Goal: Task Accomplishment & Management: Manage account settings

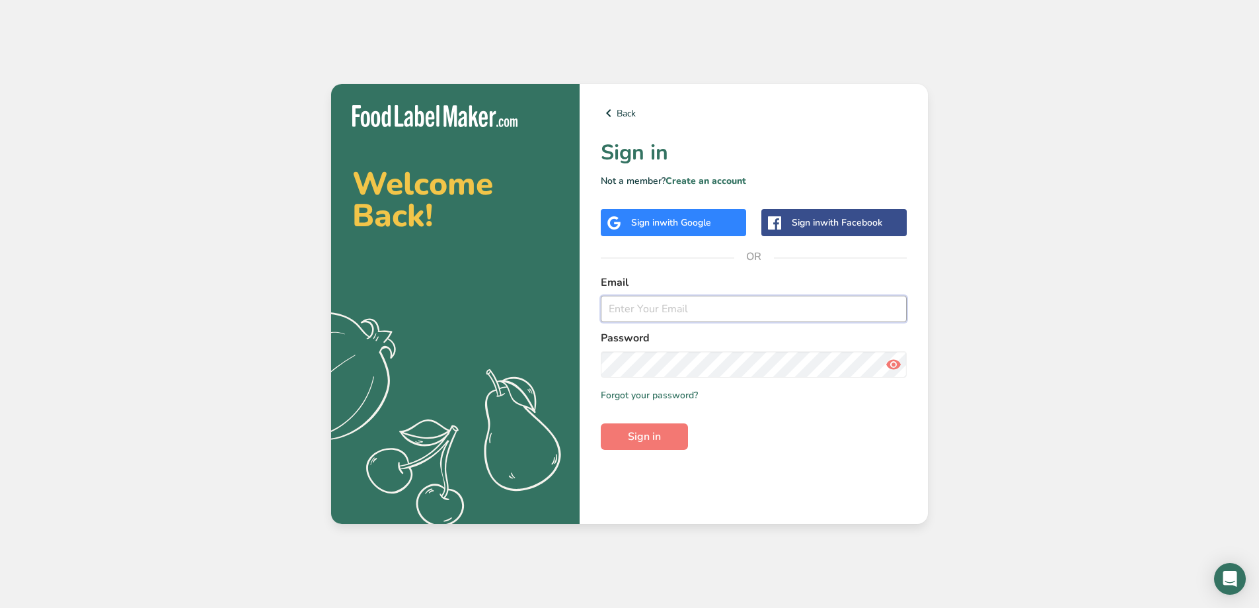
click at [672, 313] on input "email" at bounding box center [754, 309] width 306 height 26
click at [628, 313] on input "email" at bounding box center [754, 309] width 306 height 26
click at [674, 311] on input "email" at bounding box center [754, 309] width 306 height 26
type input "accounting@frykrisp.com"
click at [601, 423] on button "Sign in" at bounding box center [644, 436] width 87 height 26
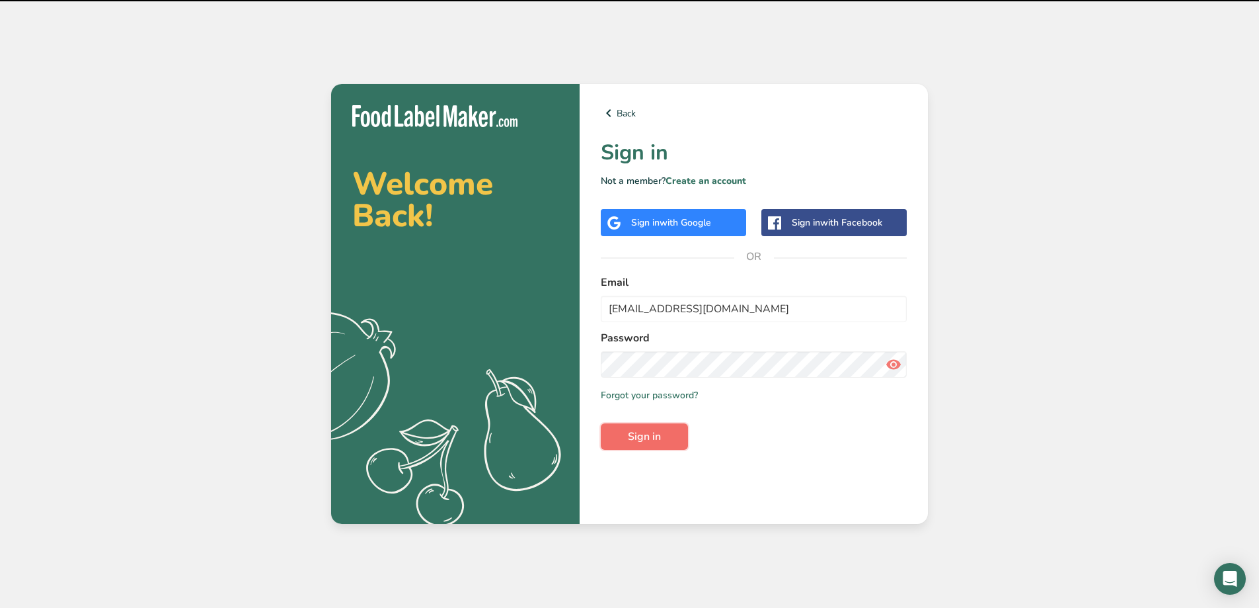
click at [676, 445] on button "Sign in" at bounding box center [644, 436] width 87 height 26
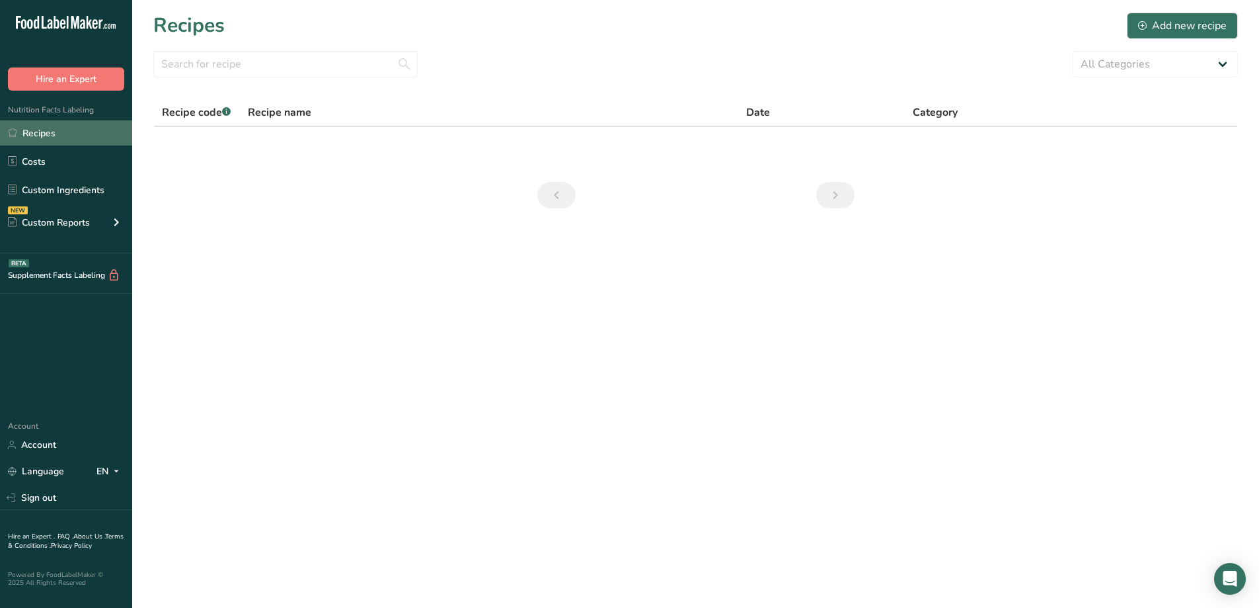
click at [67, 130] on link "Recipes" at bounding box center [66, 132] width 132 height 25
click at [43, 133] on link "Recipes" at bounding box center [66, 132] width 132 height 25
click at [43, 132] on link "Recipes" at bounding box center [66, 132] width 132 height 25
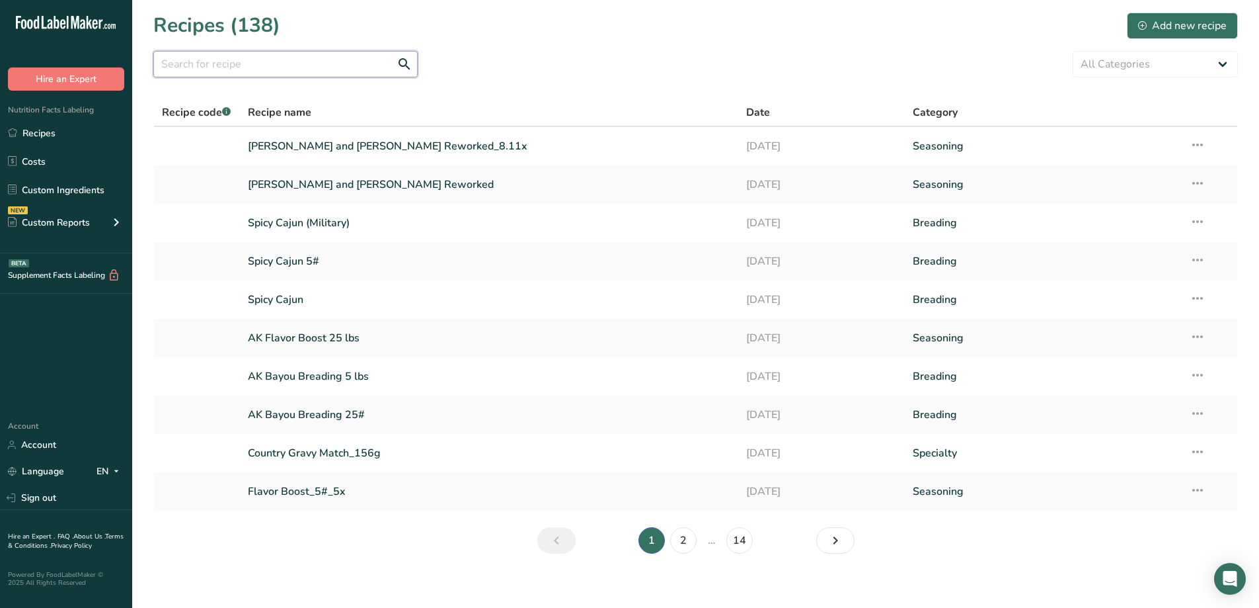
click at [325, 63] on input "text" at bounding box center [285, 64] width 264 height 26
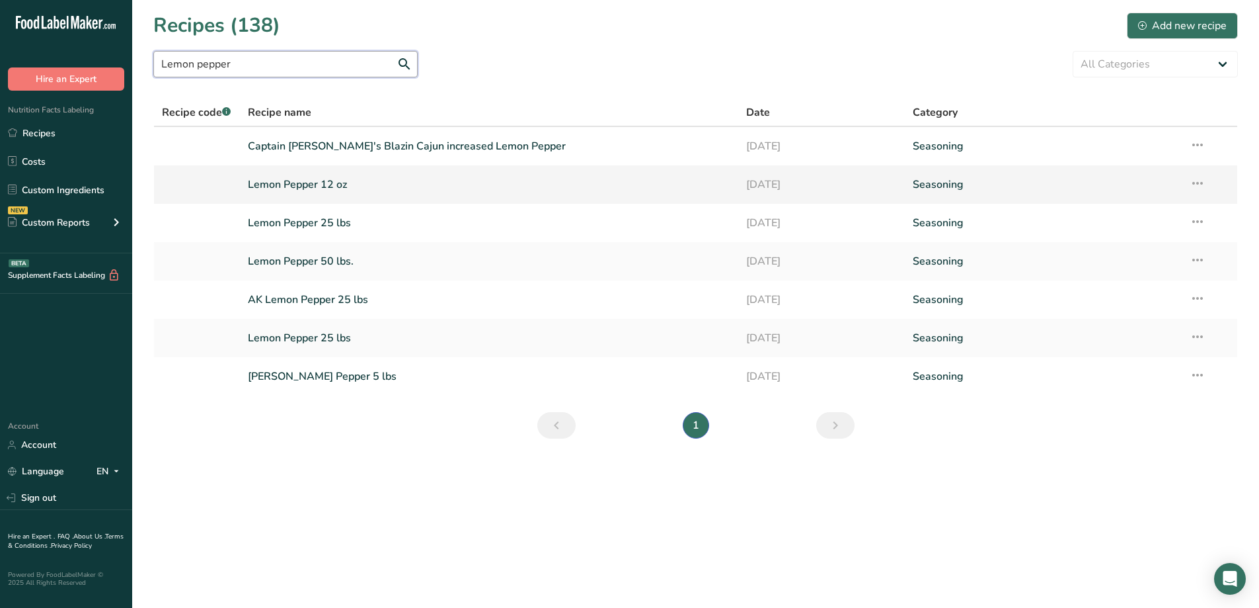
type input "Lemon pepper"
click at [362, 179] on link "Lemon Pepper 12 oz" at bounding box center [489, 185] width 483 height 28
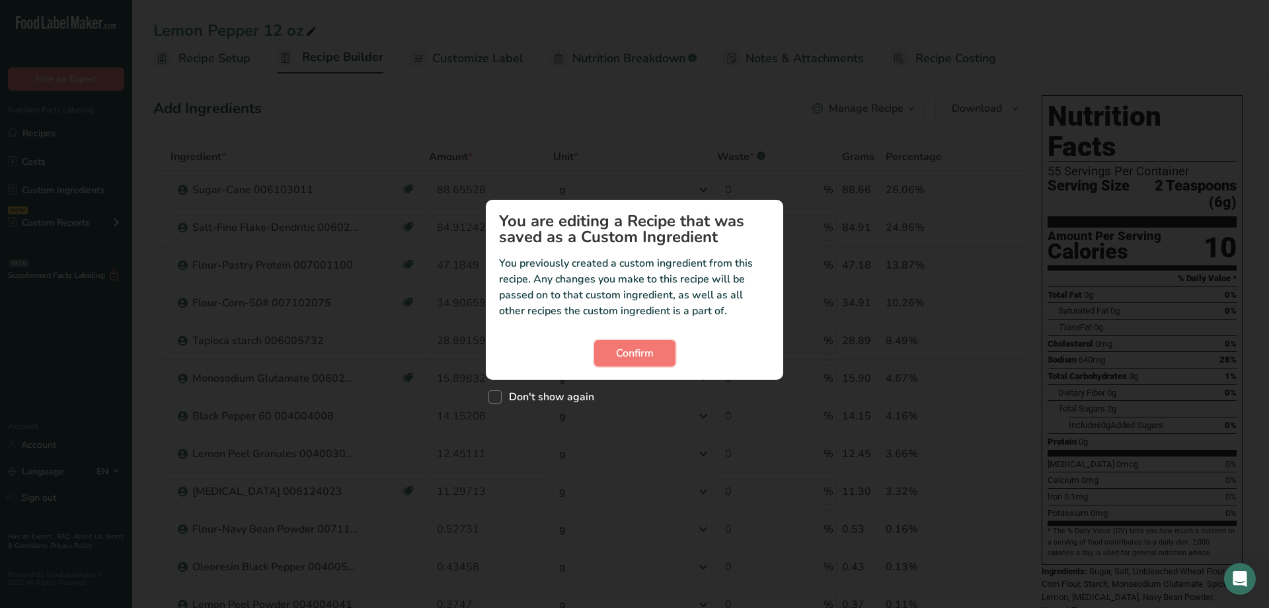
drag, startPoint x: 662, startPoint y: 355, endPoint x: 688, endPoint y: 432, distance: 80.7
click at [692, 433] on div "You are editing a Recipe that was saved as a Custom Ingredient You previously c…" at bounding box center [634, 304] width 1269 height 608
click at [642, 363] on button "Confirm" at bounding box center [634, 353] width 81 height 26
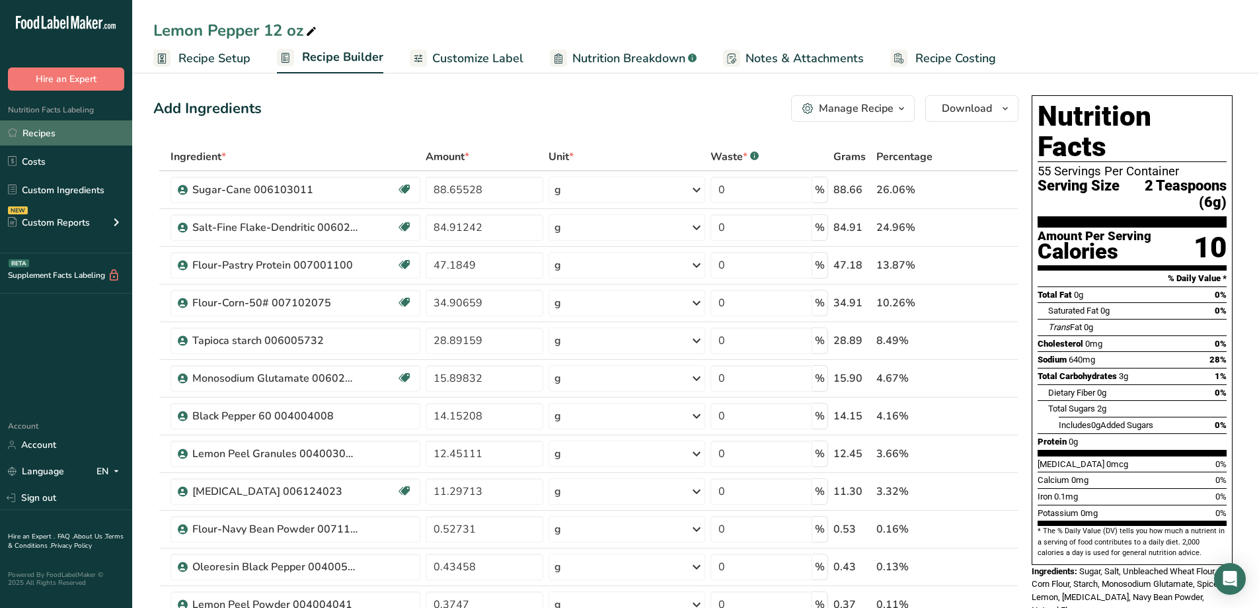
click at [32, 132] on link "Recipes" at bounding box center [66, 132] width 132 height 25
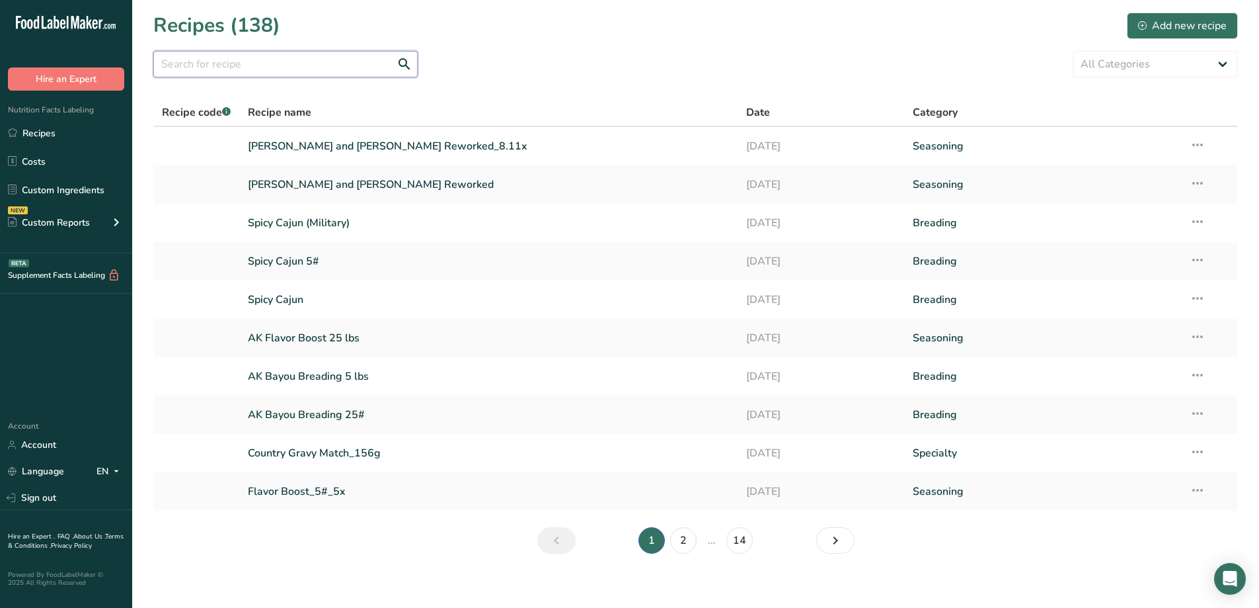
click at [301, 67] on input "text" at bounding box center [285, 64] width 264 height 26
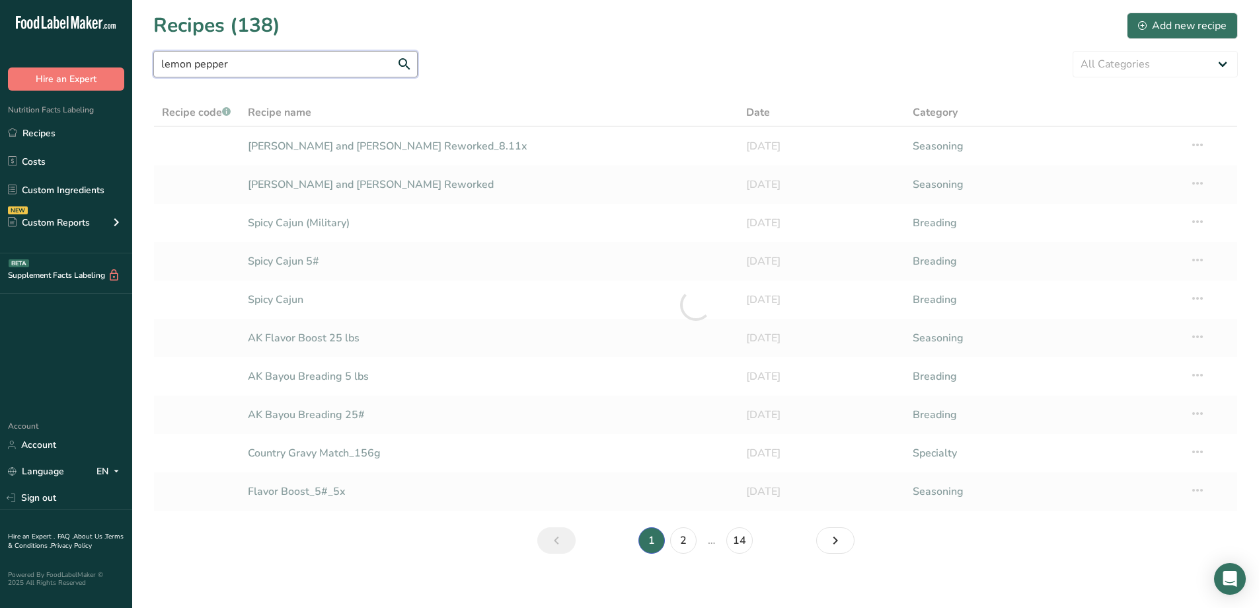
type input "lemon pepper"
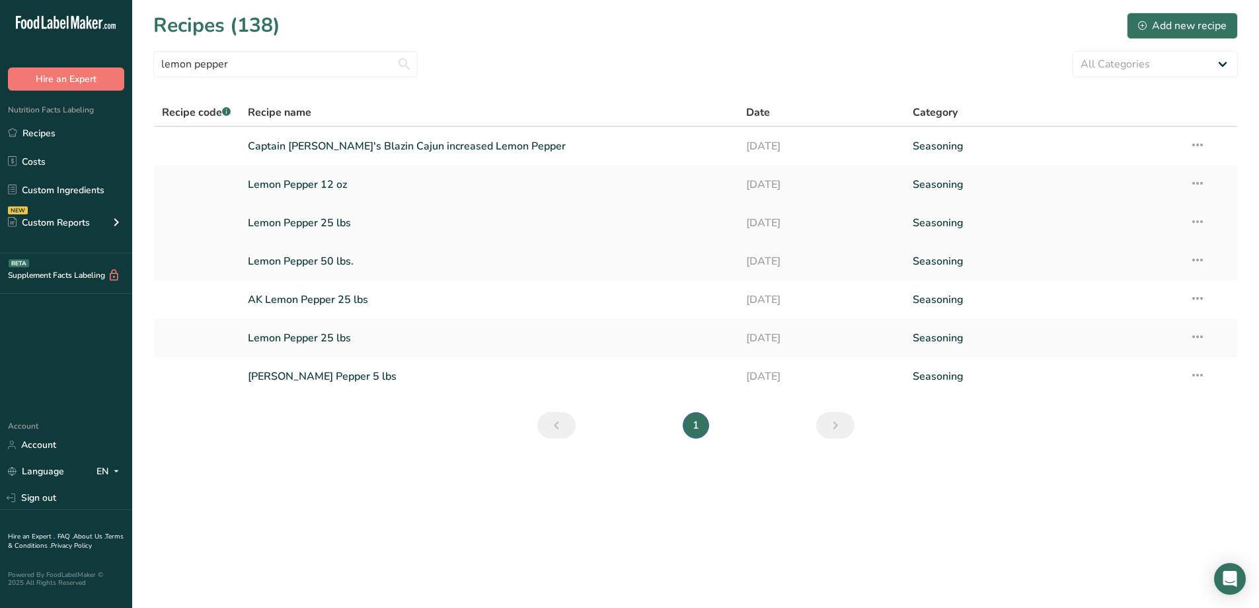
click at [267, 234] on link "Lemon Pepper 25 lbs" at bounding box center [489, 223] width 483 height 28
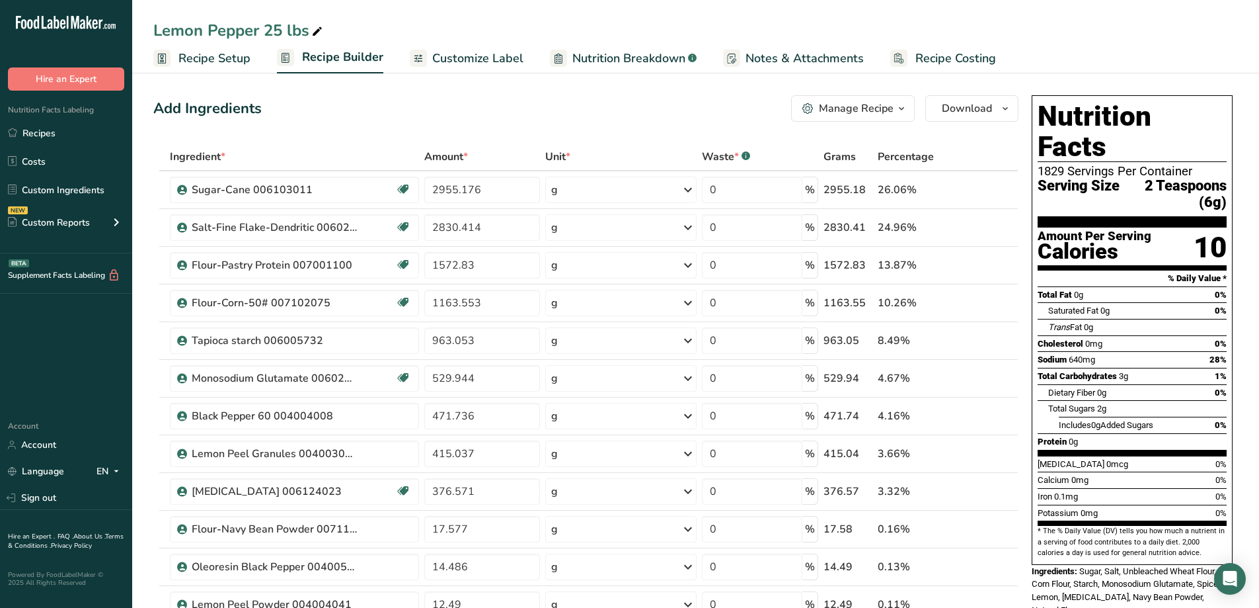
click at [904, 102] on icon "button" at bounding box center [902, 108] width 11 height 17
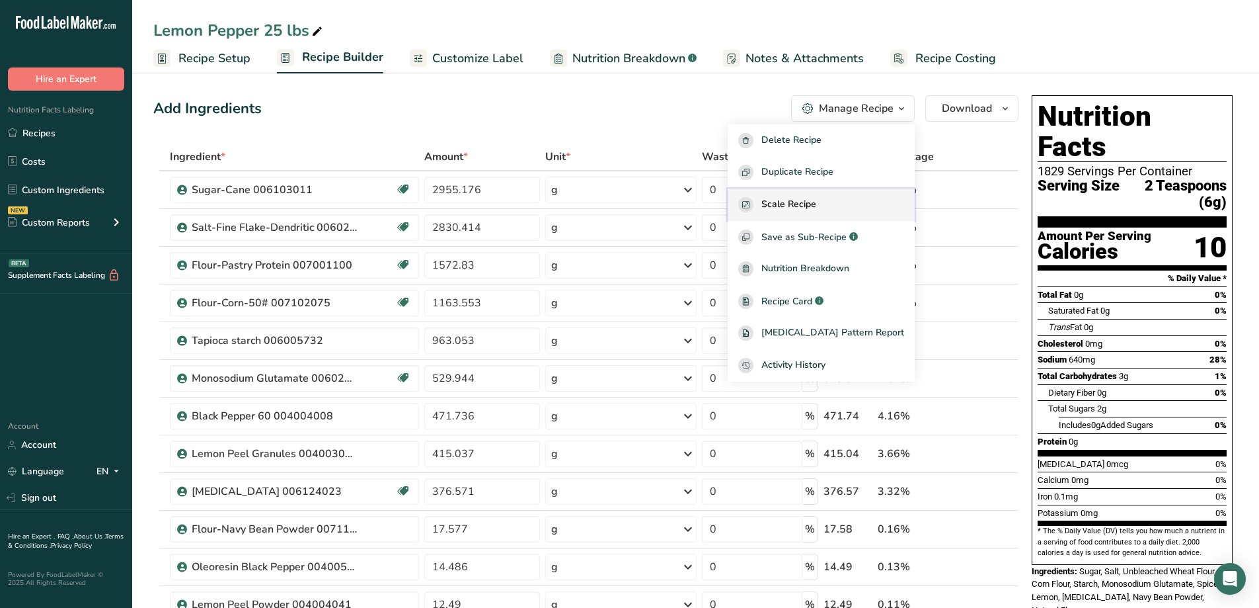
click at [817, 205] on span "Scale Recipe" at bounding box center [789, 204] width 55 height 15
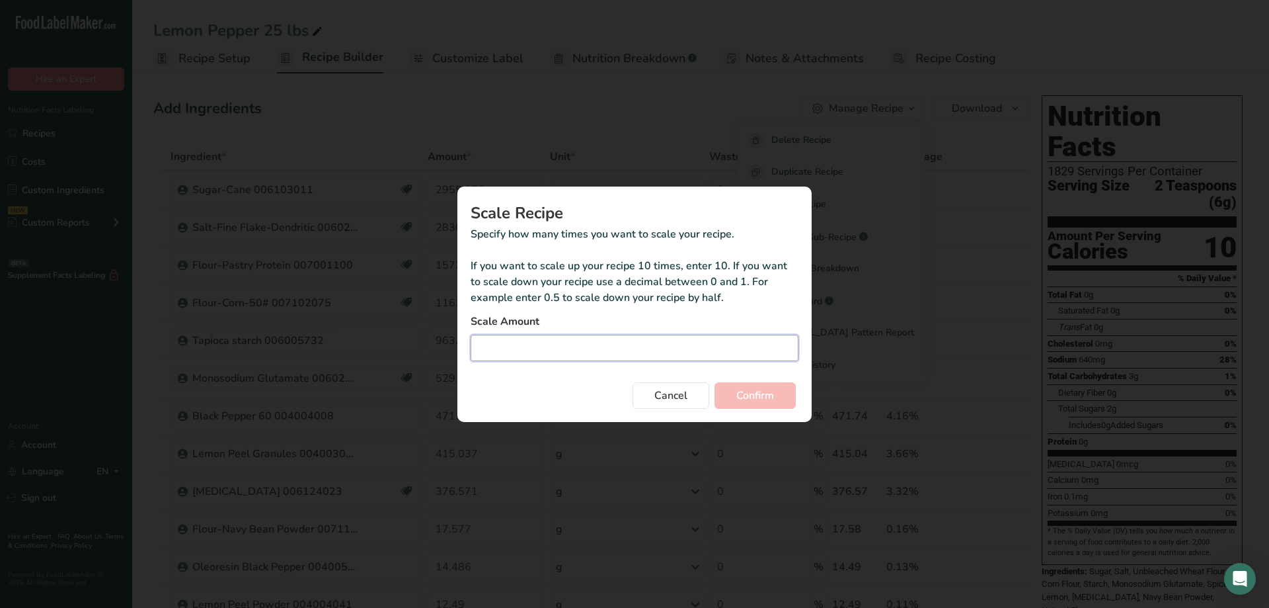
click at [632, 346] on input "Duplicate recipe modal" at bounding box center [635, 348] width 328 height 26
type input "0.75"
click at [715, 382] on button "Confirm" at bounding box center [755, 395] width 81 height 26
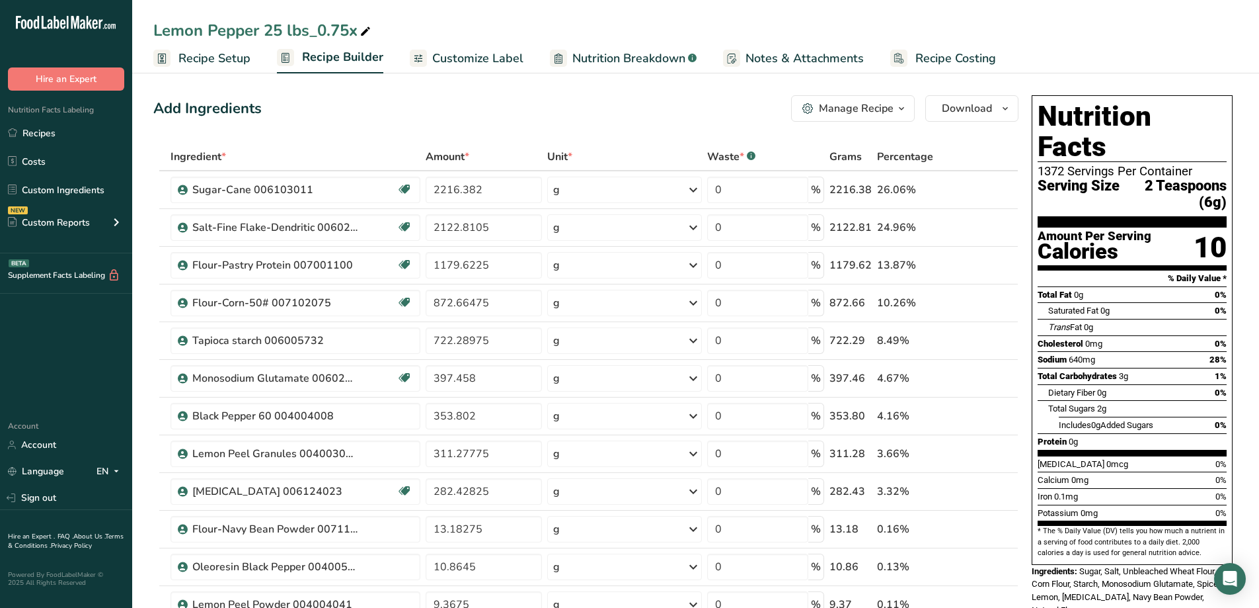
click at [909, 108] on span "button" at bounding box center [902, 108] width 16 height 16
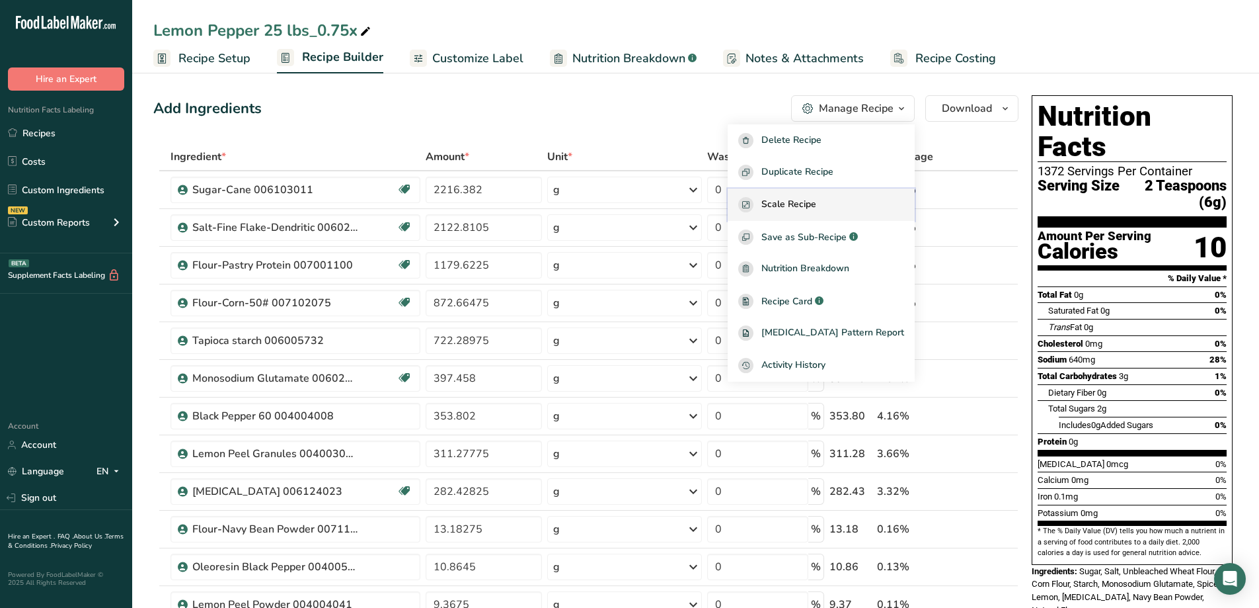
click at [817, 204] on span "Scale Recipe" at bounding box center [789, 204] width 55 height 15
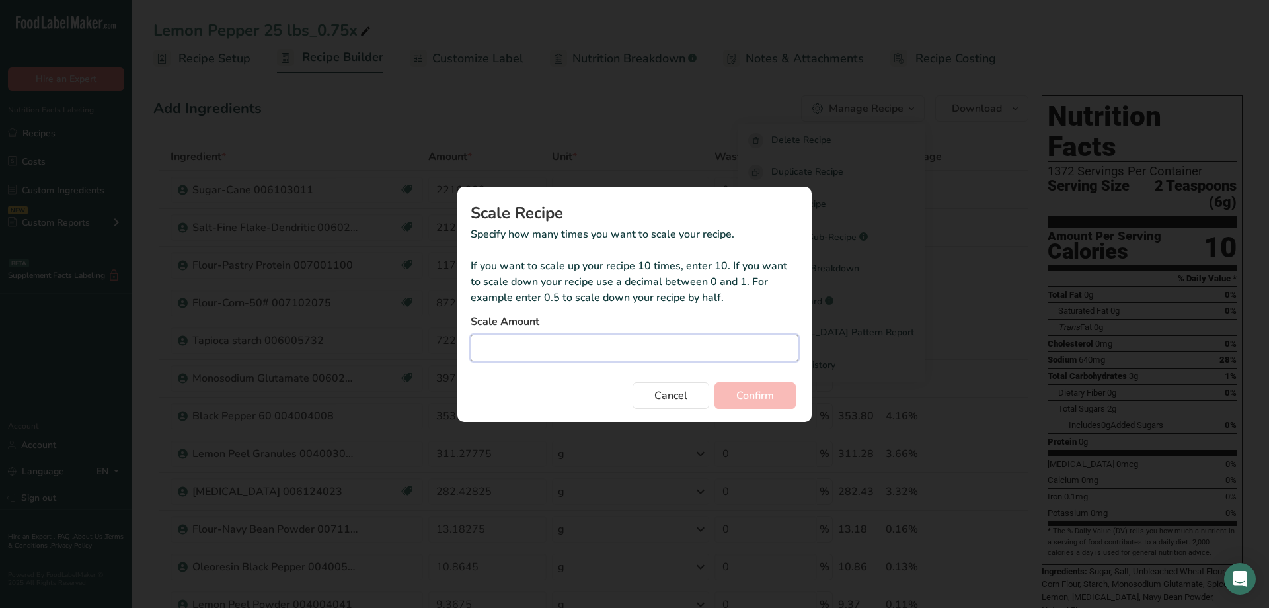
click at [636, 360] on input "Duplicate recipe modal" at bounding box center [635, 348] width 328 height 26
type input "0.75"
click at [740, 391] on span "Confirm" at bounding box center [756, 395] width 38 height 16
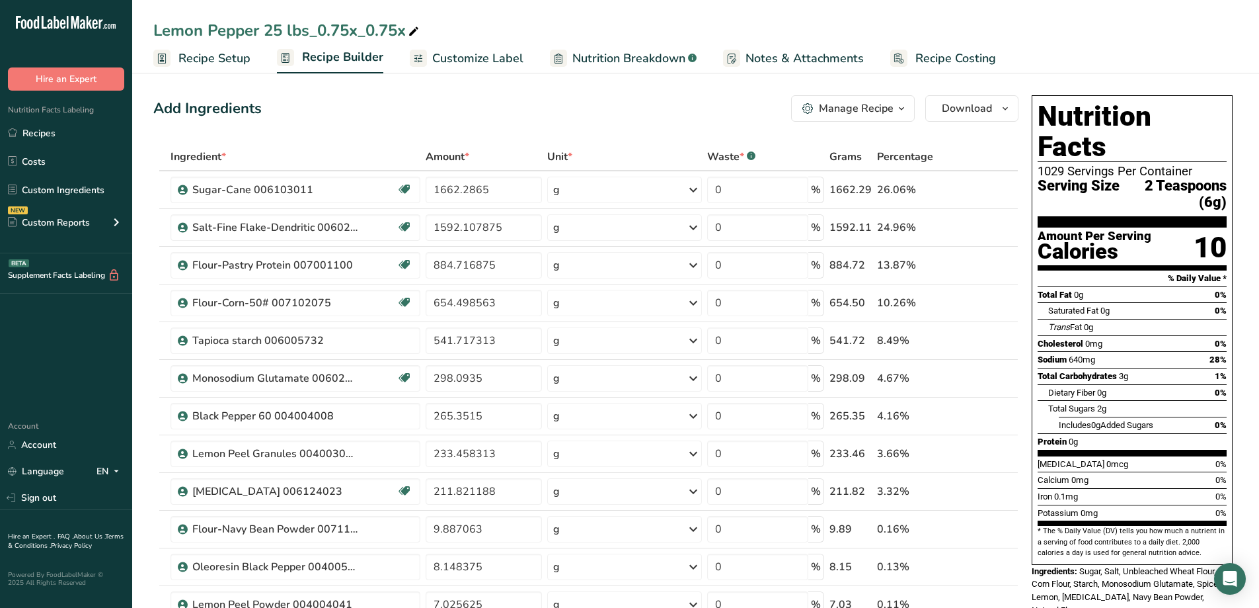
click at [897, 112] on span "button" at bounding box center [902, 108] width 16 height 16
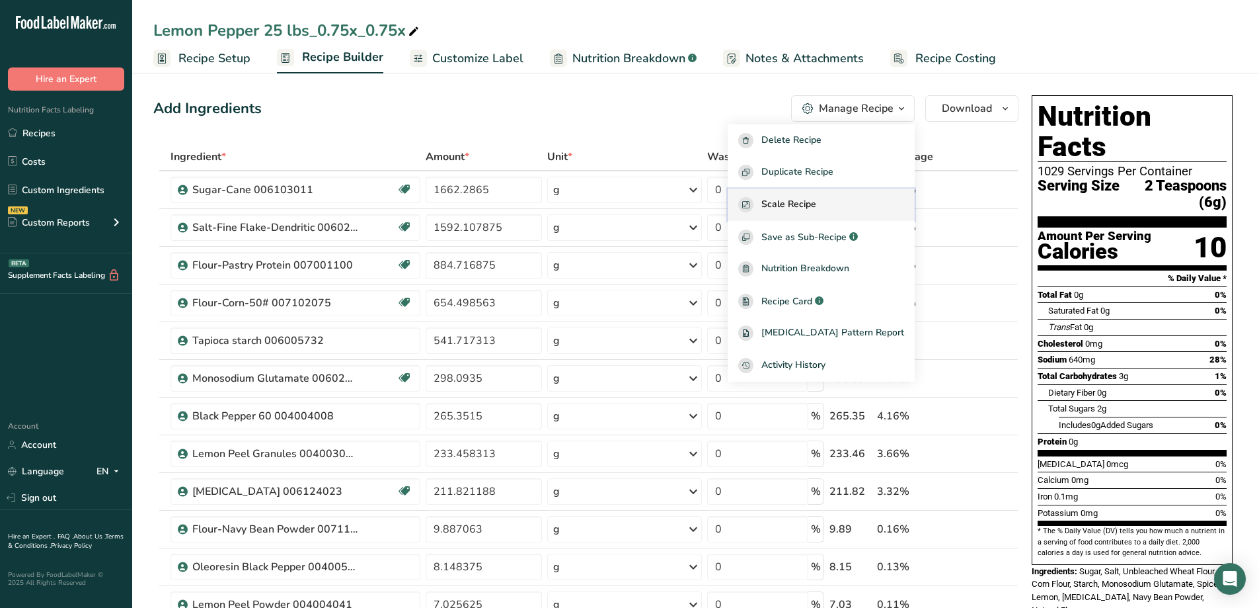
click at [817, 206] on span "Scale Recipe" at bounding box center [789, 204] width 55 height 15
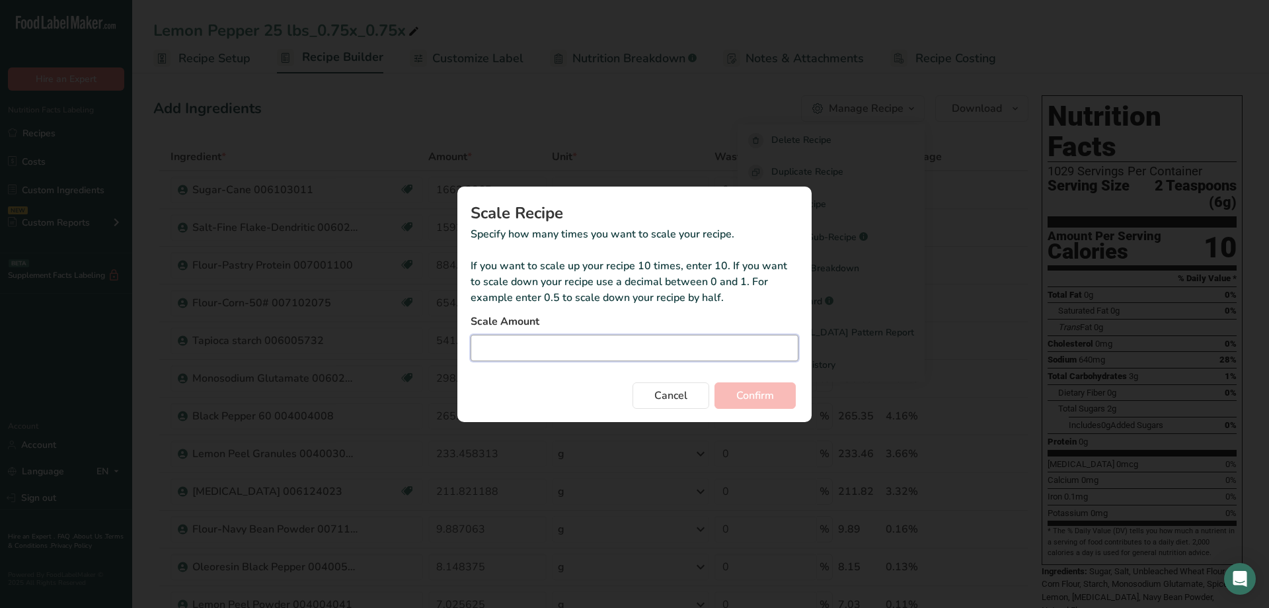
click at [639, 340] on input "Duplicate recipe modal" at bounding box center [635, 348] width 328 height 26
type input "0.75"
click at [748, 394] on span "Confirm" at bounding box center [756, 395] width 38 height 16
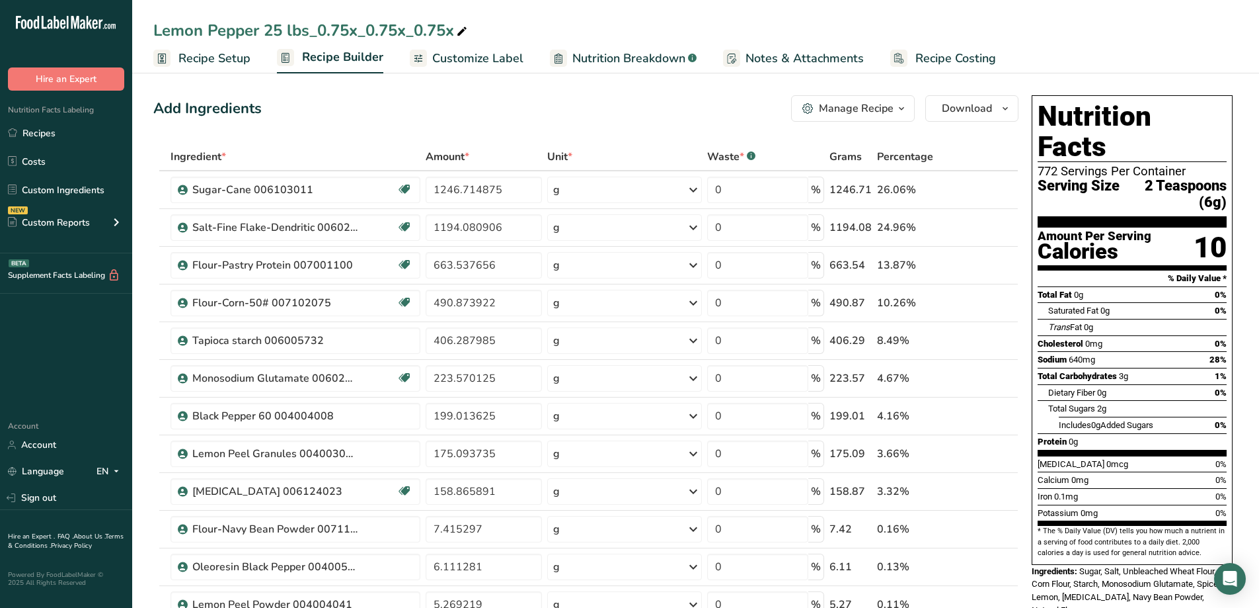
click at [897, 110] on icon "button" at bounding box center [902, 108] width 11 height 17
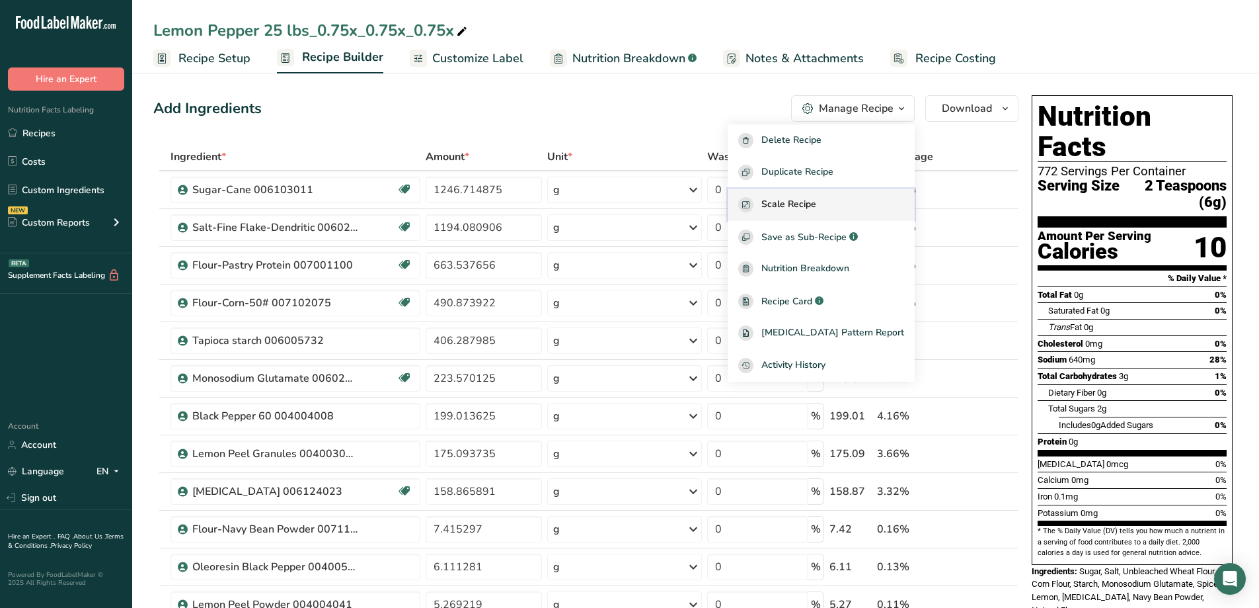
click at [855, 200] on div "Scale Recipe" at bounding box center [821, 204] width 166 height 15
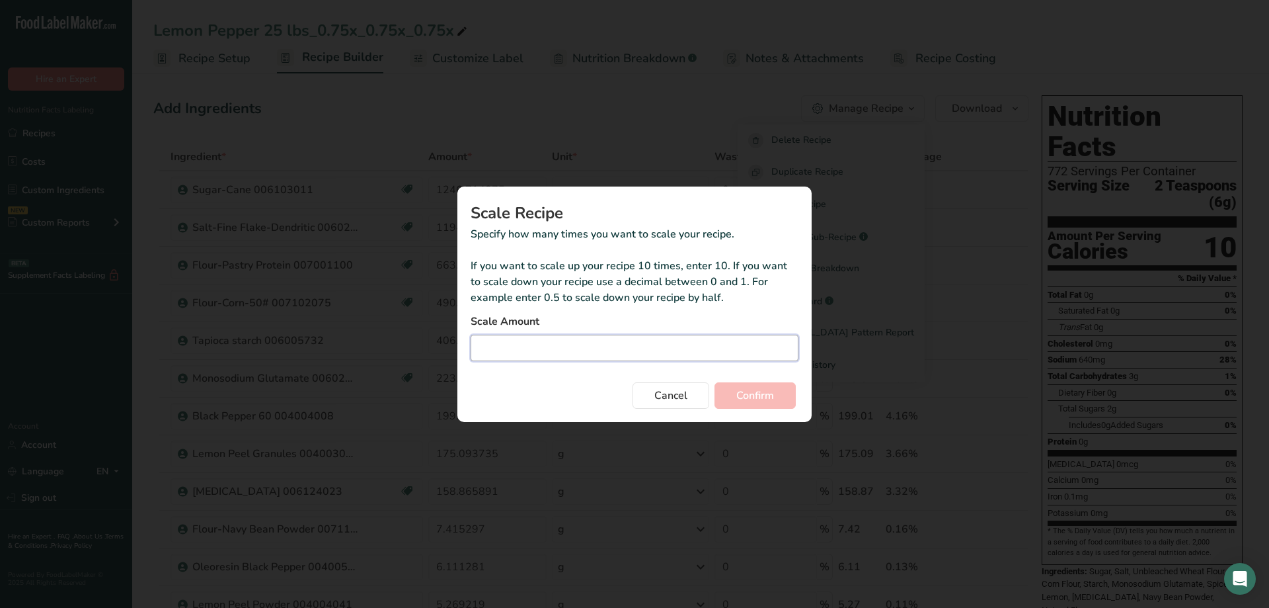
click at [627, 343] on input "Duplicate recipe modal" at bounding box center [635, 348] width 328 height 26
type input "0.5"
click at [715, 382] on button "Confirm" at bounding box center [755, 395] width 81 height 26
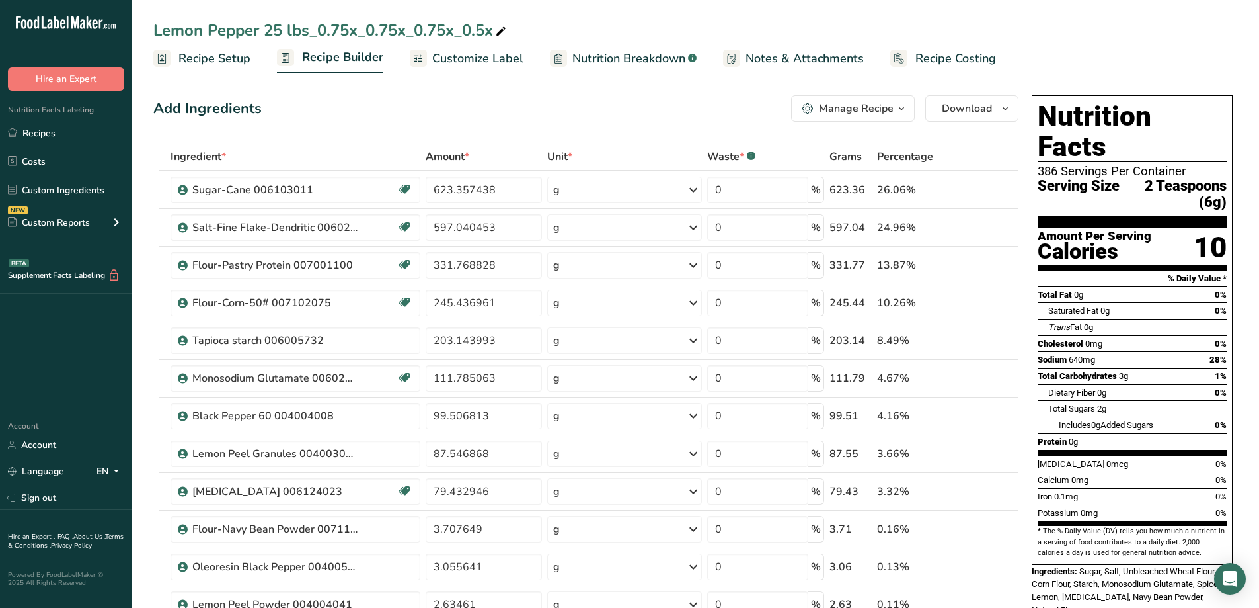
click at [904, 110] on icon "button" at bounding box center [902, 108] width 11 height 17
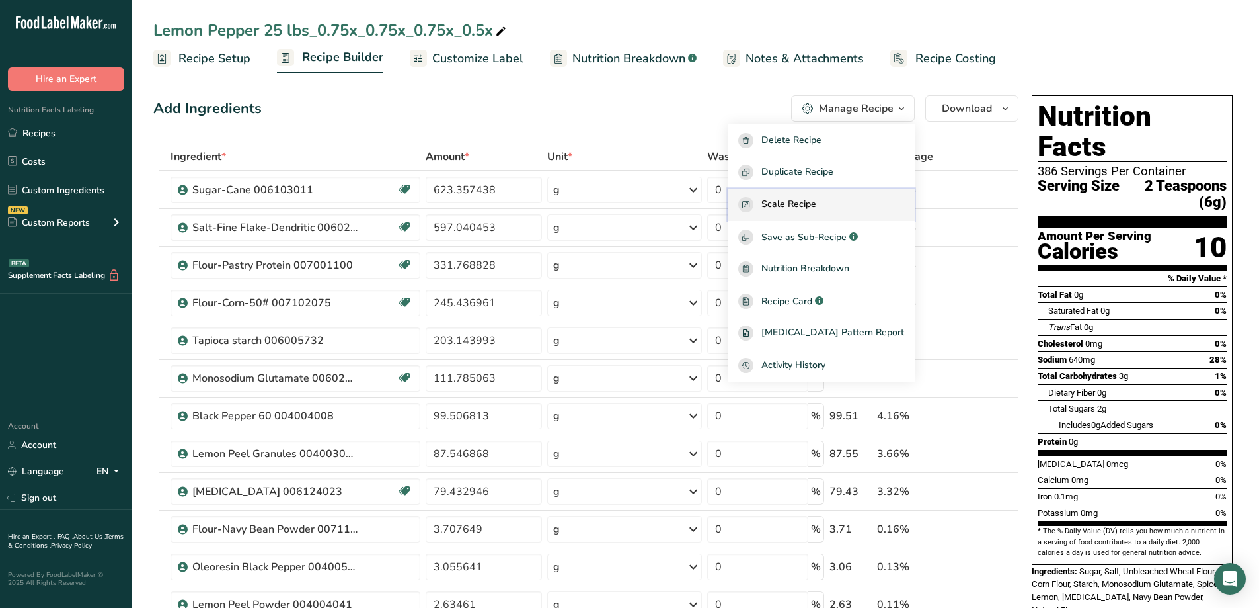
click at [845, 208] on div "Scale Recipe" at bounding box center [821, 204] width 166 height 15
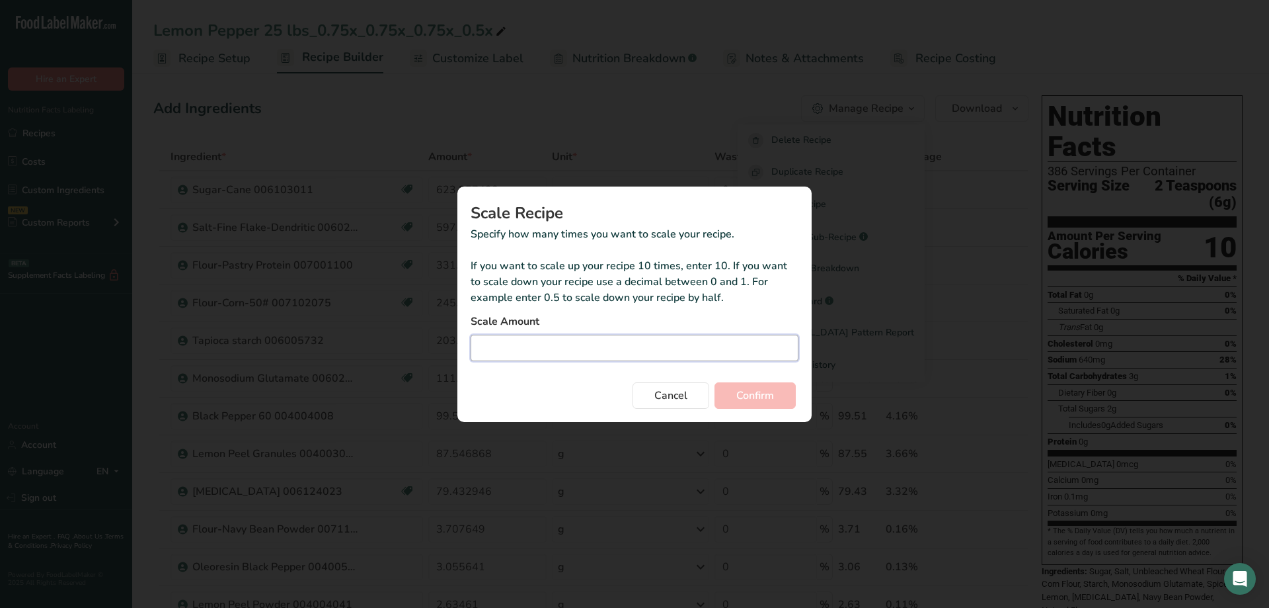
click at [646, 356] on input "Duplicate recipe modal" at bounding box center [635, 348] width 328 height 26
type input "0.05"
click at [715, 382] on button "Confirm" at bounding box center [755, 395] width 81 height 26
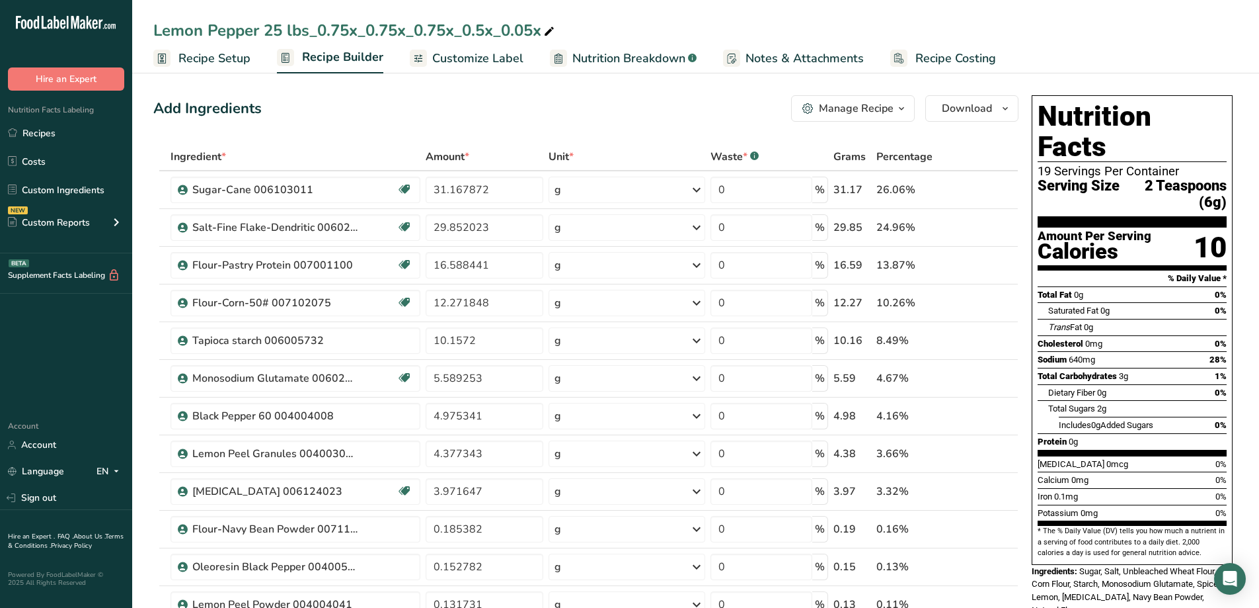
click at [893, 107] on div "Manage Recipe" at bounding box center [856, 108] width 75 height 16
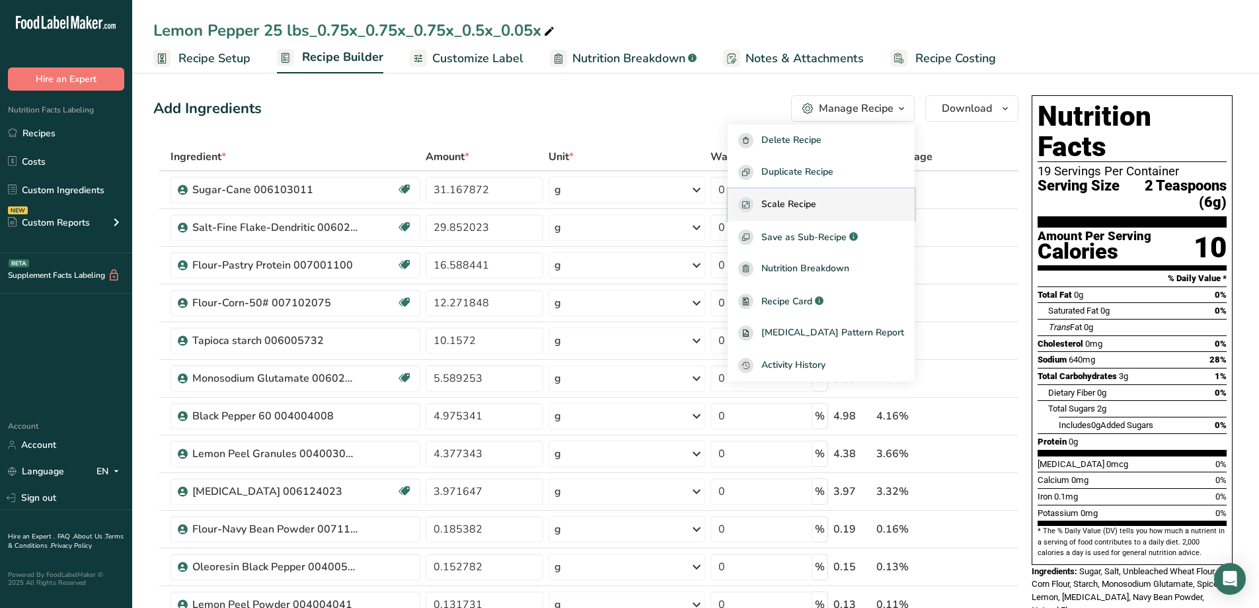
click at [817, 202] on span "Scale Recipe" at bounding box center [789, 204] width 55 height 15
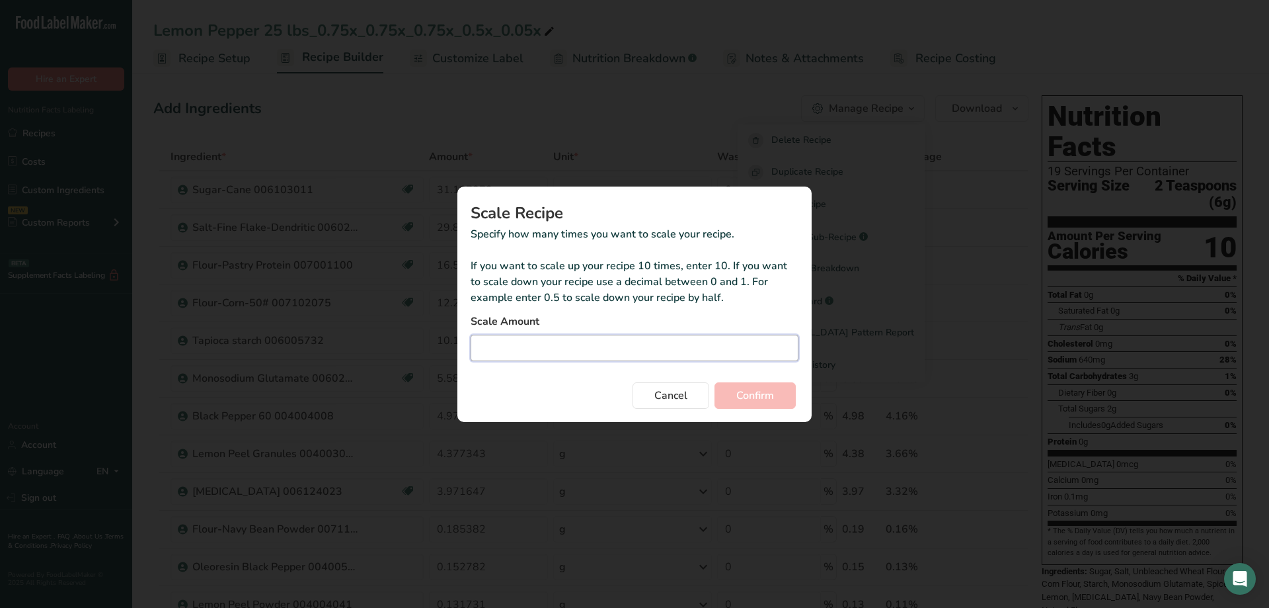
click at [634, 346] on input "Duplicate recipe modal" at bounding box center [635, 348] width 328 height 26
type input "18.964"
click at [758, 399] on span "Confirm" at bounding box center [756, 395] width 38 height 16
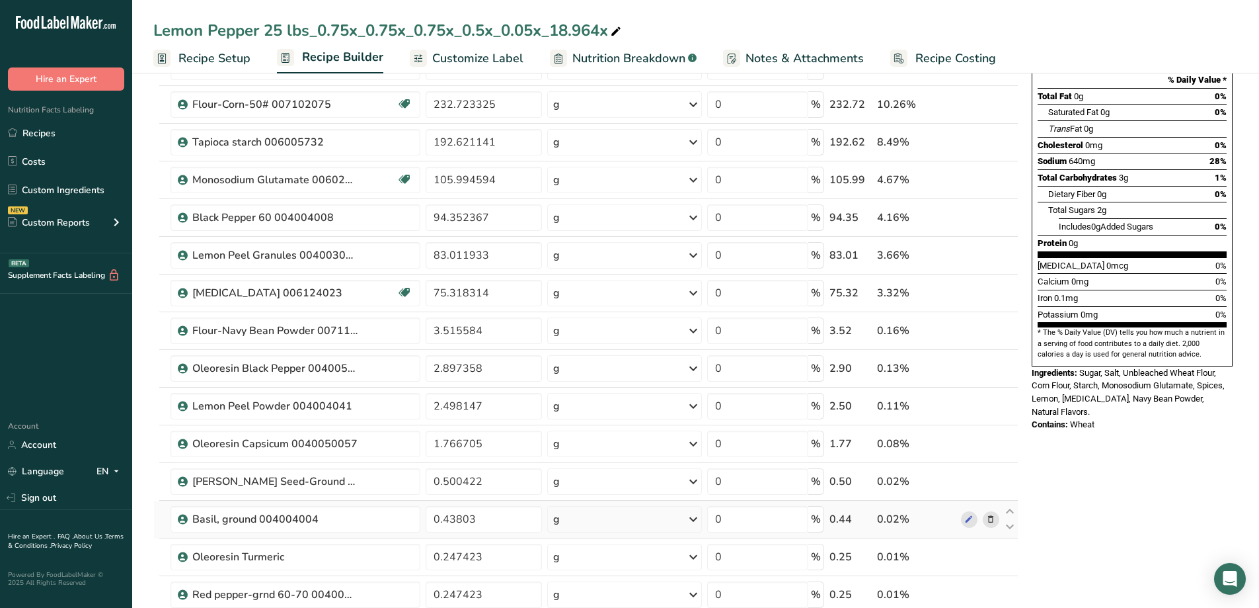
scroll to position [397, 0]
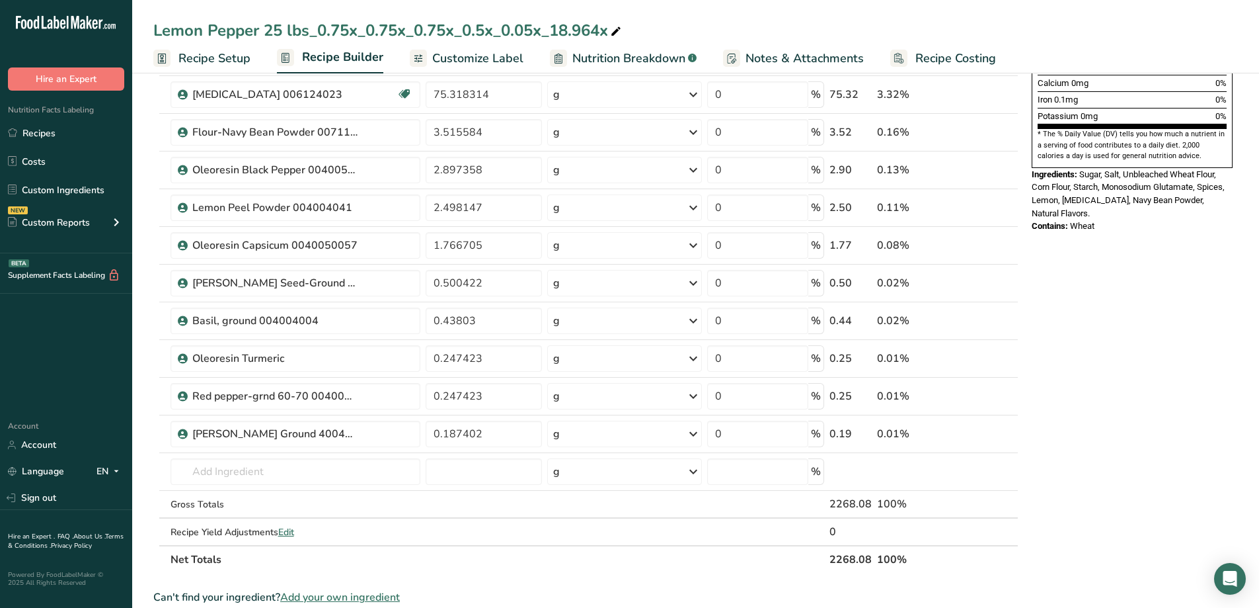
click at [610, 28] on div "Lemon Pepper 25 lbs_0.75x_0.75x_0.75x_0.5x_0.05x_18.964x" at bounding box center [388, 31] width 471 height 24
drag, startPoint x: 621, startPoint y: 29, endPoint x: 284, endPoint y: 37, distance: 337.9
click at [284, 36] on input "Lemon Pepper 25 lbs_0.75x_0.75x_0.75x_0.5x_0.05x_18.964x" at bounding box center [695, 31] width 1085 height 24
click at [273, 34] on input "Lemon Pepper 25" at bounding box center [695, 31] width 1085 height 24
click at [307, 32] on input "Lemon Pepper 5" at bounding box center [695, 31] width 1085 height 24
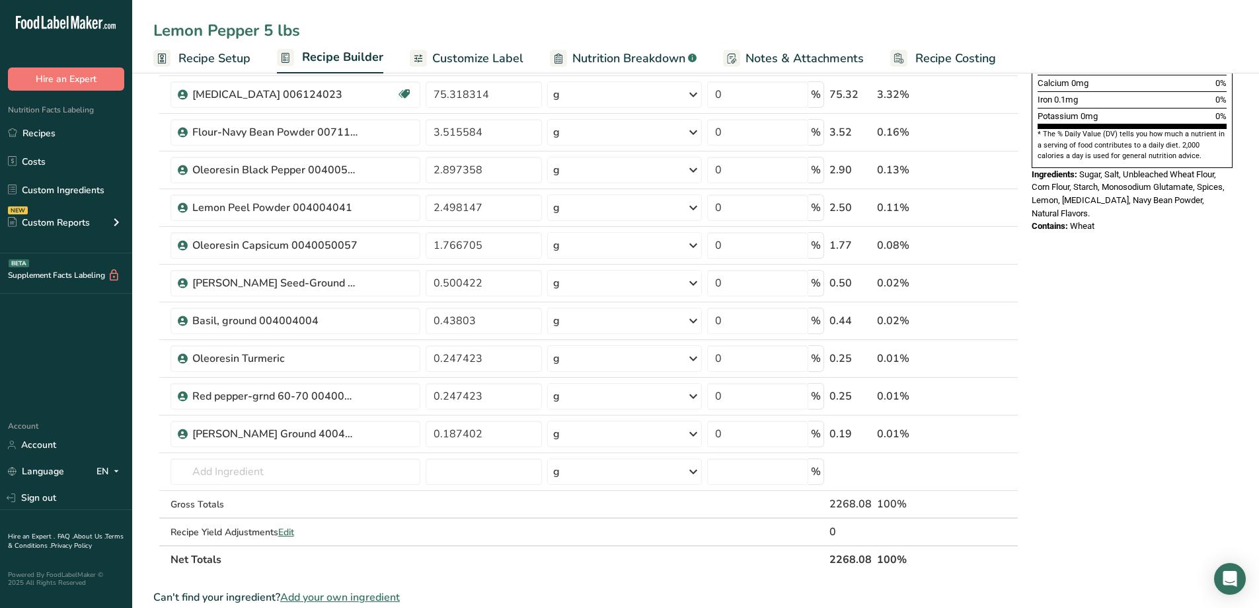
type input "Lemon Pepper 5 lbs"
click at [530, 15] on div "Lemon Pepper 5 lbs Recipe Setup Recipe Builder Customize Label Nutrition Breakd…" at bounding box center [695, 36] width 1127 height 73
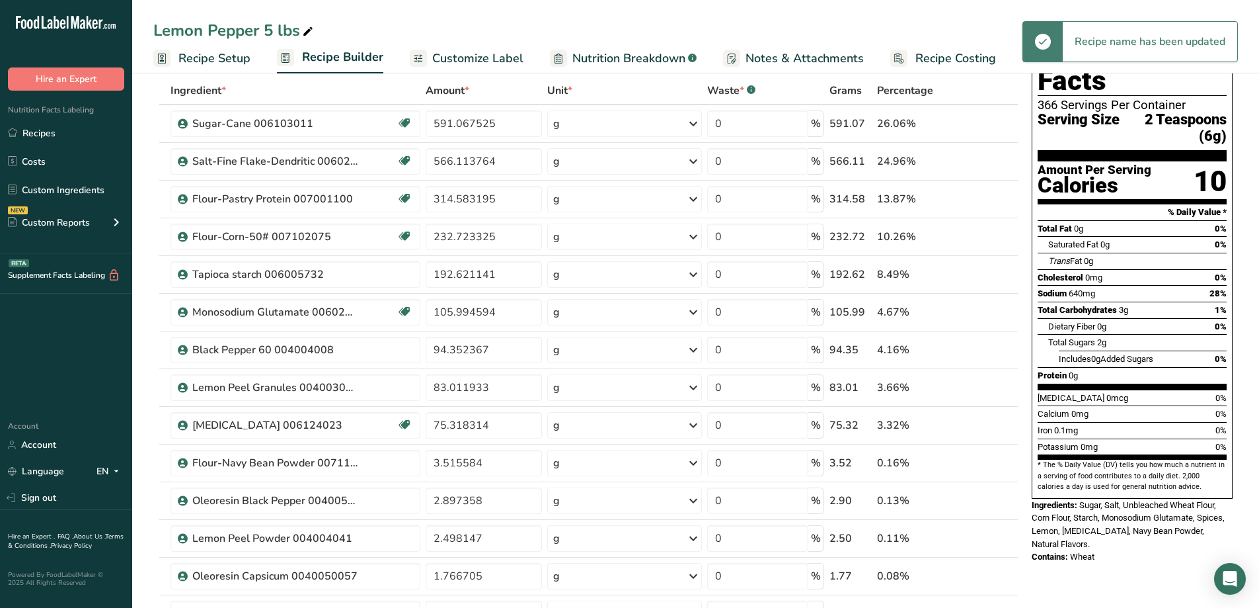
scroll to position [0, 0]
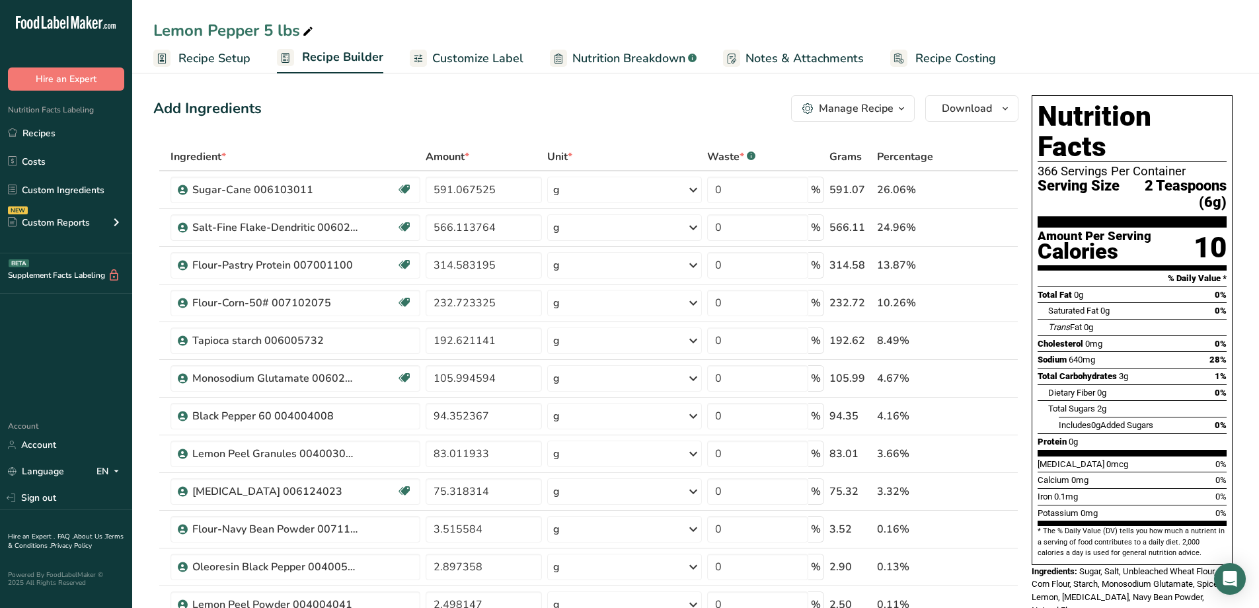
click at [500, 56] on span "Customize Label" at bounding box center [477, 59] width 91 height 18
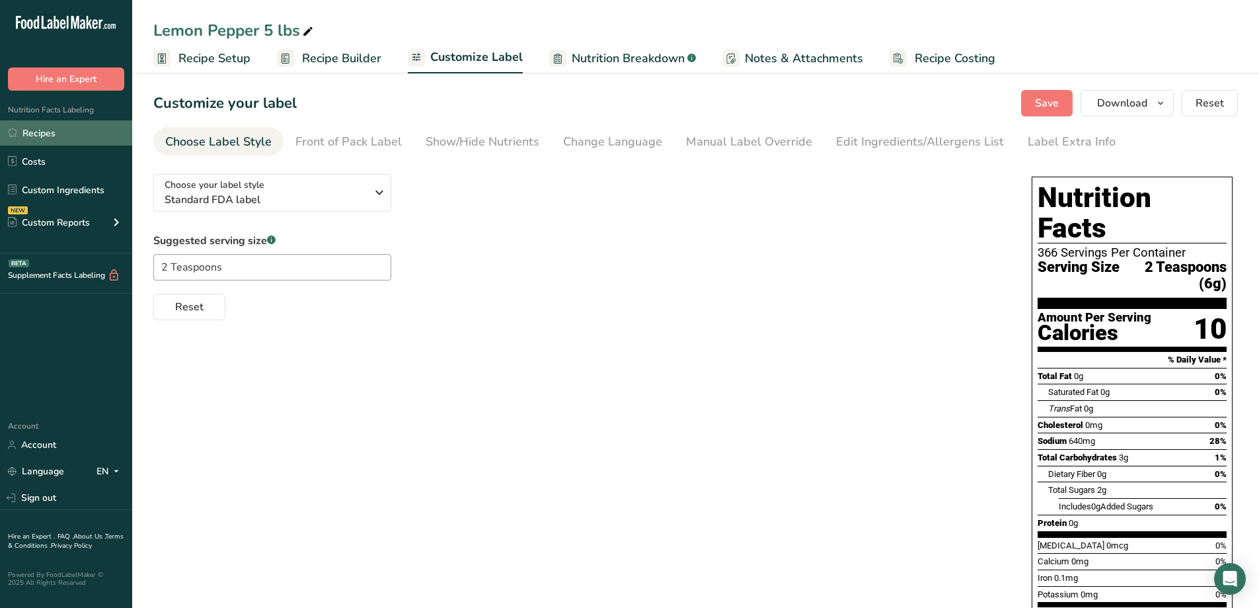
click at [30, 130] on link "Recipes" at bounding box center [66, 132] width 132 height 25
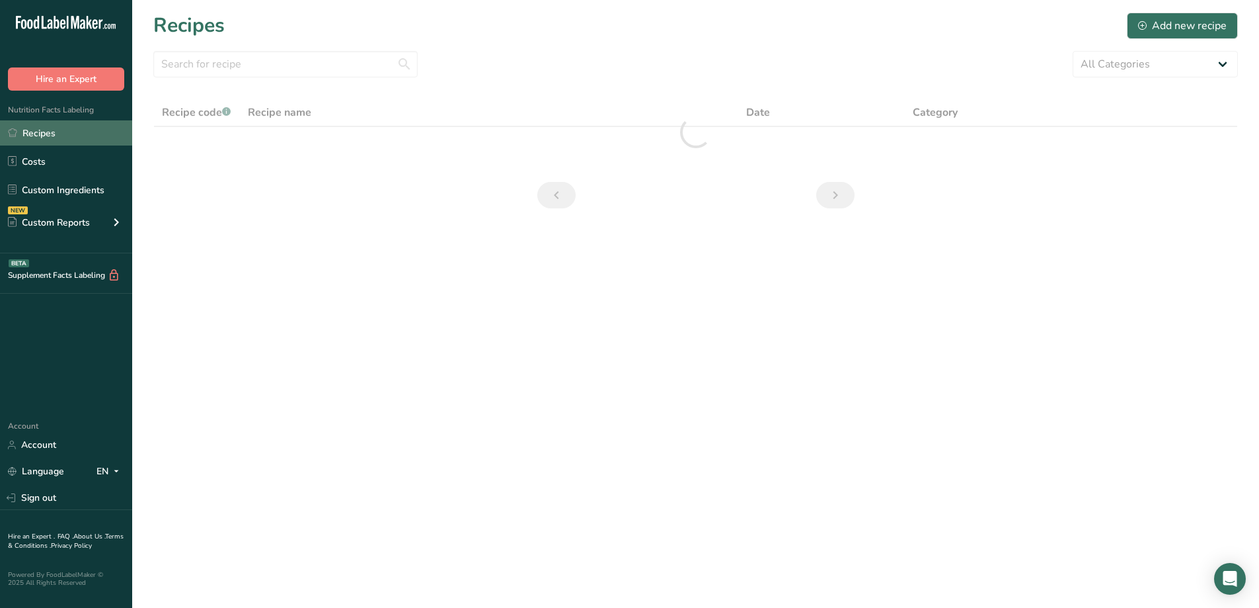
click at [57, 130] on link "Recipes" at bounding box center [66, 132] width 132 height 25
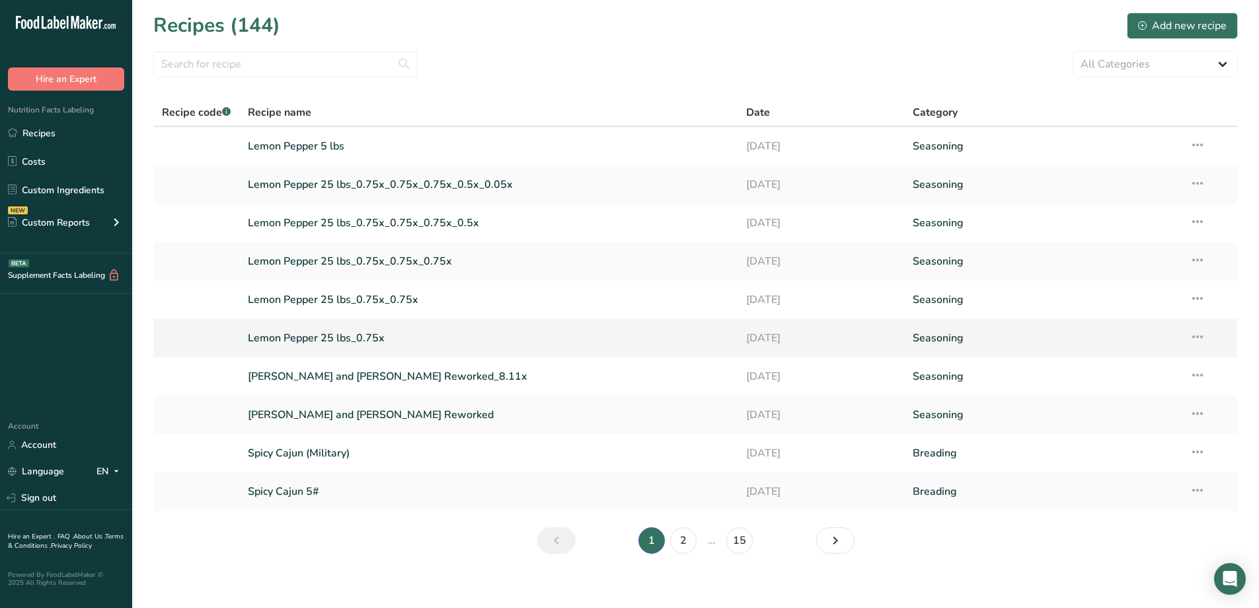
click at [1202, 337] on icon at bounding box center [1198, 337] width 16 height 24
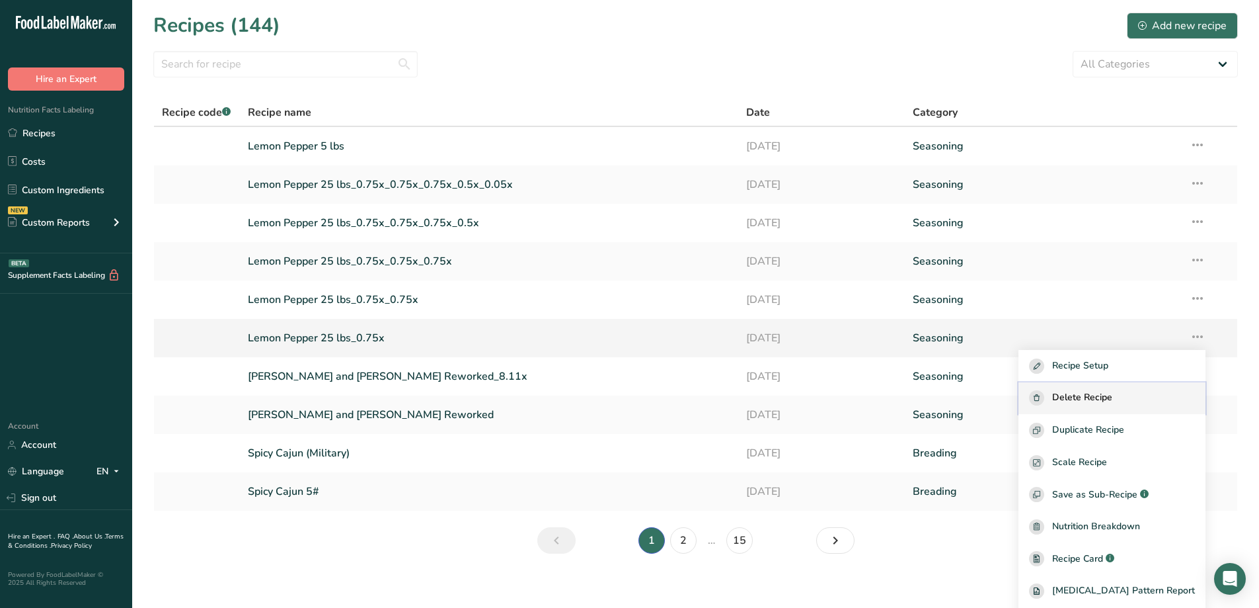
click at [1113, 401] on span "Delete Recipe" at bounding box center [1083, 397] width 60 height 15
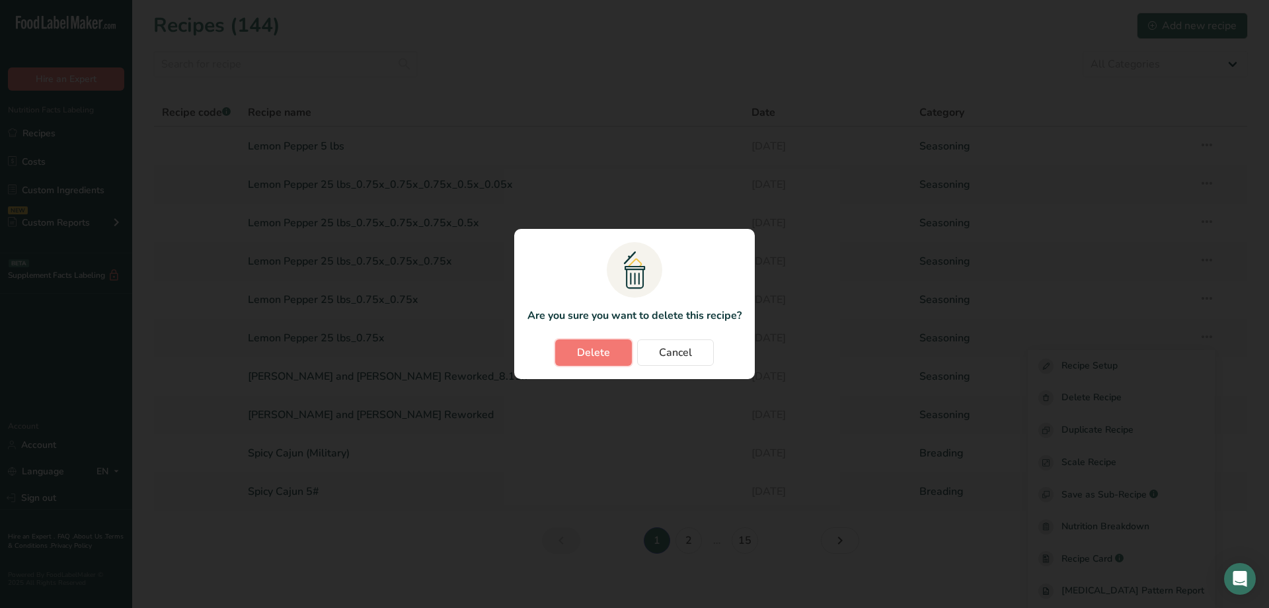
click at [610, 351] on button "Delete" at bounding box center [593, 352] width 77 height 26
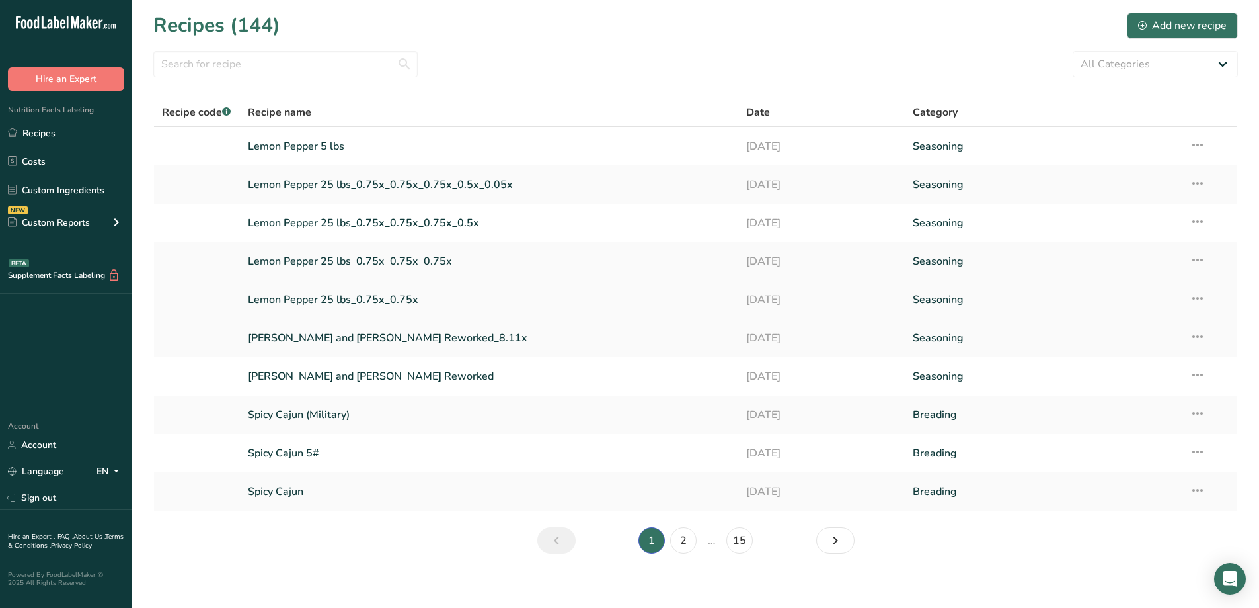
click at [1199, 299] on icon at bounding box center [1198, 298] width 16 height 24
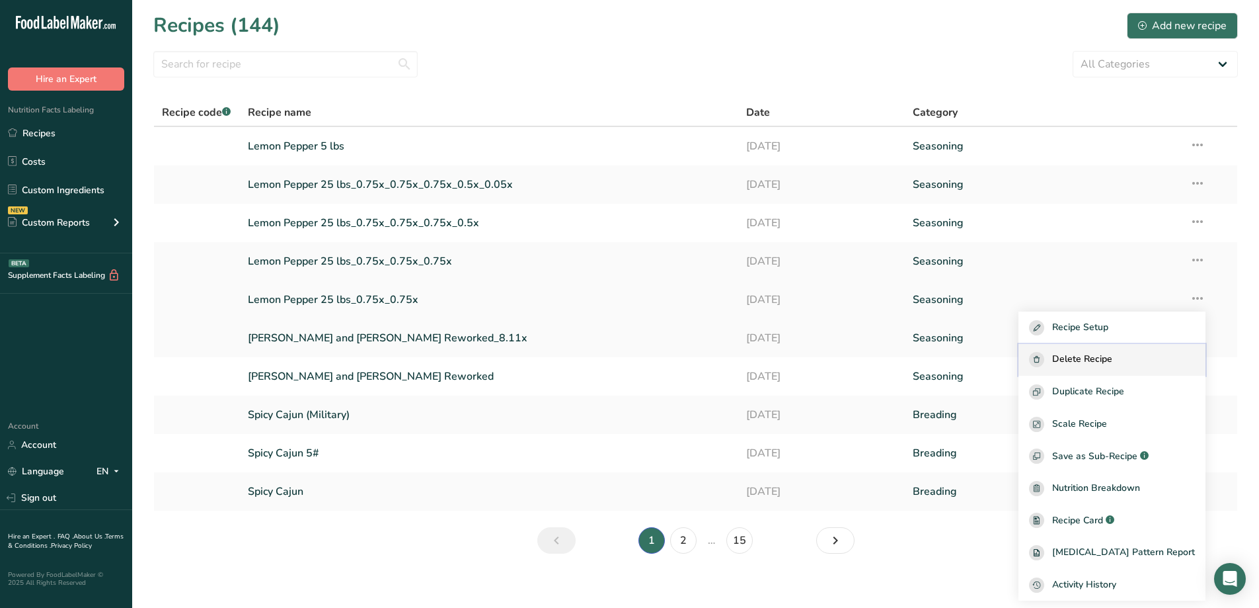
click at [1142, 360] on div "Delete Recipe" at bounding box center [1112, 359] width 166 height 15
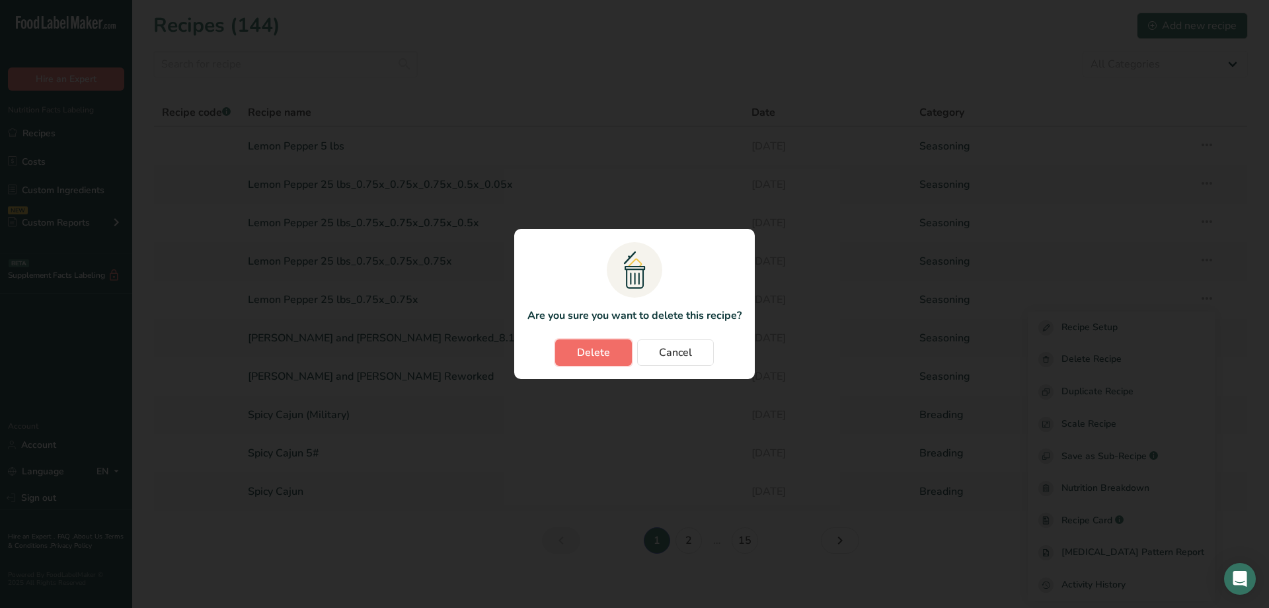
click at [596, 353] on span "Delete" at bounding box center [593, 352] width 33 height 16
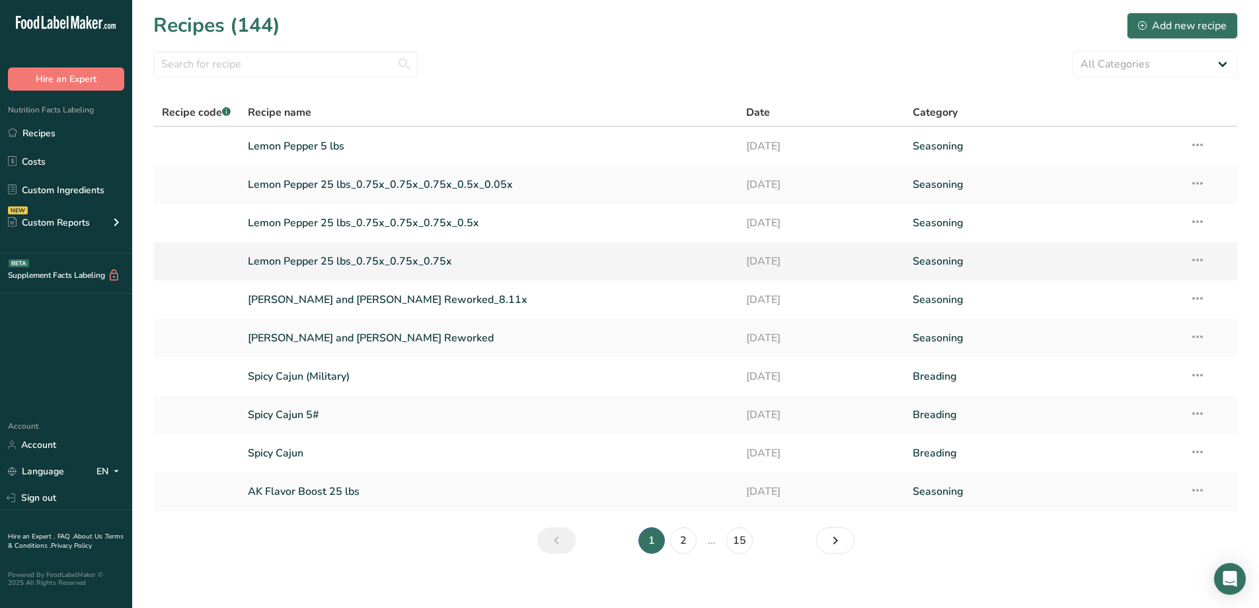
click at [1198, 262] on icon at bounding box center [1198, 260] width 16 height 24
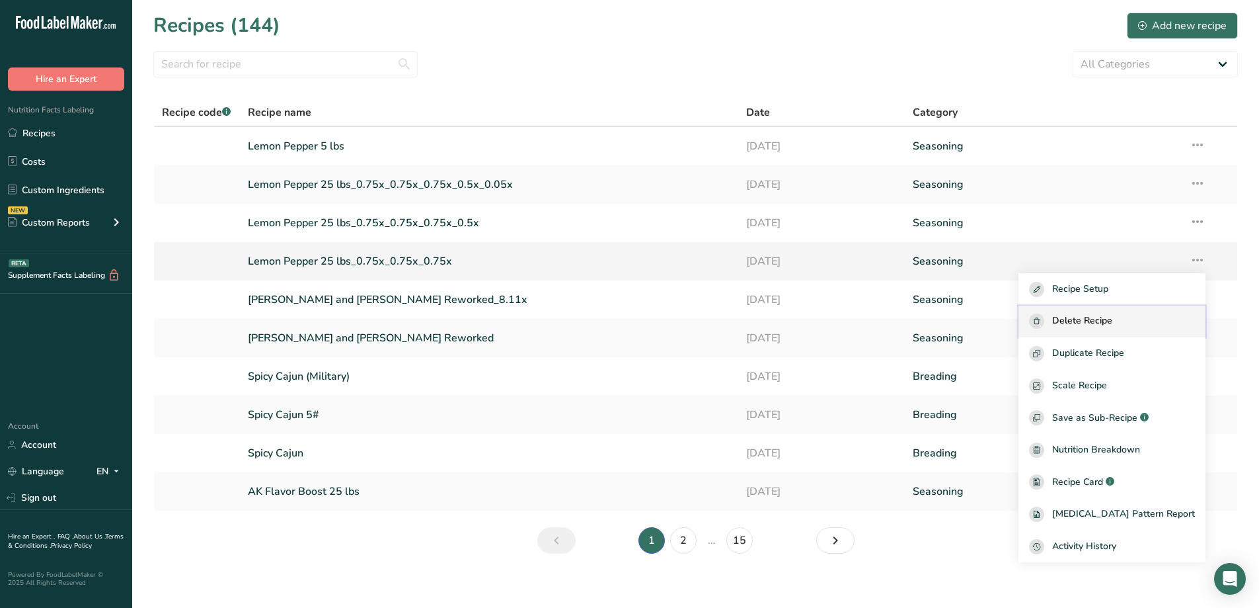
click at [1103, 325] on span "Delete Recipe" at bounding box center [1083, 320] width 60 height 15
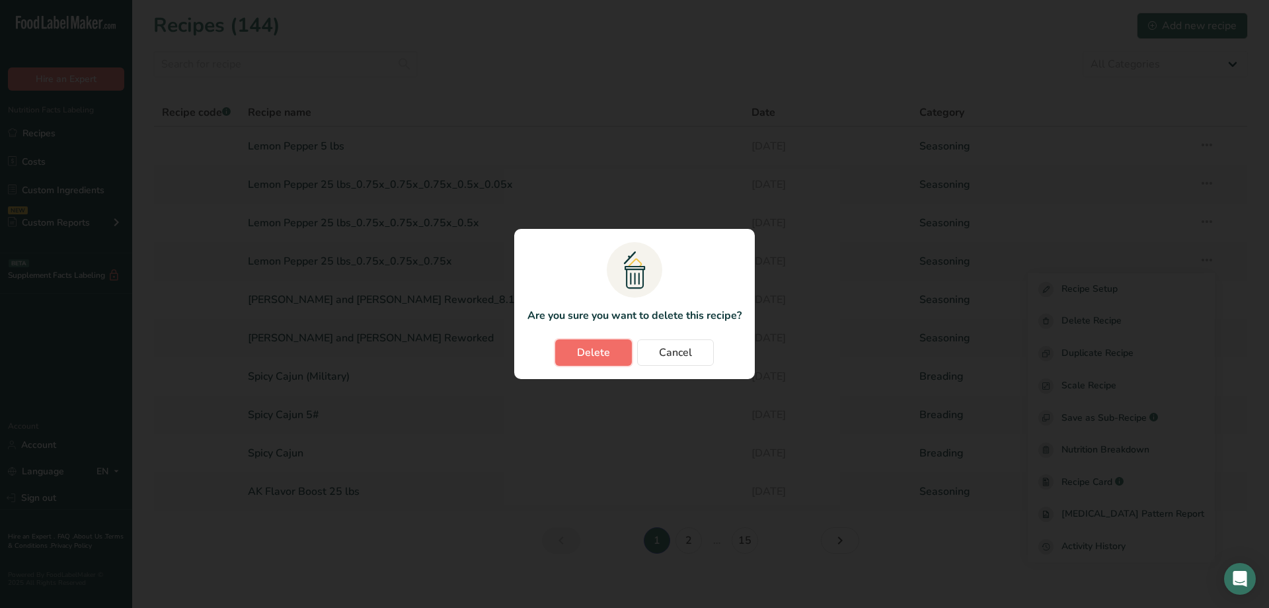
click at [588, 350] on span "Delete" at bounding box center [593, 352] width 33 height 16
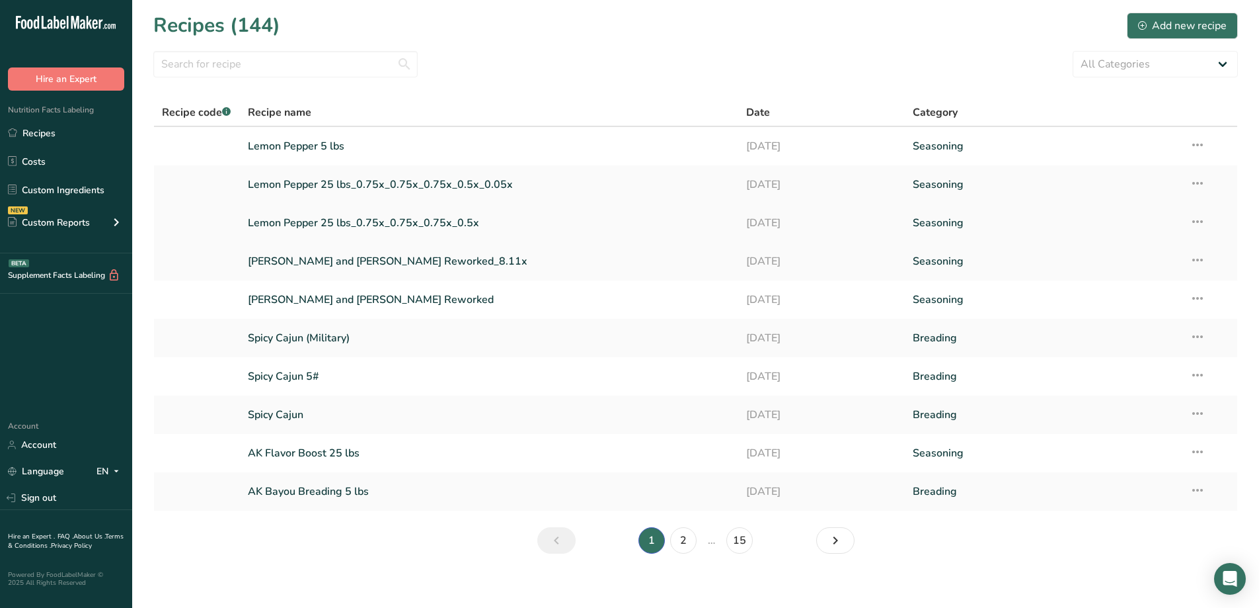
click at [1207, 218] on td "Recipe Setup Delete Recipe Duplicate Recipe Scale Recipe Save as Sub-Recipe .a-…" at bounding box center [1210, 223] width 56 height 38
click at [1195, 223] on icon at bounding box center [1198, 222] width 16 height 24
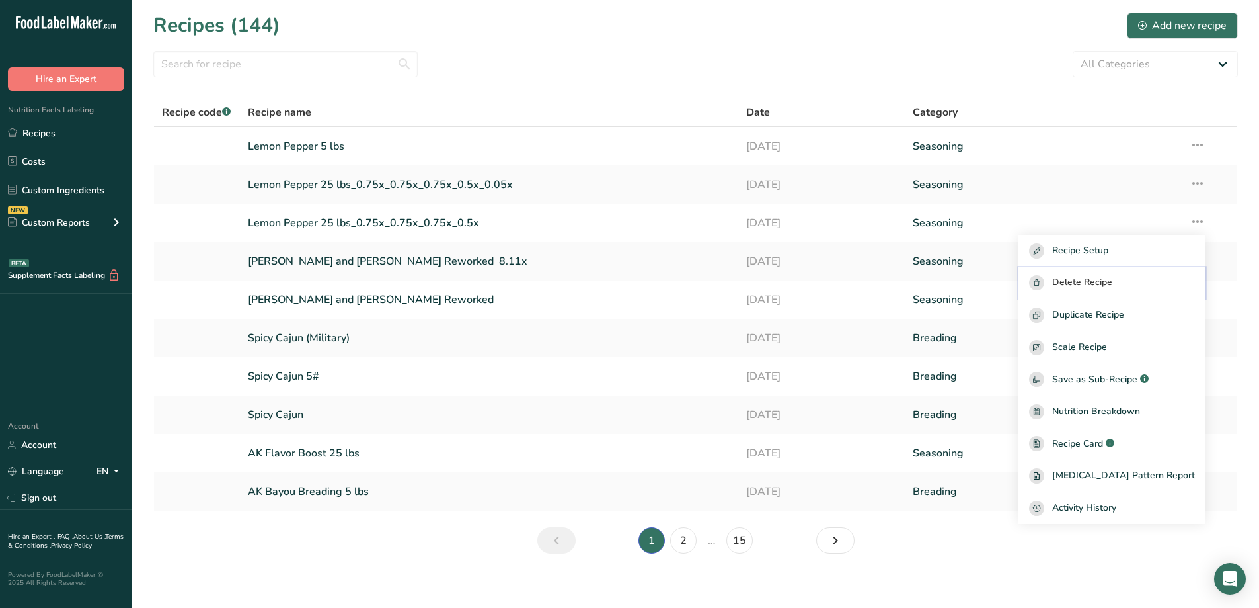
click at [1135, 275] on button "Delete Recipe" at bounding box center [1112, 283] width 187 height 32
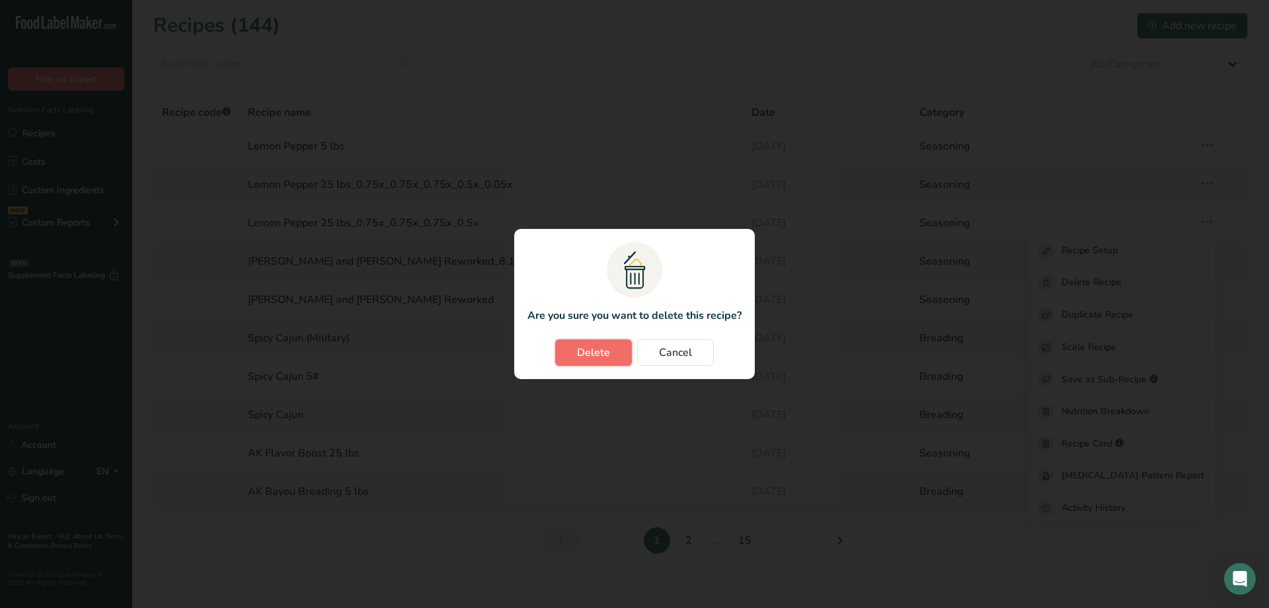
click at [605, 344] on button "Delete" at bounding box center [593, 352] width 77 height 26
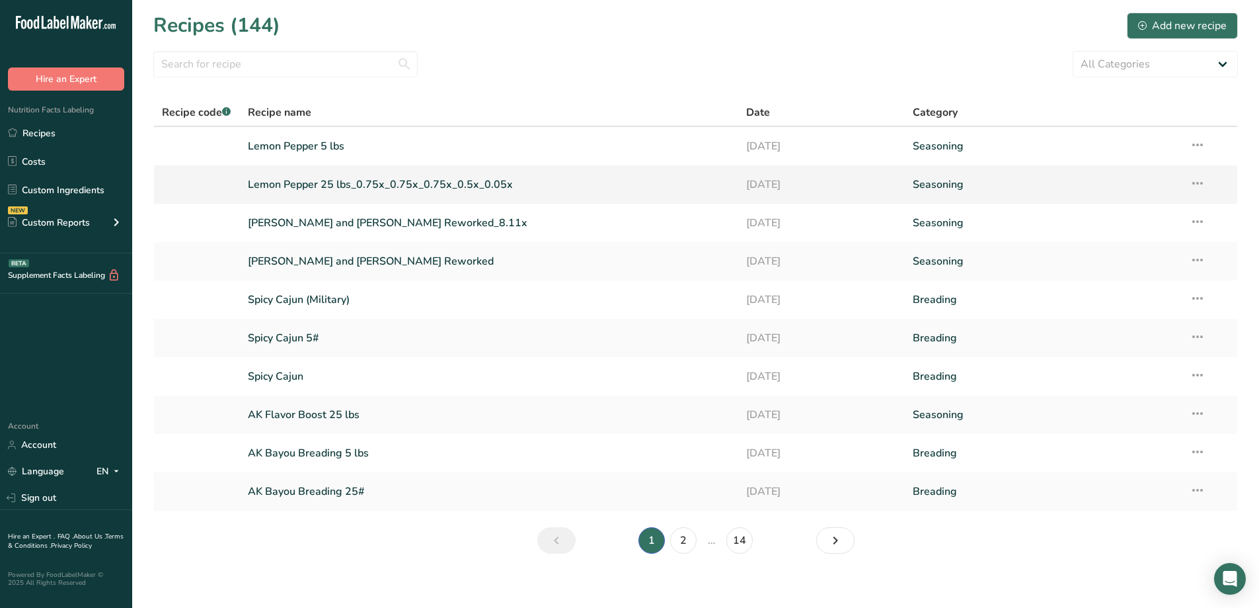
click at [1187, 186] on td "Recipe Setup Delete Recipe Duplicate Recipe Scale Recipe Save as Sub-Recipe .a-…" at bounding box center [1210, 184] width 56 height 38
click at [1196, 184] on icon at bounding box center [1198, 183] width 16 height 24
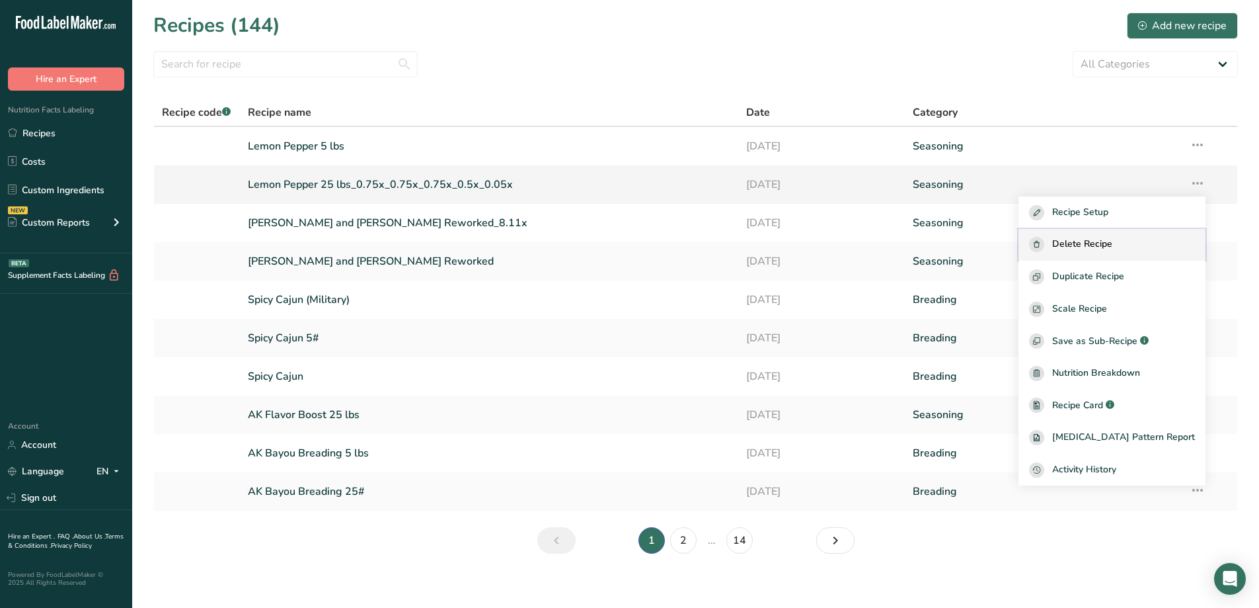
click at [1113, 242] on span "Delete Recipe" at bounding box center [1083, 244] width 60 height 15
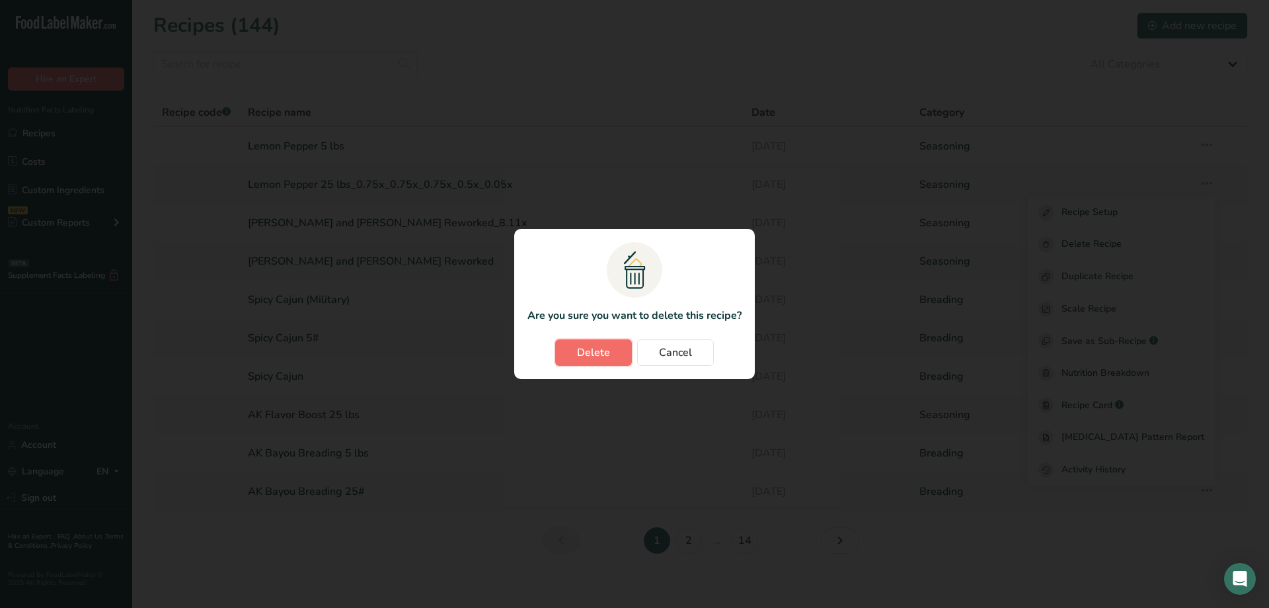
click at [597, 362] on button "Delete" at bounding box center [593, 352] width 77 height 26
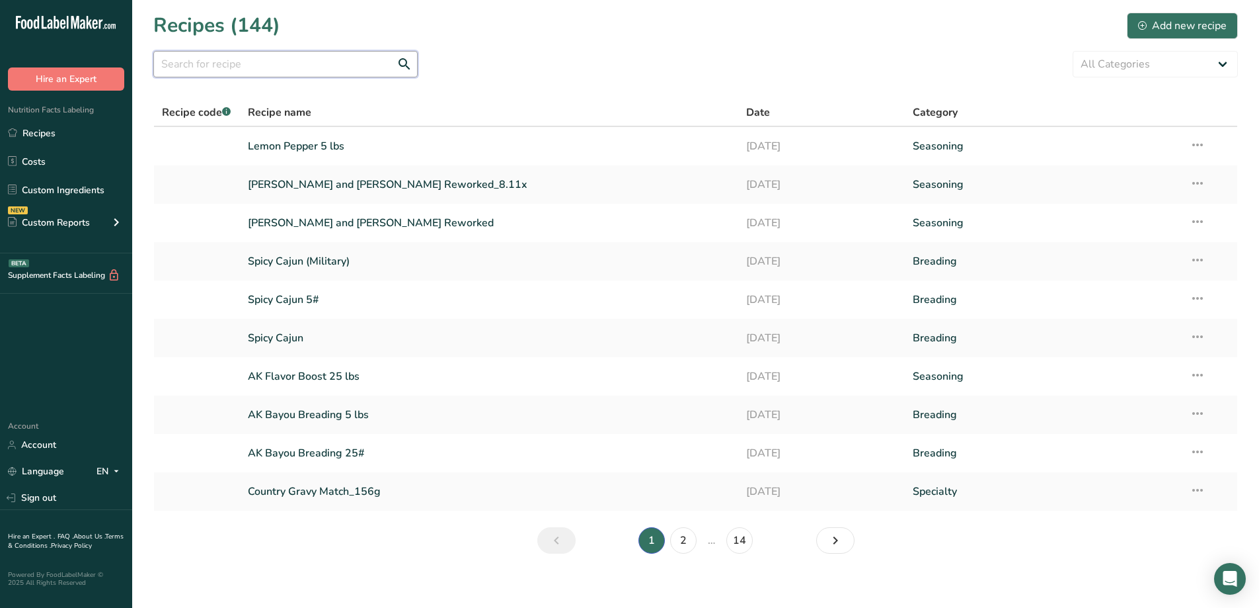
click at [309, 70] on input "text" at bounding box center [285, 64] width 264 height 26
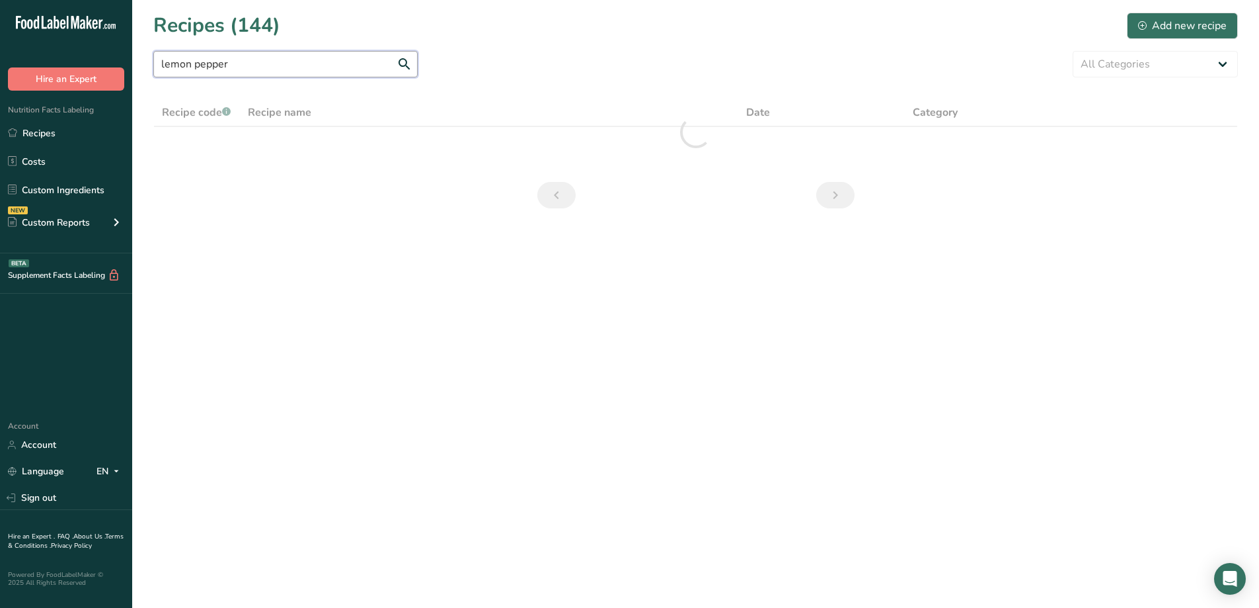
type input "lemon pepper"
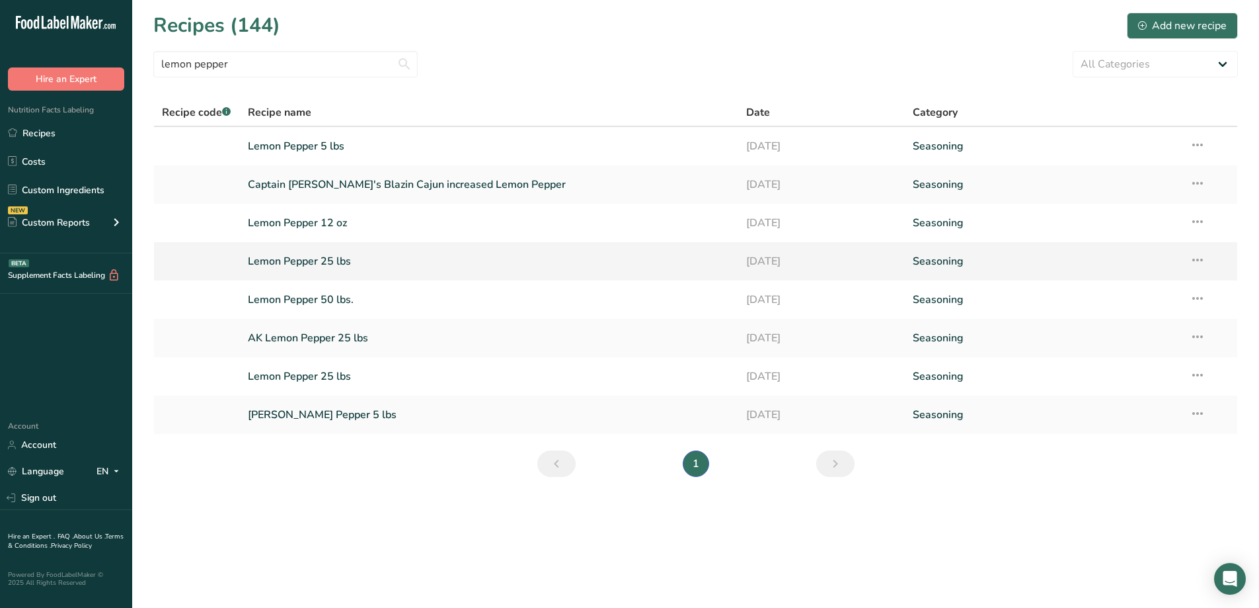
click at [351, 258] on link "Lemon Pepper 25 lbs" at bounding box center [489, 261] width 483 height 28
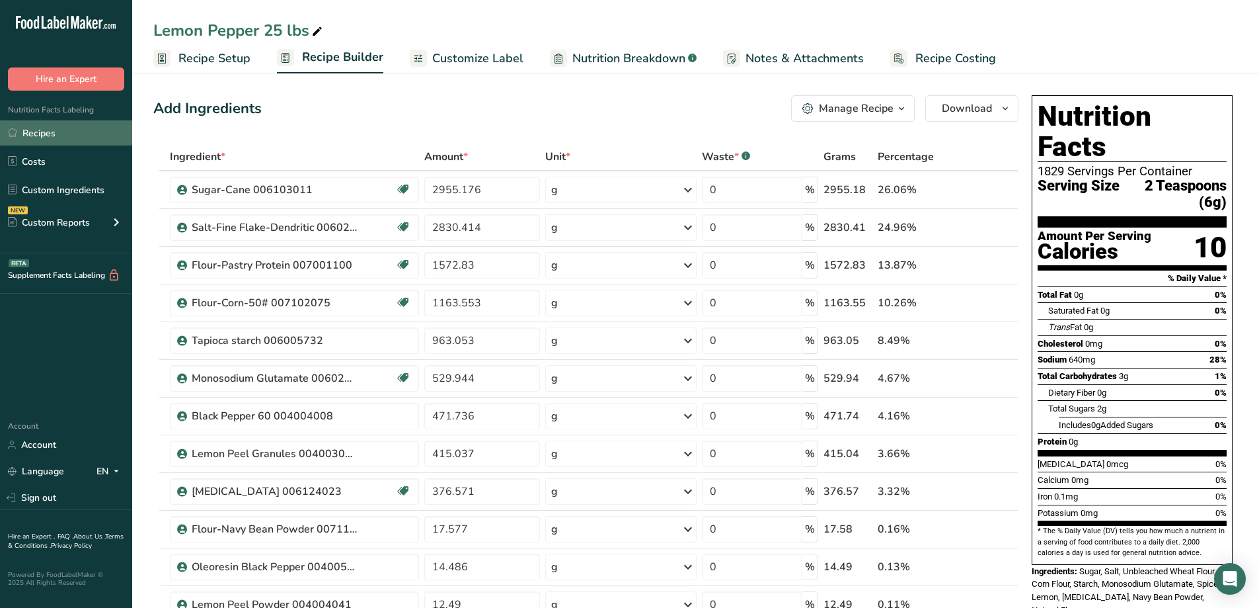
click at [64, 126] on link "Recipes" at bounding box center [66, 132] width 132 height 25
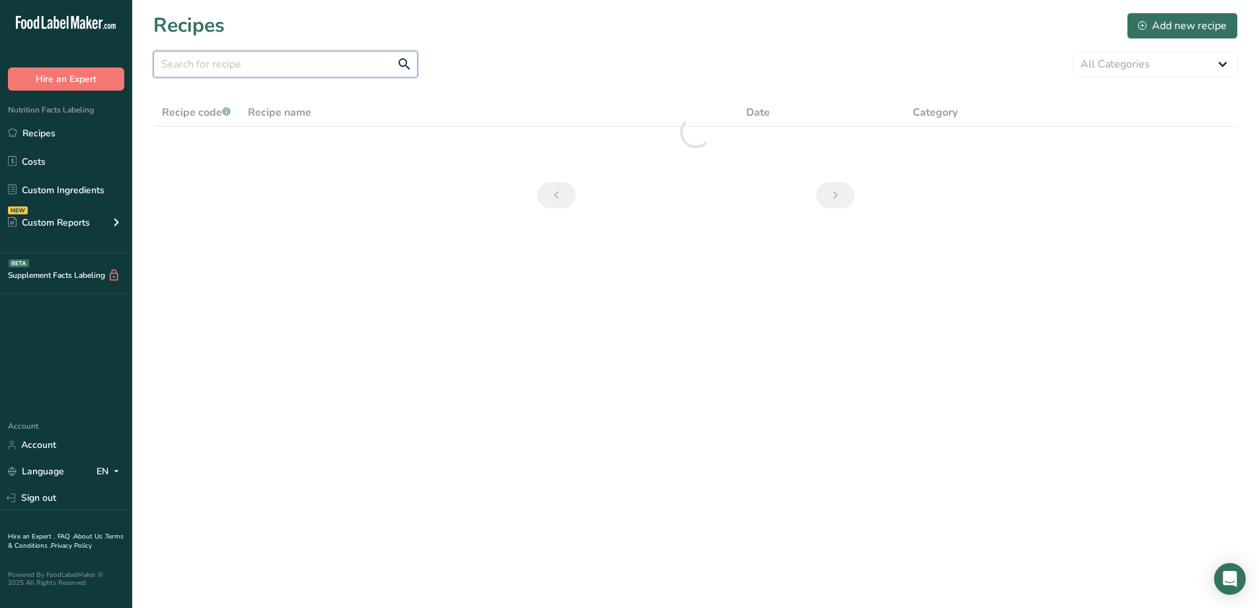
click at [305, 62] on input "text" at bounding box center [285, 64] width 264 height 26
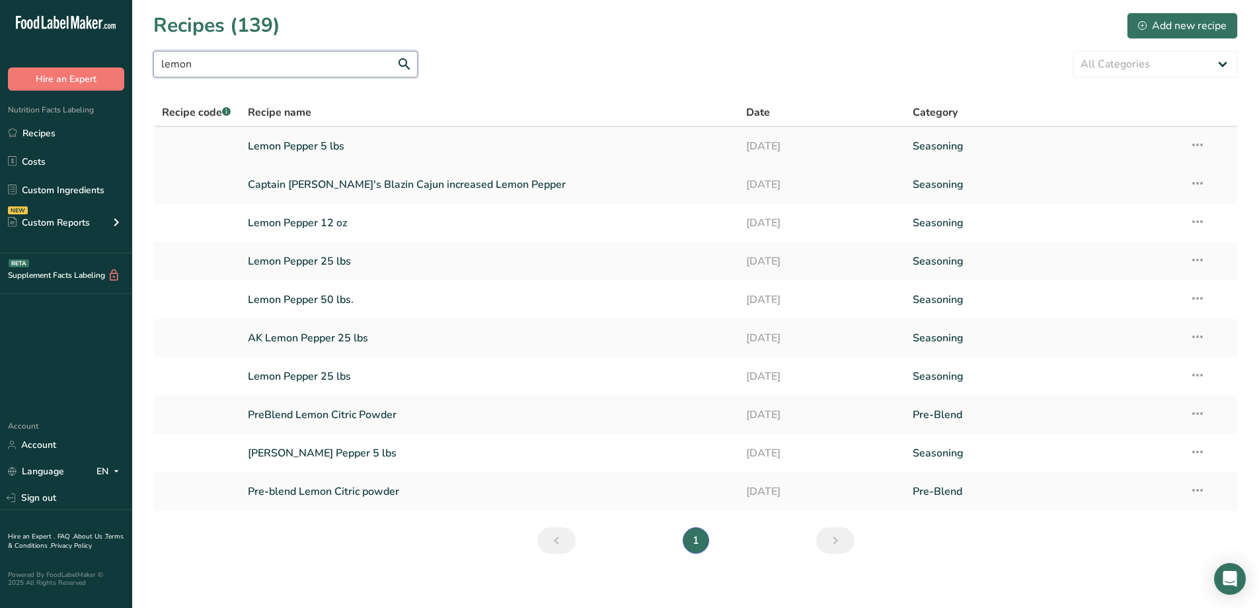
type input "lemon"
click at [310, 147] on link "Lemon Pepper 5 lbs" at bounding box center [489, 146] width 483 height 28
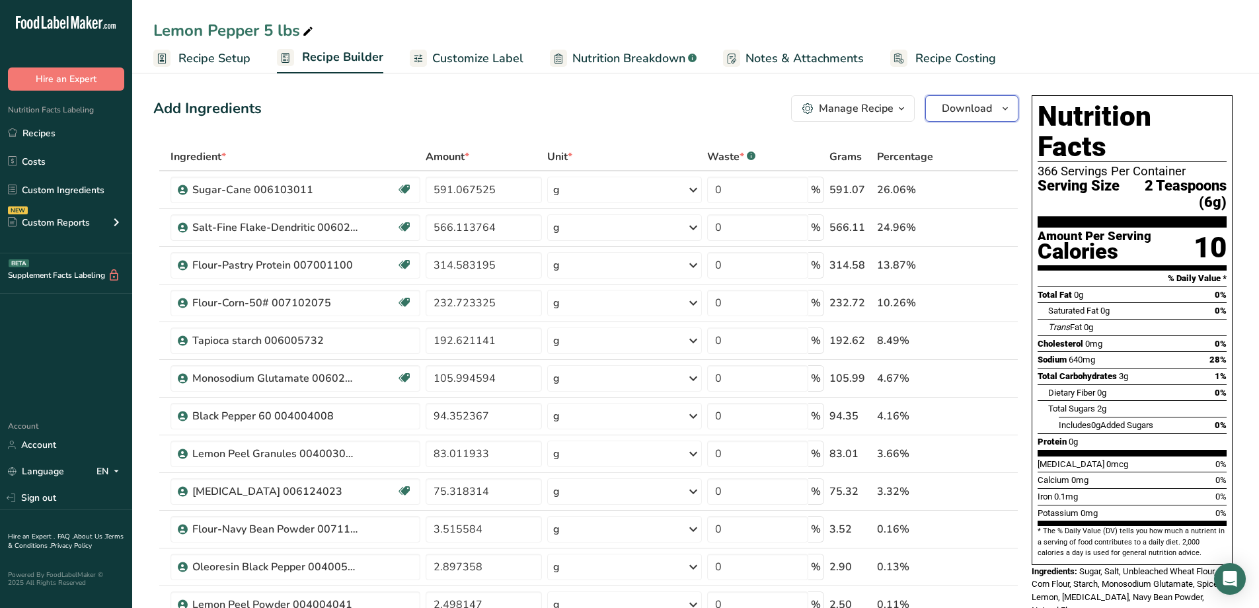
click at [994, 110] on button "Download" at bounding box center [972, 108] width 93 height 26
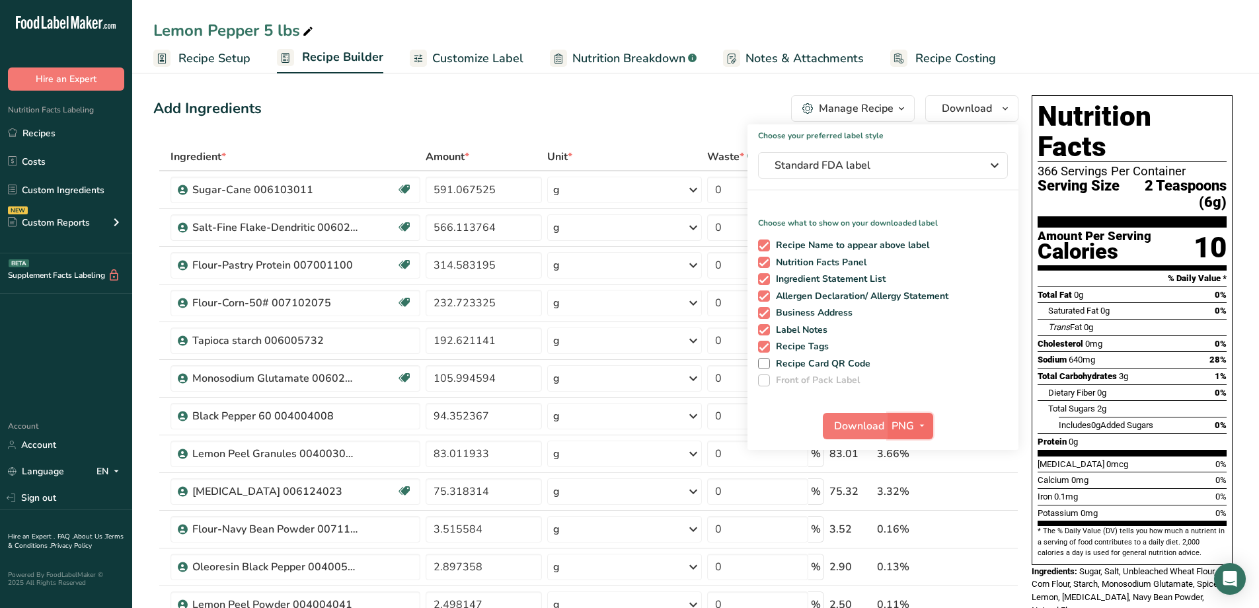
click at [926, 424] on icon "button" at bounding box center [922, 425] width 11 height 17
click at [922, 517] on link "PDF" at bounding box center [912, 518] width 42 height 22
click at [862, 421] on span "Download" at bounding box center [860, 426] width 50 height 16
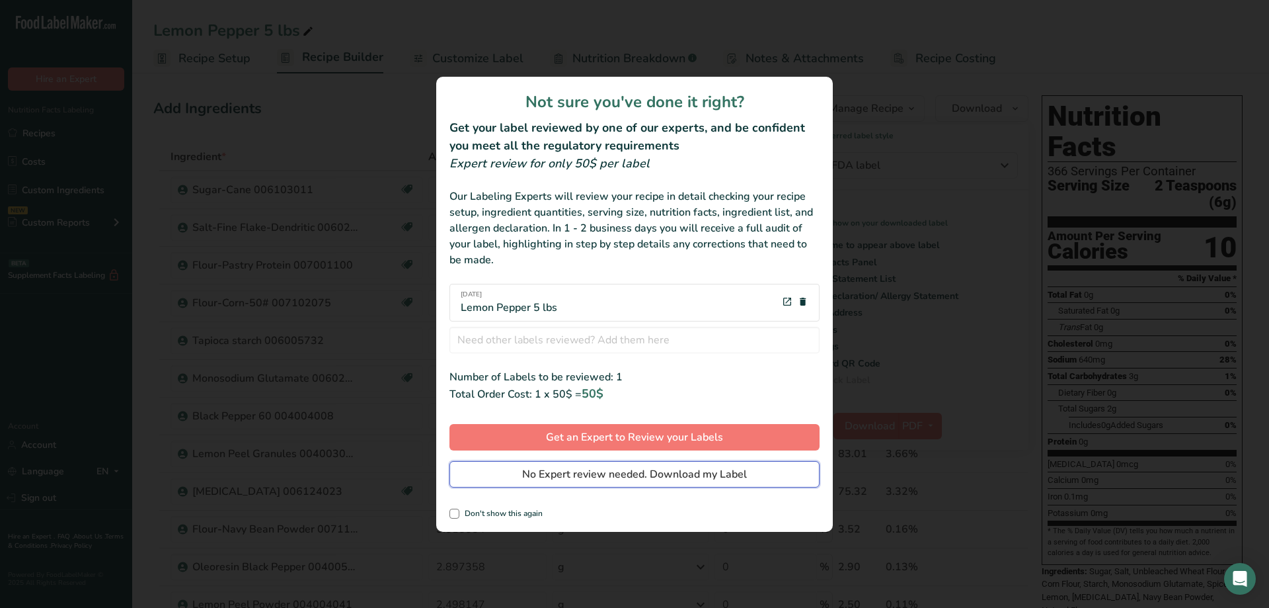
click at [741, 477] on span "No Expert review needed. Download my Label" at bounding box center [634, 474] width 225 height 16
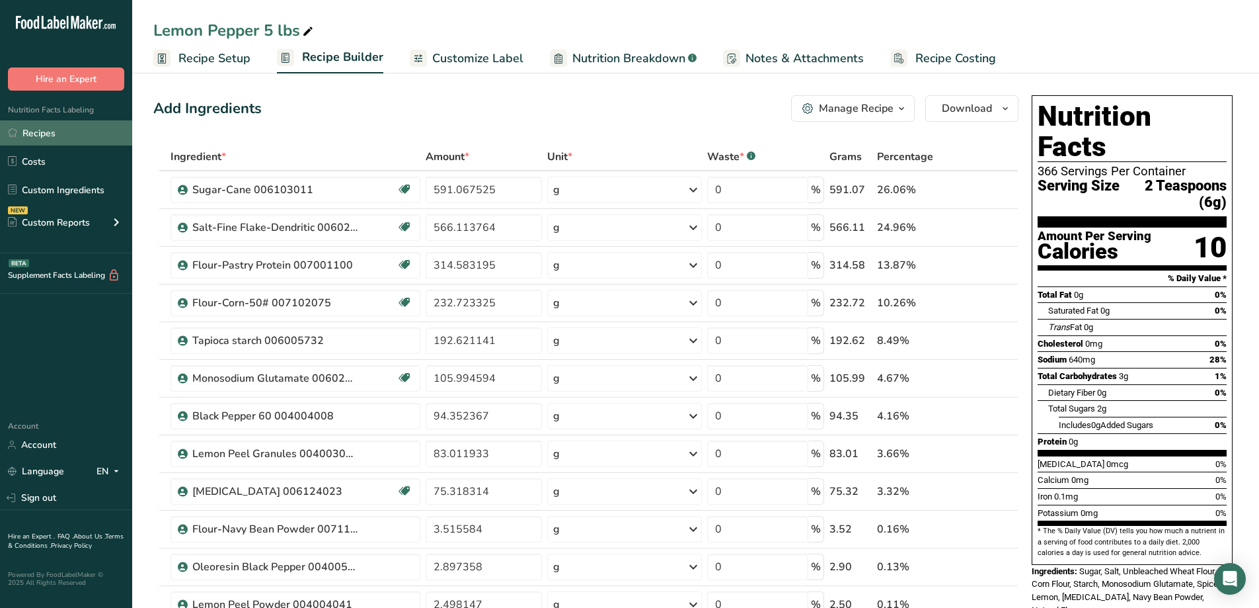
click at [38, 136] on link "Recipes" at bounding box center [66, 132] width 132 height 25
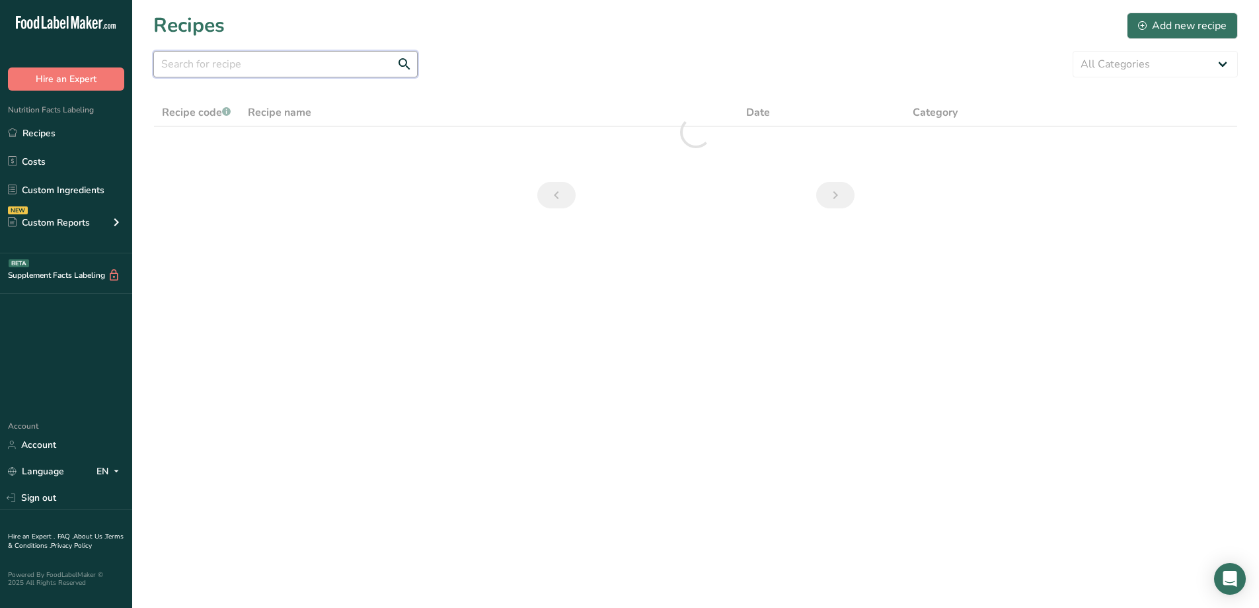
click at [280, 73] on input "text" at bounding box center [285, 64] width 264 height 26
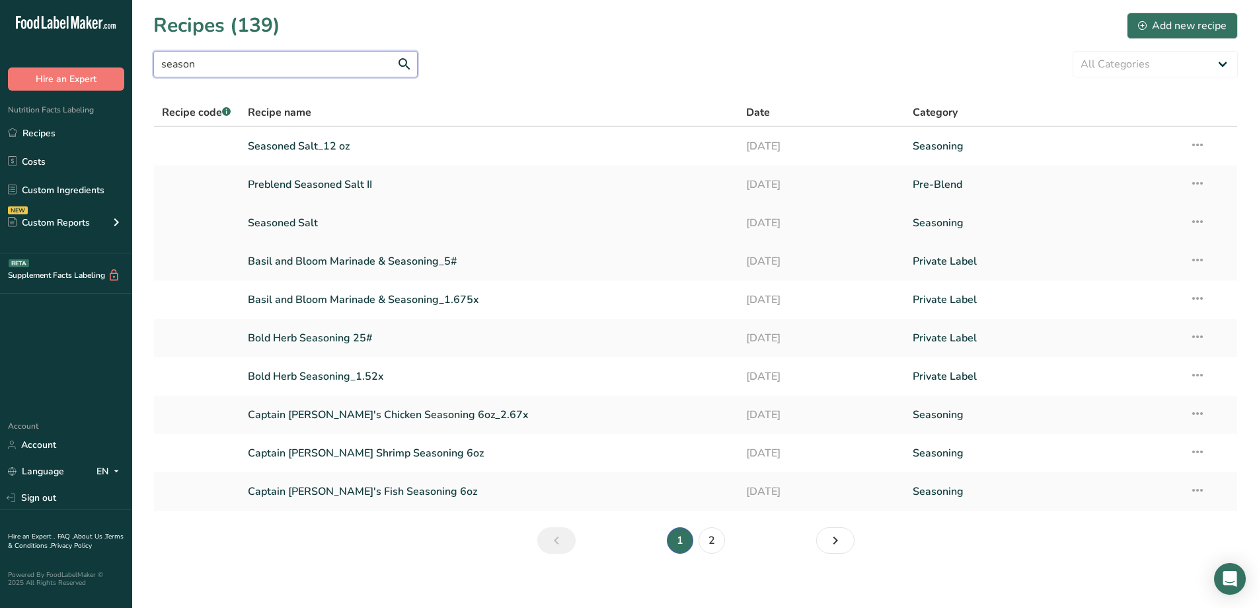
type input "season"
click at [311, 222] on link "Seasoned Salt" at bounding box center [489, 223] width 483 height 28
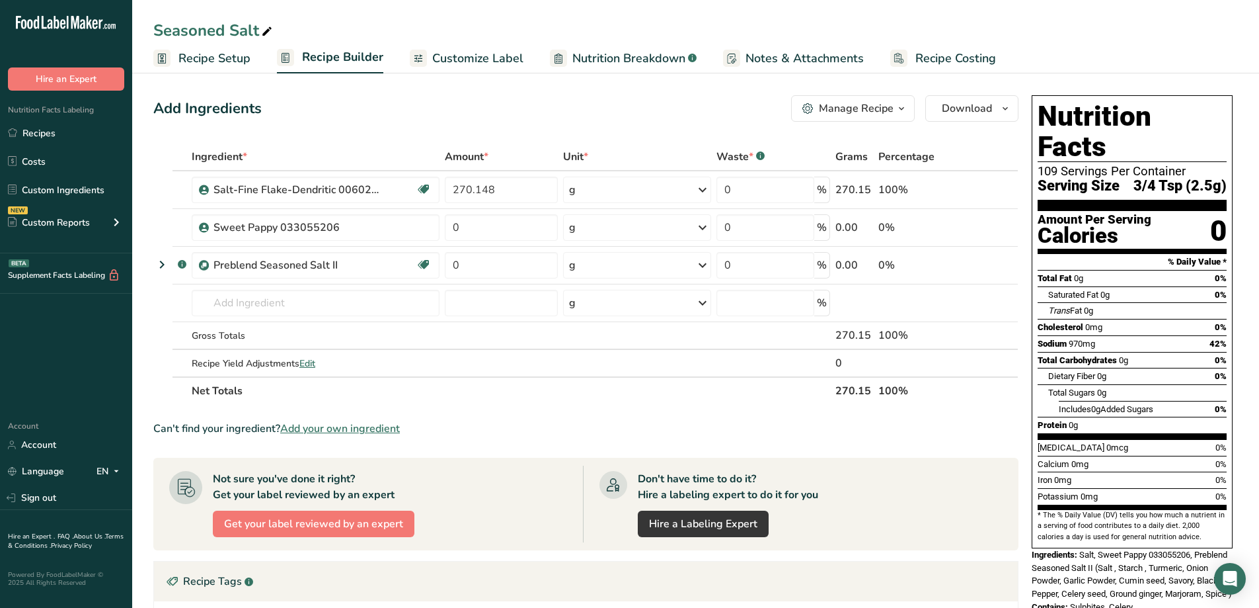
click at [908, 114] on span "button" at bounding box center [902, 108] width 16 height 16
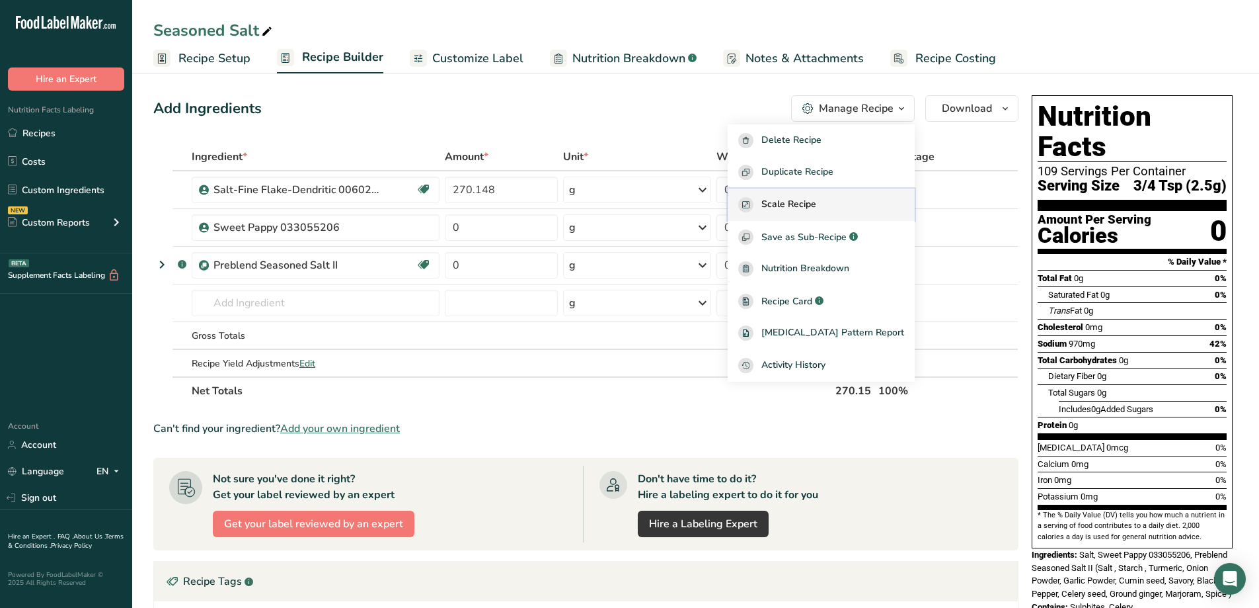
click at [817, 198] on span "Scale Recipe" at bounding box center [789, 204] width 55 height 15
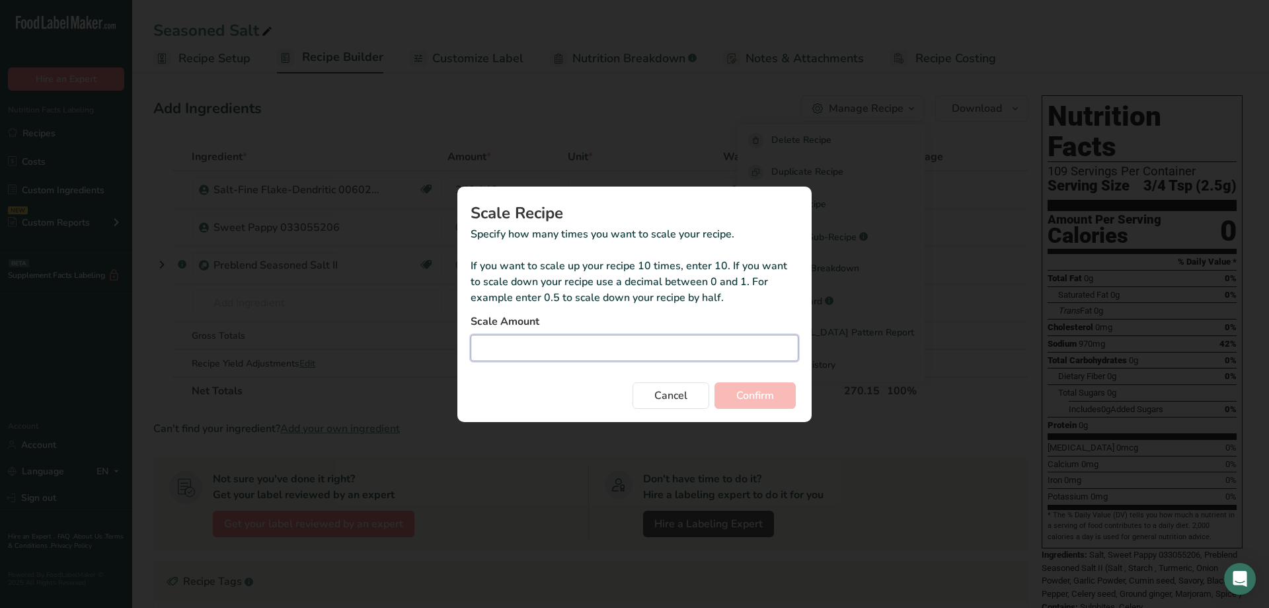
click at [539, 344] on input "Duplicate recipe modal" at bounding box center [635, 348] width 328 height 26
type input "8.4"
click at [715, 382] on button "Confirm" at bounding box center [755, 395] width 81 height 26
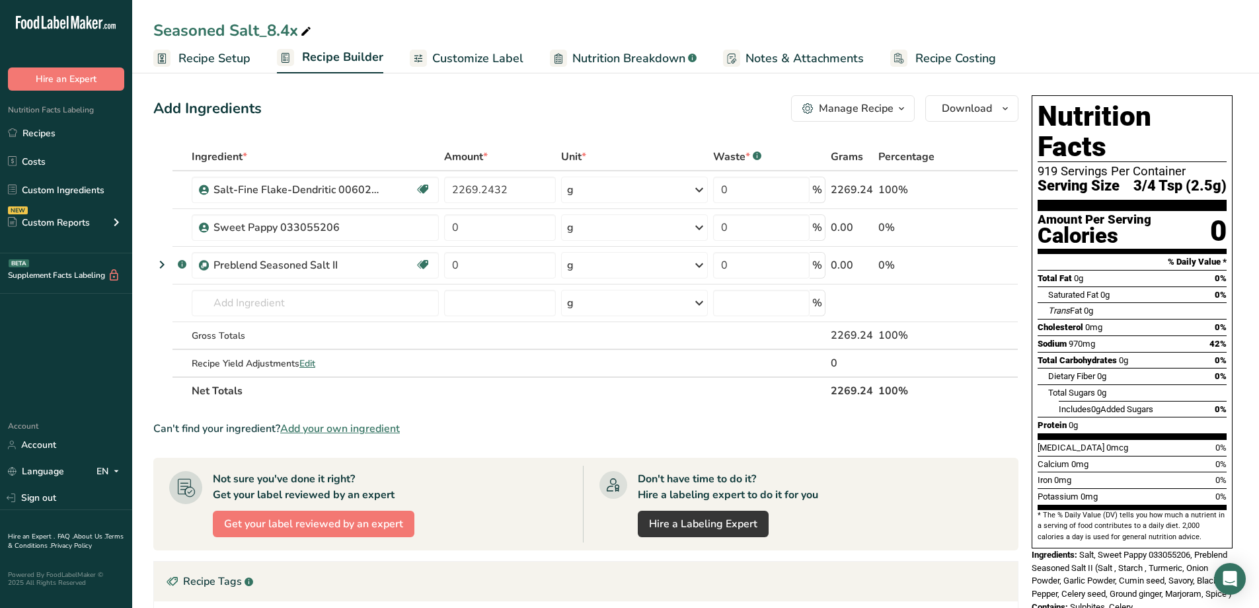
drag, startPoint x: 801, startPoint y: 349, endPoint x: 733, endPoint y: 418, distance: 96.3
click at [733, 418] on section "Ingredient * Amount * Unit * Waste * .a-a{fill:#347362;}.b-a{fill:#fff;} Grams …" at bounding box center [585, 497] width 865 height 709
click at [303, 32] on icon at bounding box center [306, 31] width 12 height 19
drag, startPoint x: 303, startPoint y: 32, endPoint x: 260, endPoint y: 35, distance: 43.1
click at [260, 35] on input "Seasoned Salt_8.4x" at bounding box center [695, 31] width 1085 height 24
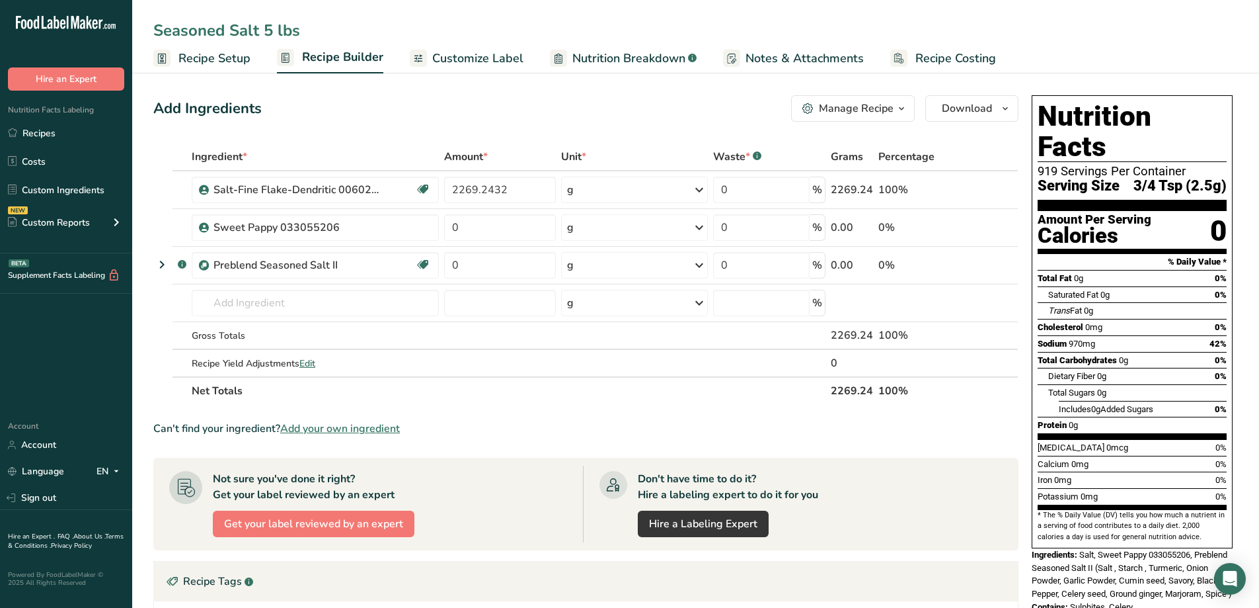
type input "Seasoned Salt 5 lbs"
click at [986, 111] on span "Download" at bounding box center [967, 108] width 50 height 16
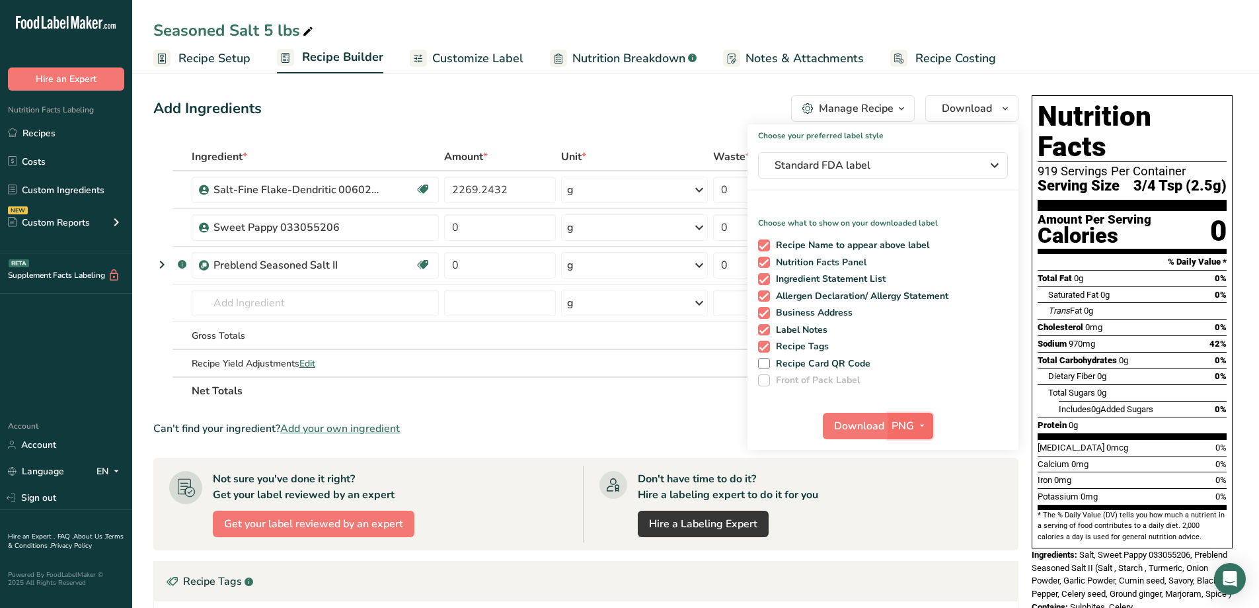
click at [918, 426] on icon "button" at bounding box center [922, 425] width 11 height 17
click at [916, 512] on link "PDF" at bounding box center [912, 518] width 42 height 22
click at [865, 419] on span "Download" at bounding box center [860, 426] width 50 height 16
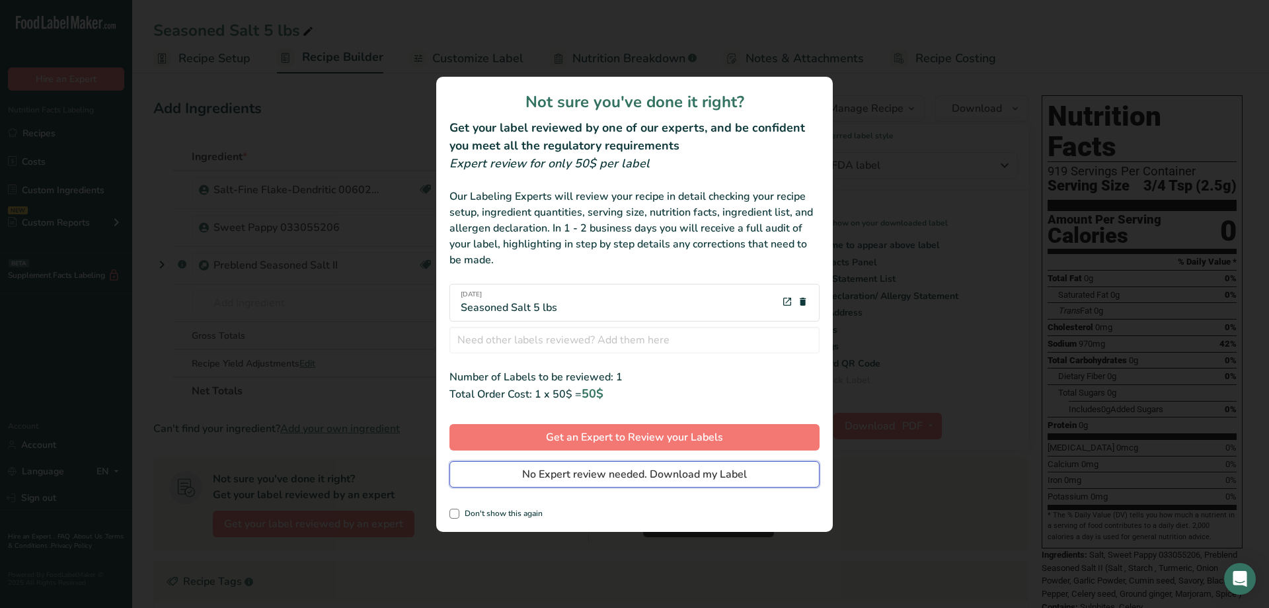
click at [683, 475] on span "No Expert review needed. Download my Label" at bounding box center [634, 474] width 225 height 16
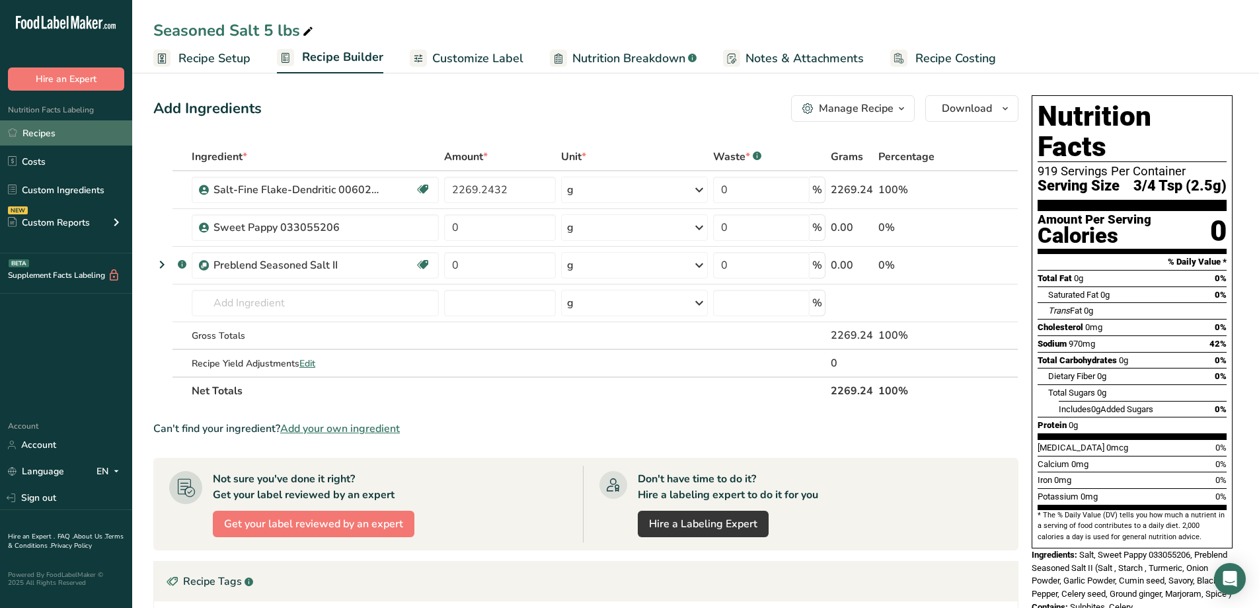
click at [48, 131] on link "Recipes" at bounding box center [66, 132] width 132 height 25
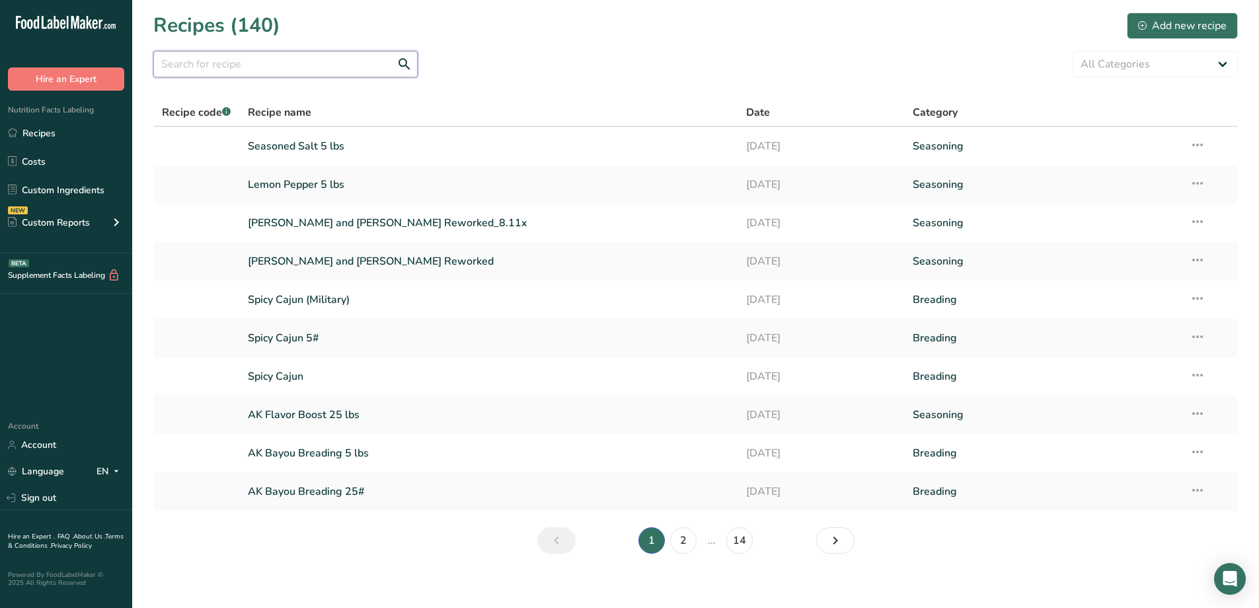
click at [194, 61] on input "text" at bounding box center [285, 64] width 264 height 26
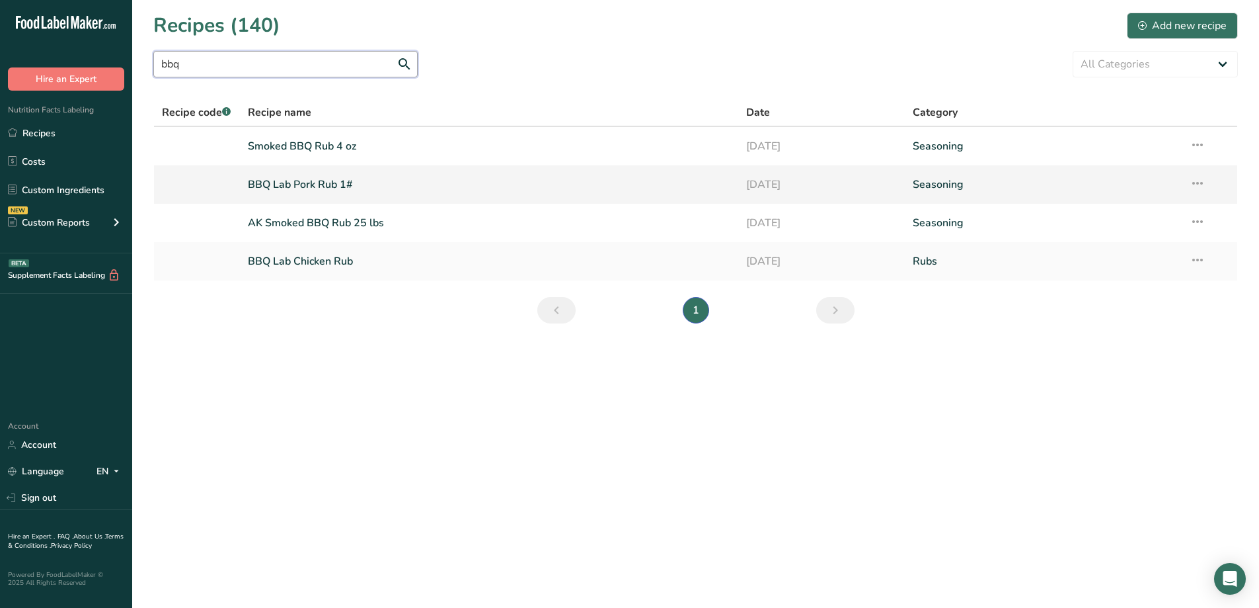
type input "bbq"
click at [333, 186] on link "BBQ Lab Pork Rub 1#" at bounding box center [489, 185] width 483 height 28
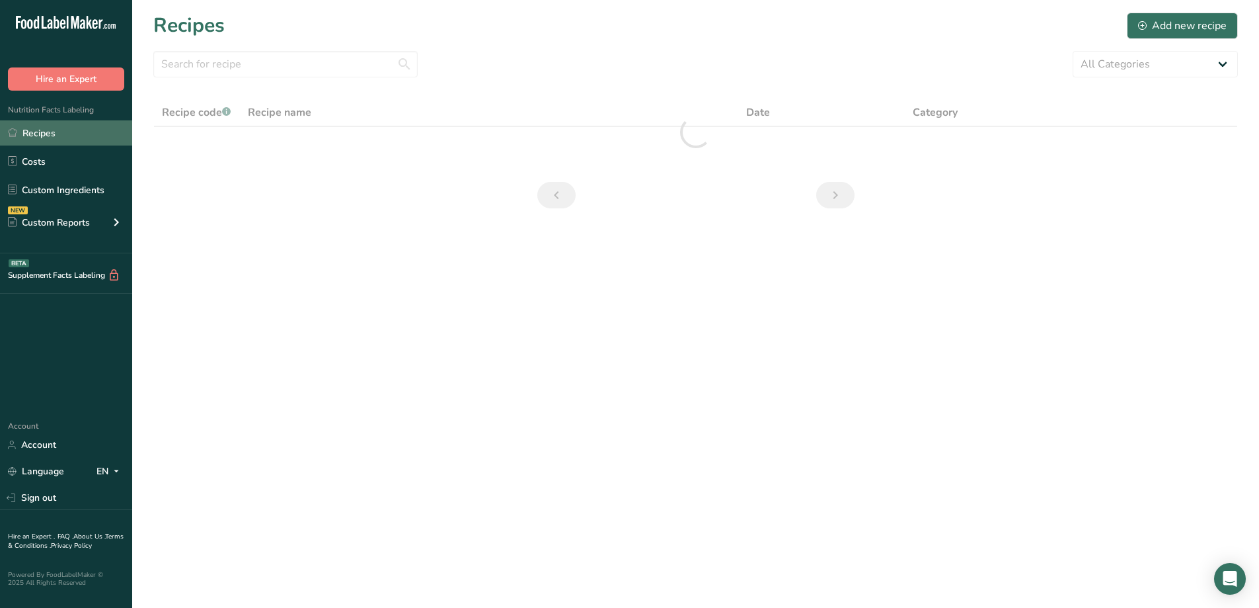
click at [39, 134] on link "Recipes" at bounding box center [66, 132] width 132 height 25
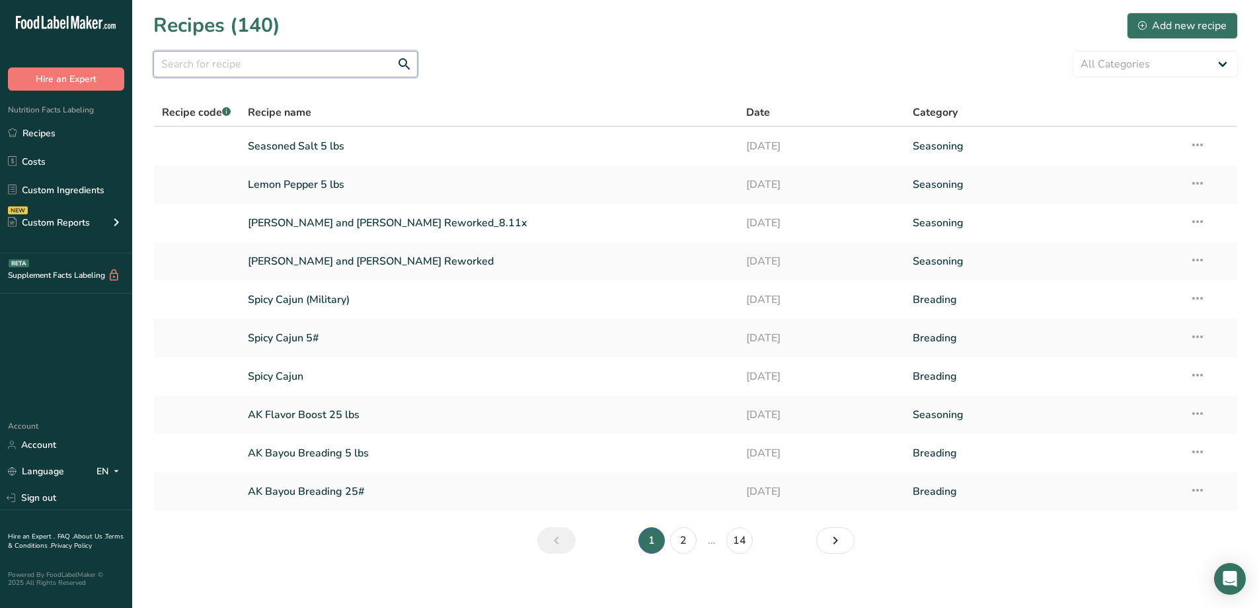
click at [287, 67] on input "text" at bounding box center [285, 64] width 264 height 26
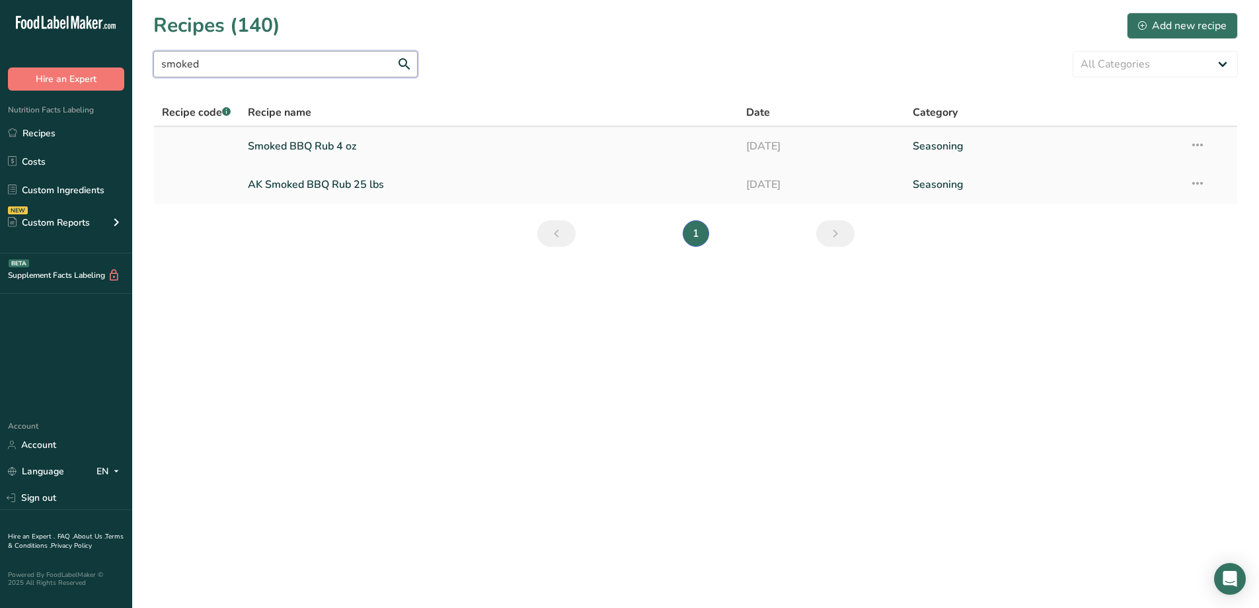
type input "smoked"
click at [294, 146] on link "Smoked BBQ Rub 4 oz" at bounding box center [489, 146] width 483 height 28
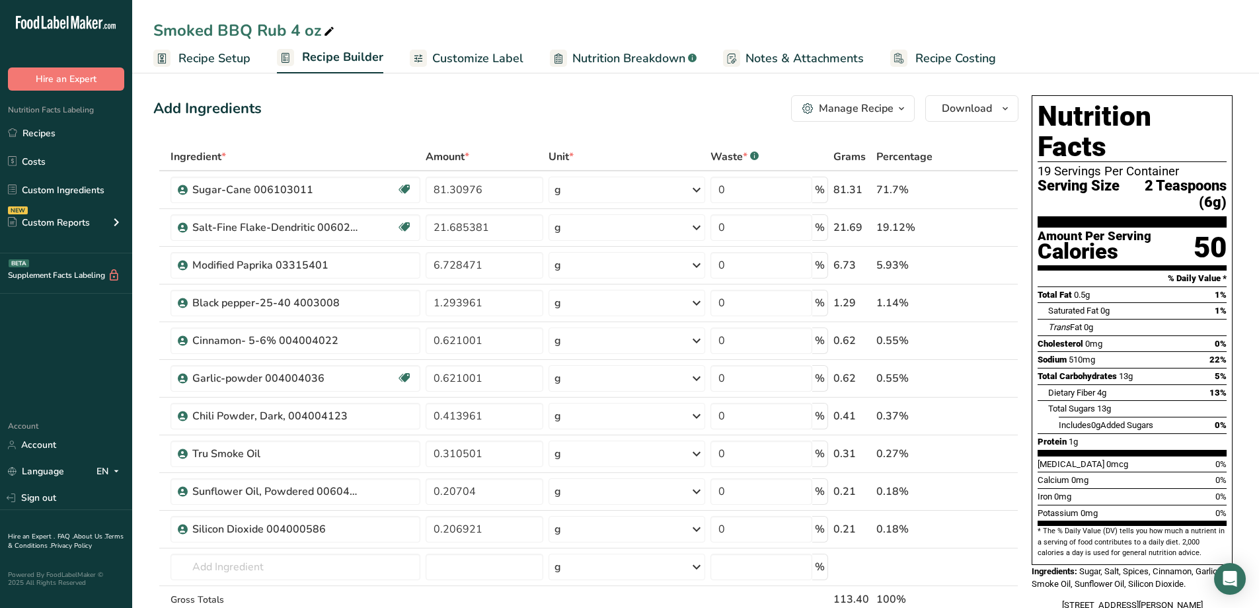
click at [914, 109] on button "Manage Recipe" at bounding box center [853, 108] width 124 height 26
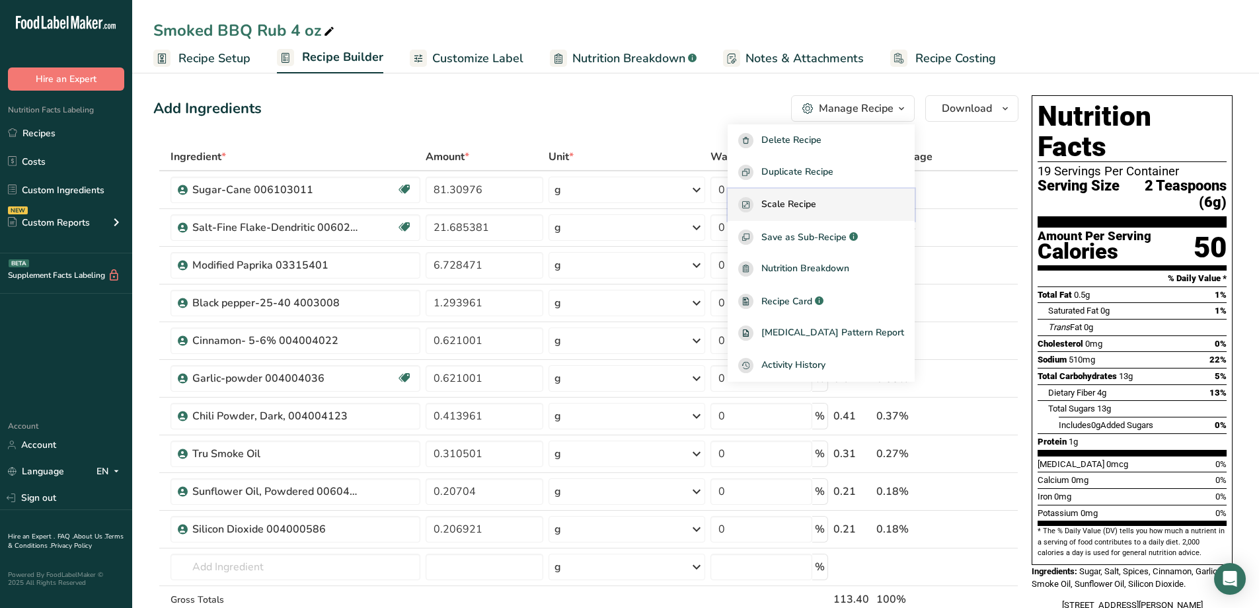
click at [847, 198] on div "Scale Recipe" at bounding box center [821, 204] width 166 height 15
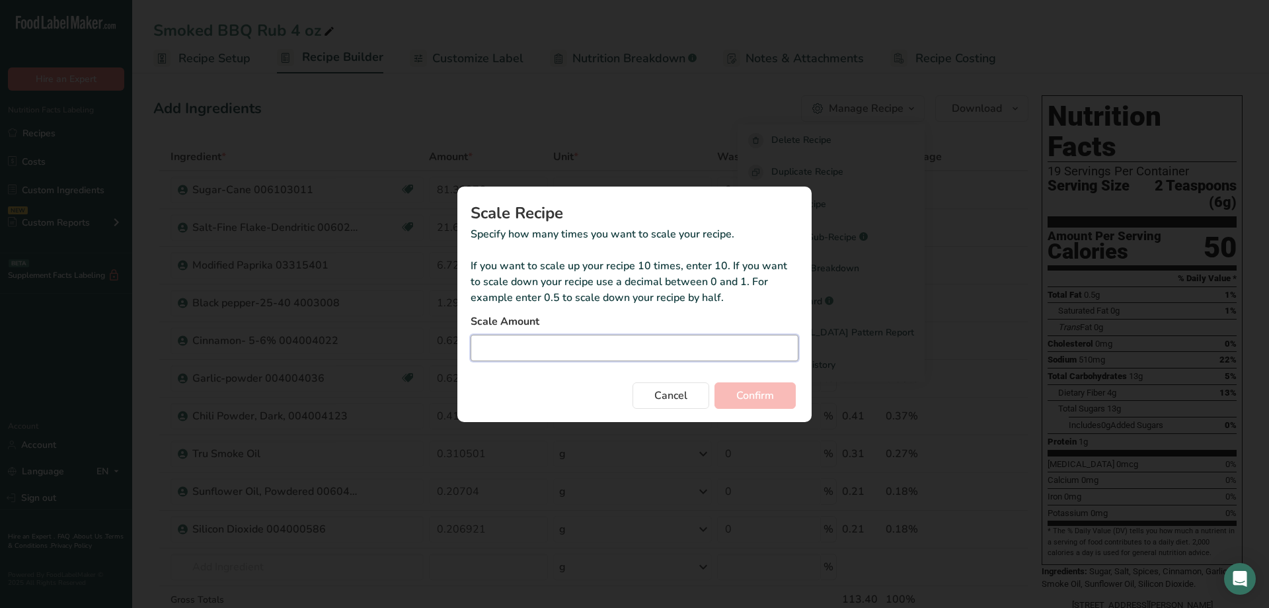
click at [647, 358] on input "Duplicate recipe modal" at bounding box center [635, 348] width 328 height 26
type input "20"
click at [753, 393] on span "Confirm" at bounding box center [756, 395] width 38 height 16
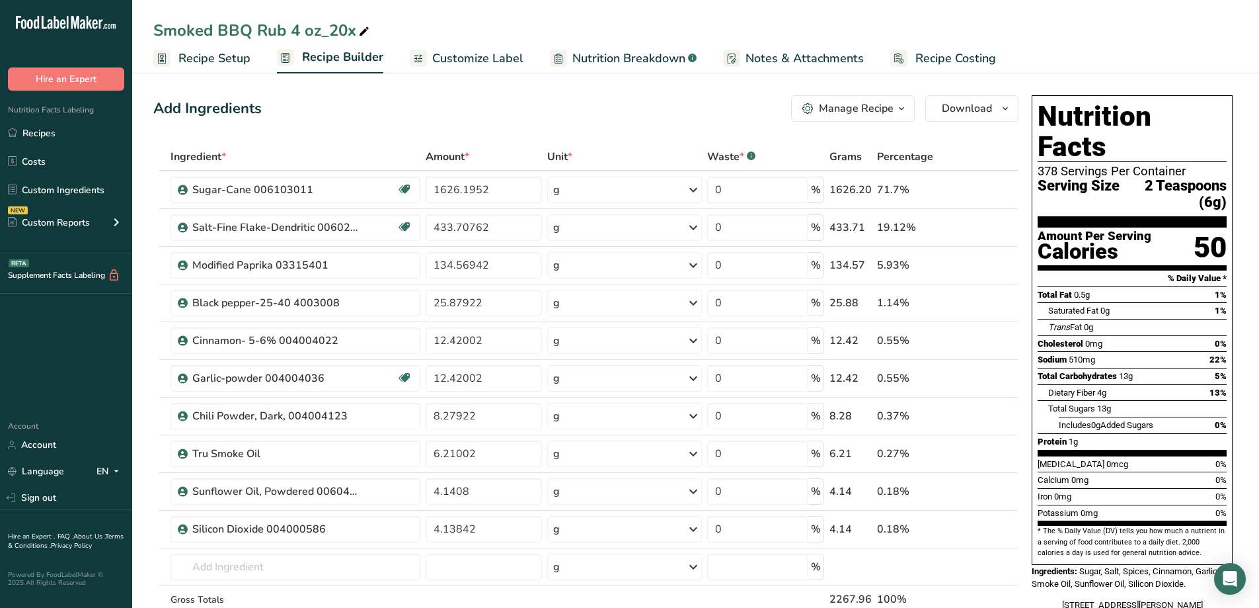
click at [362, 33] on icon at bounding box center [364, 31] width 12 height 19
drag, startPoint x: 362, startPoint y: 33, endPoint x: 292, endPoint y: 35, distance: 70.1
click at [292, 35] on input "Smoked BBQ Rub 4 oz_20x" at bounding box center [695, 31] width 1085 height 24
type input "Smoked BBQ Rub 5 lbs"
click at [389, 117] on div "Add Ingredients Manage Recipe Delete Recipe Duplicate Recipe Scale Recipe Save …" at bounding box center [585, 108] width 865 height 26
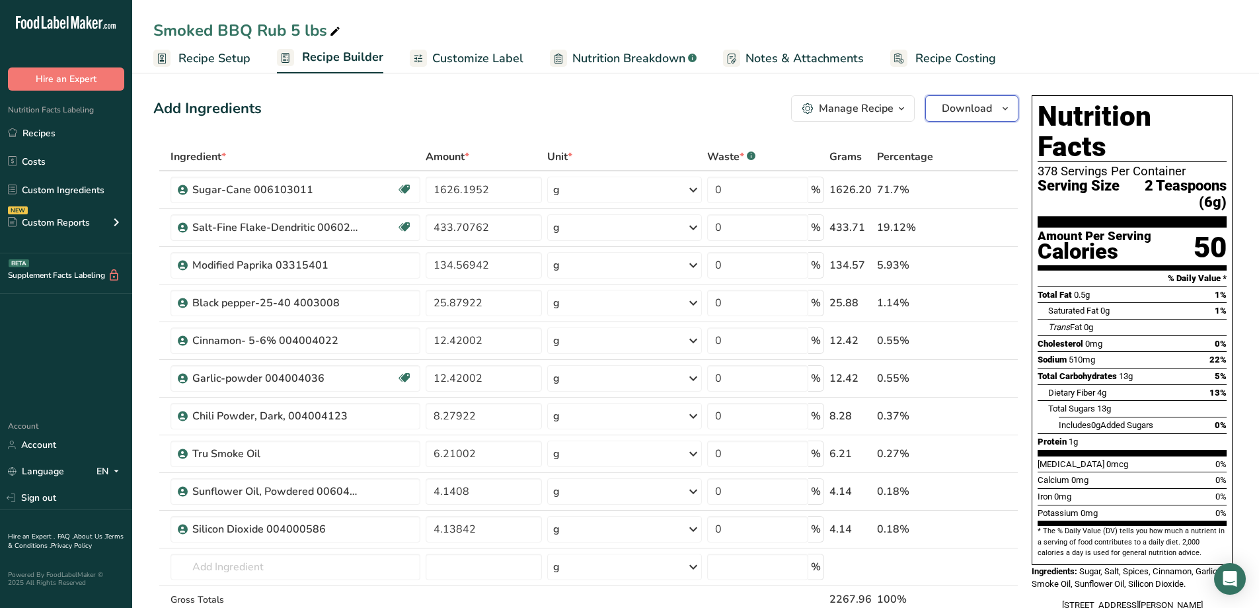
click at [1010, 113] on icon "button" at bounding box center [1005, 108] width 11 height 17
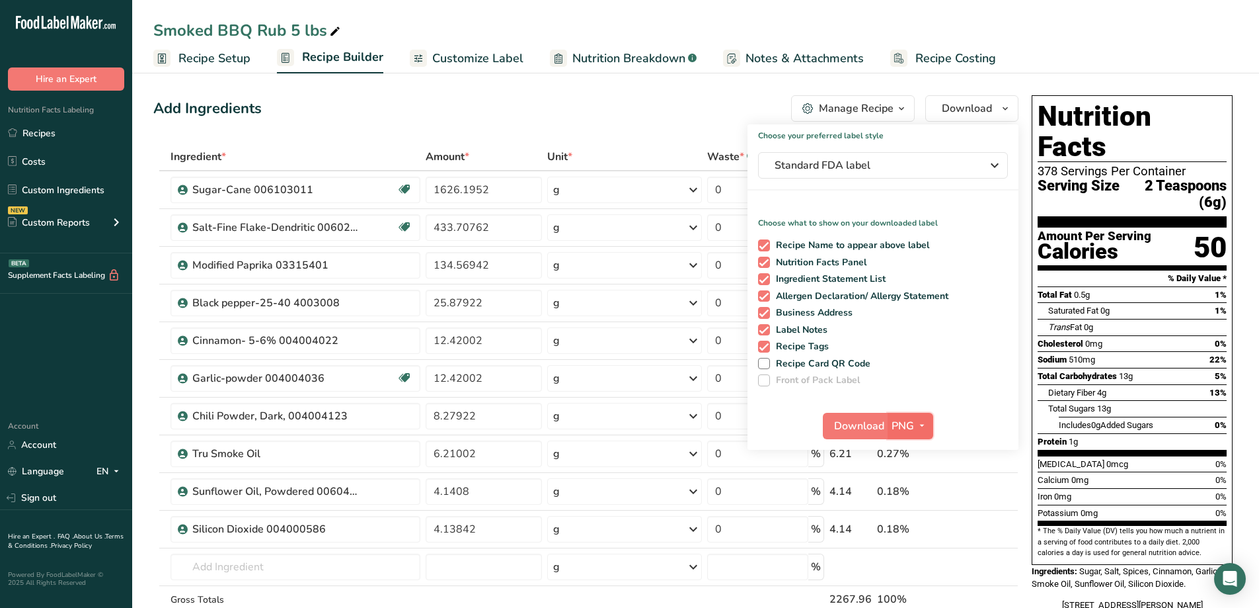
click at [921, 426] on icon "button" at bounding box center [922, 425] width 11 height 17
click at [914, 520] on link "PDF" at bounding box center [912, 518] width 42 height 22
click at [850, 426] on span "Download" at bounding box center [860, 426] width 50 height 16
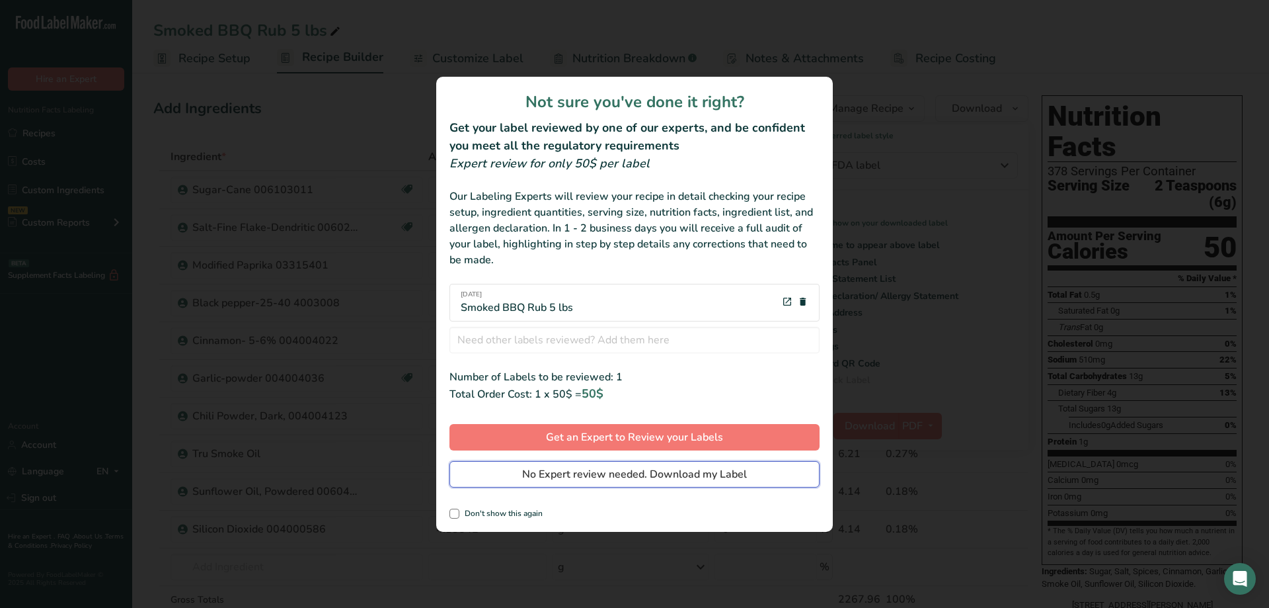
click at [665, 467] on span "No Expert review needed. Download my Label" at bounding box center [634, 474] width 225 height 16
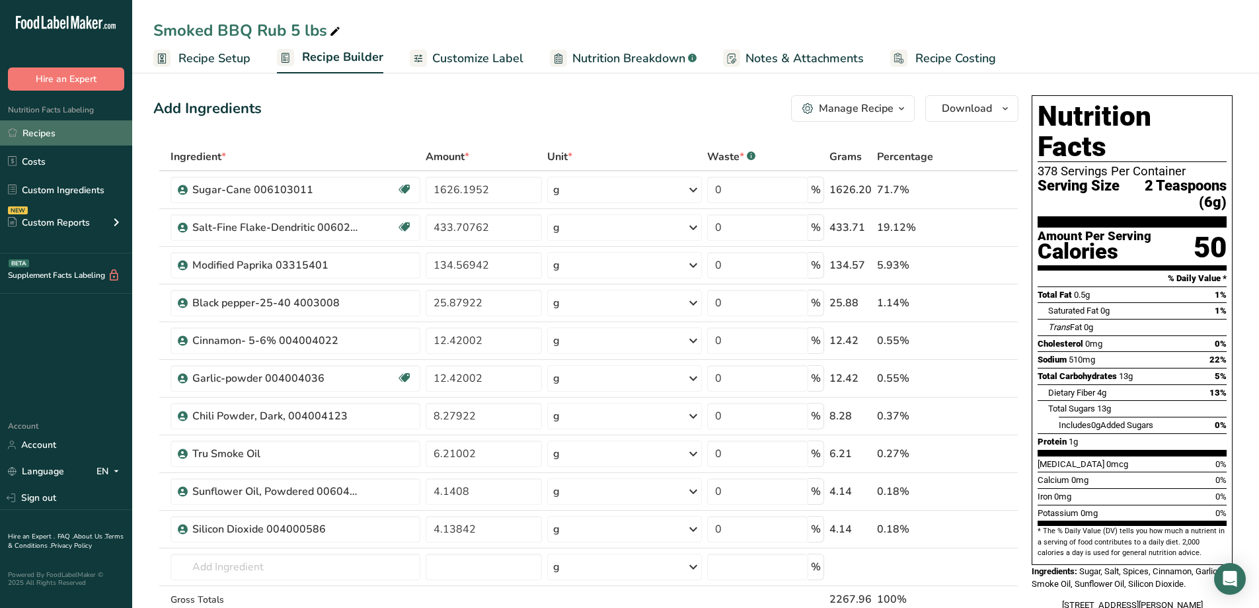
click at [60, 132] on link "Recipes" at bounding box center [66, 132] width 132 height 25
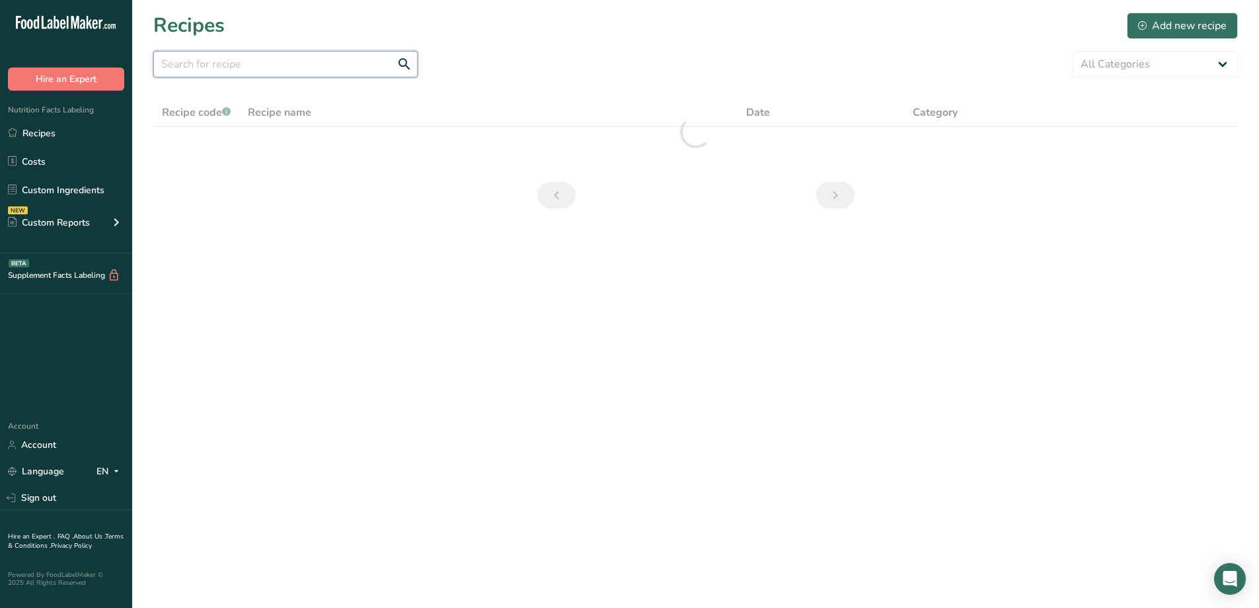
click at [352, 68] on input "text" at bounding box center [285, 64] width 264 height 26
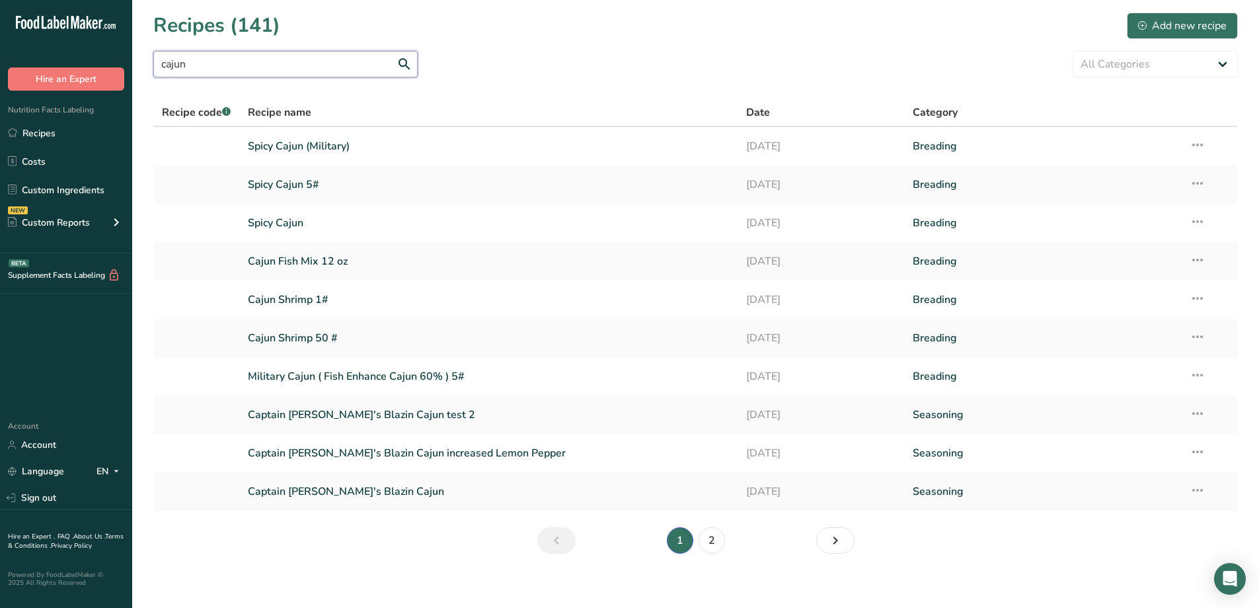
click at [231, 67] on input "cajun" at bounding box center [285, 64] width 264 height 26
drag, startPoint x: 231, startPoint y: 67, endPoint x: 154, endPoint y: 78, distance: 77.5
click at [149, 81] on section "Recipes (141) Add new recipe cajun All Categories Baked Goods Batter Beverages …" at bounding box center [695, 287] width 1127 height 575
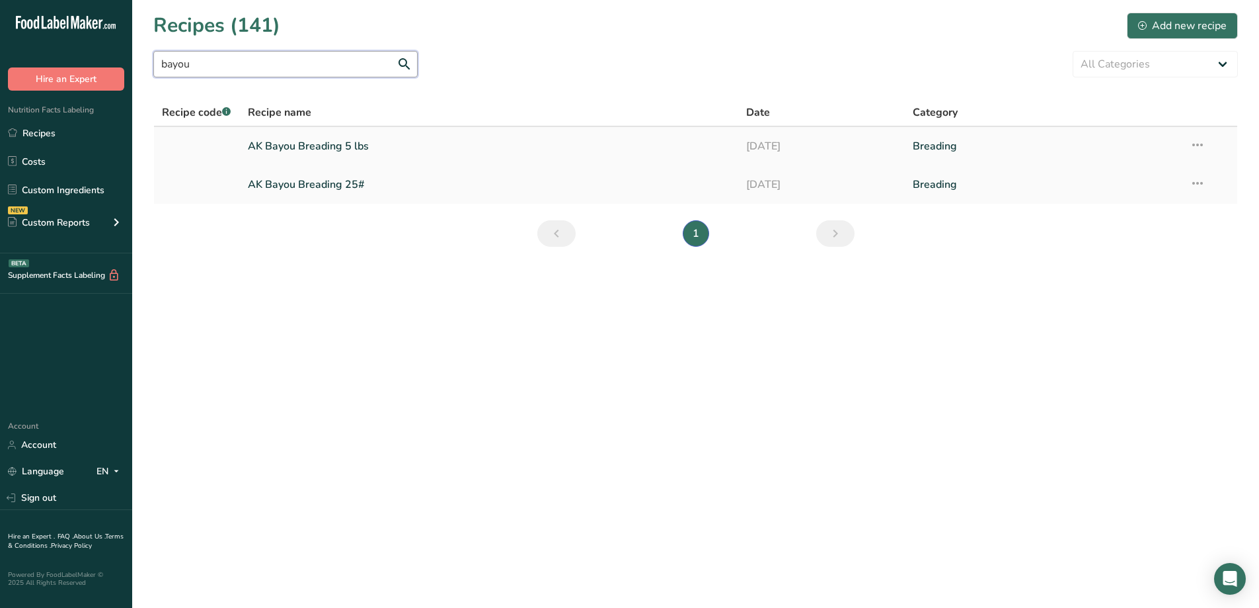
type input "bayou"
click at [342, 149] on link "AK Bayou Breading 5 lbs" at bounding box center [489, 146] width 483 height 28
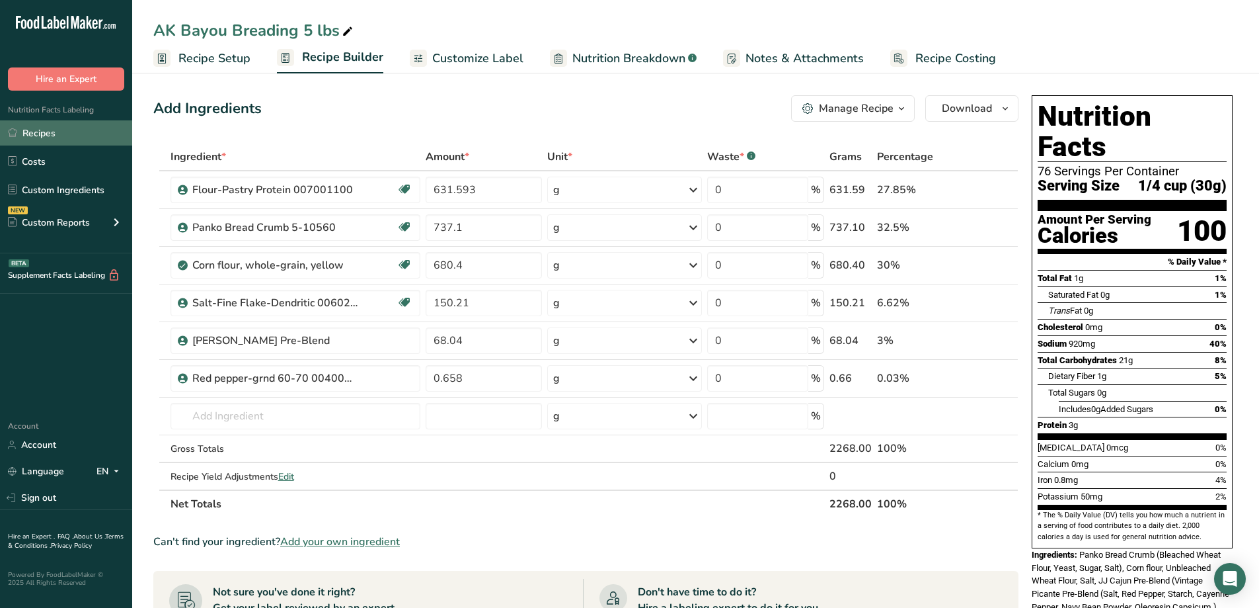
click at [30, 137] on link "Recipes" at bounding box center [66, 132] width 132 height 25
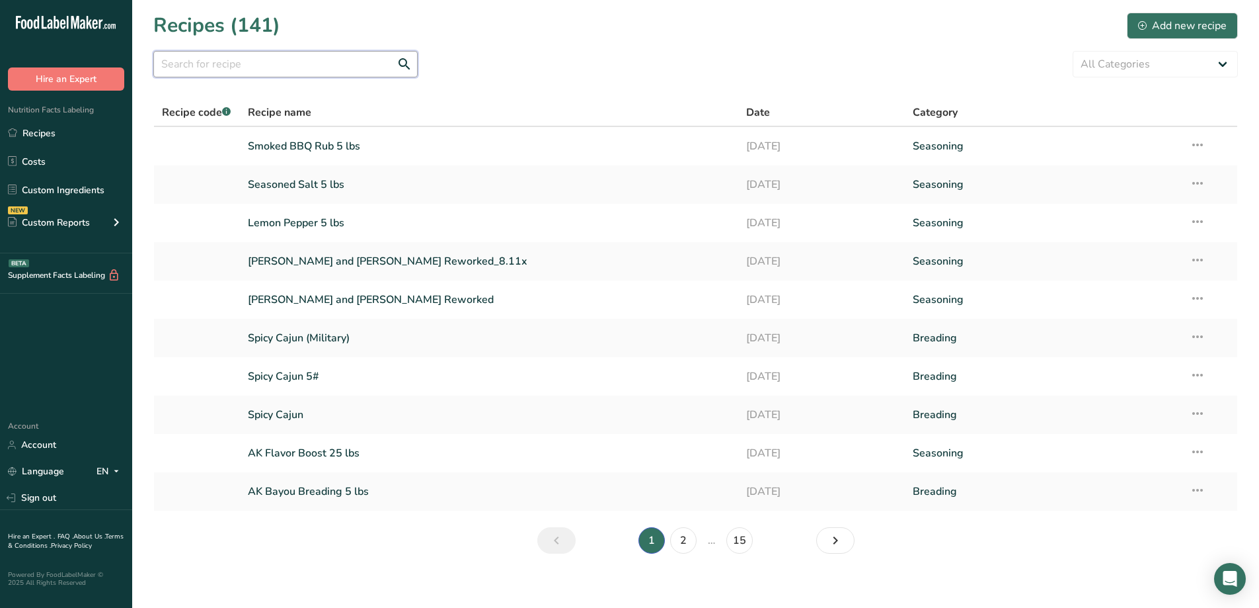
click at [332, 67] on input "text" at bounding box center [285, 64] width 264 height 26
click at [259, 71] on input "text" at bounding box center [285, 64] width 264 height 26
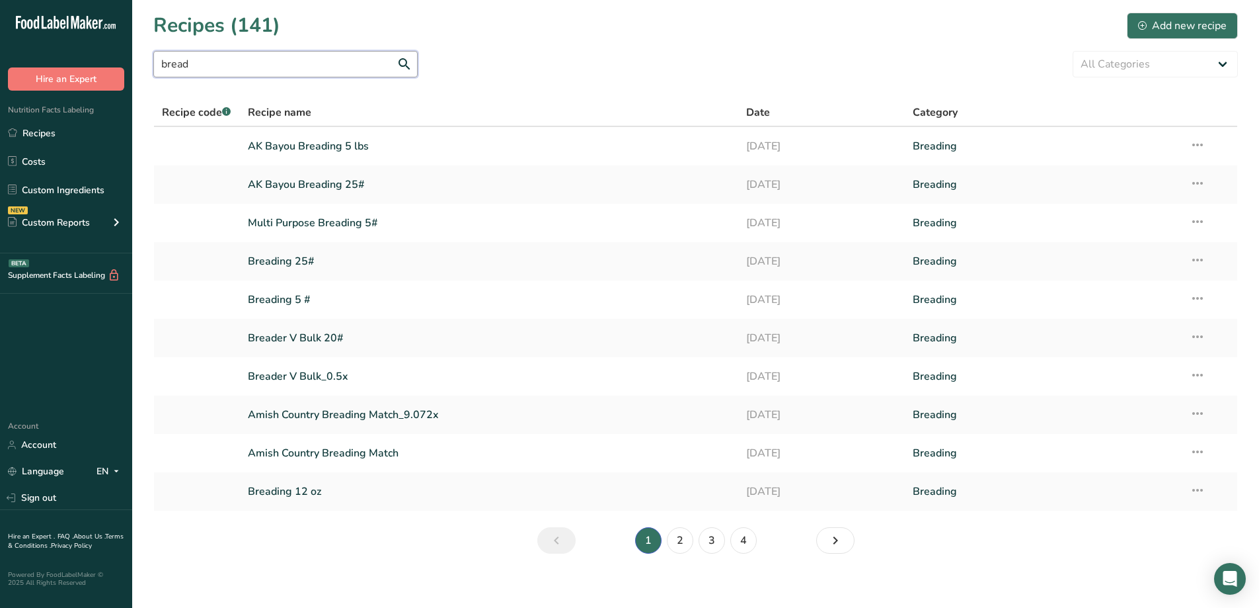
drag, startPoint x: 247, startPoint y: 53, endPoint x: 128, endPoint y: 54, distance: 119.7
click at [128, 54] on div ".a-20{fill:#fff;} Hire an Expert Nutrition Facts Labeling Recipes Costs Custom …" at bounding box center [629, 308] width 1259 height 617
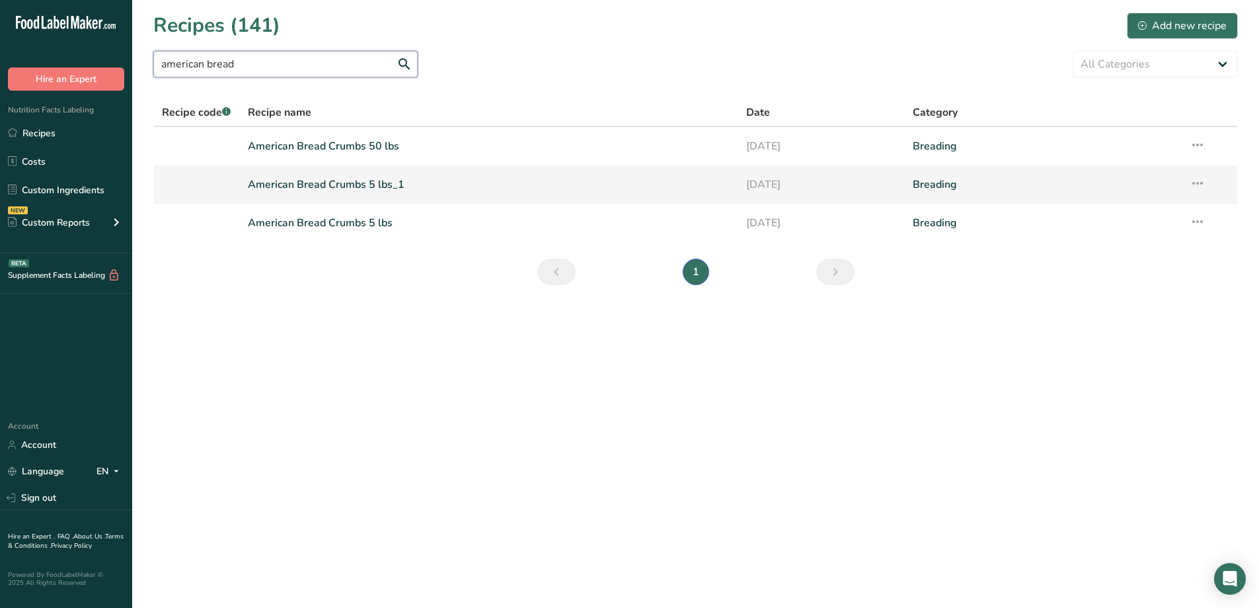
type input "american bread"
click at [272, 183] on link "American Bread Crumbs 5 lbs_1" at bounding box center [489, 185] width 483 height 28
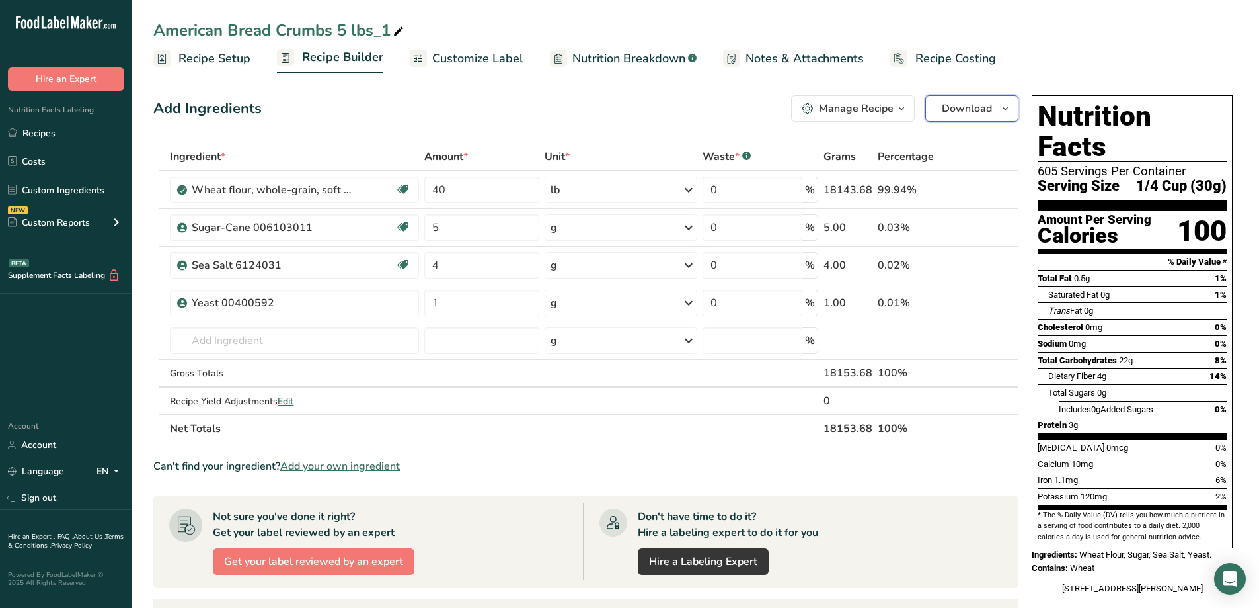
click at [1011, 114] on span "button" at bounding box center [1006, 108] width 16 height 16
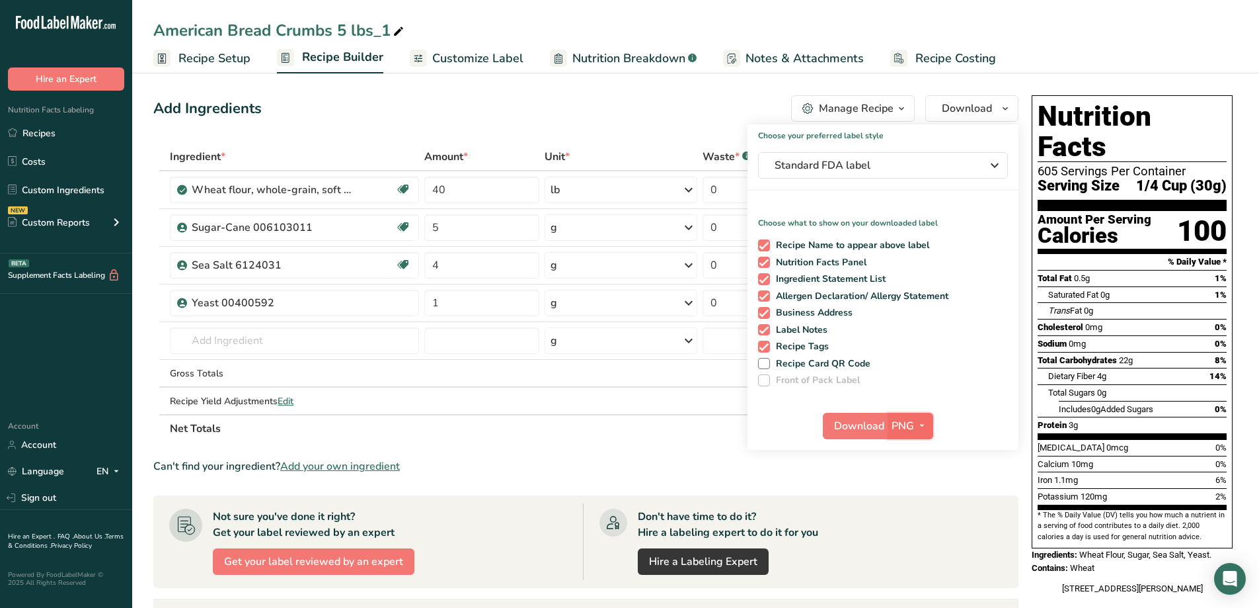
click at [918, 430] on icon "button" at bounding box center [922, 425] width 11 height 17
click at [920, 516] on link "PDF" at bounding box center [912, 518] width 42 height 22
click at [875, 436] on button "Download" at bounding box center [856, 426] width 65 height 26
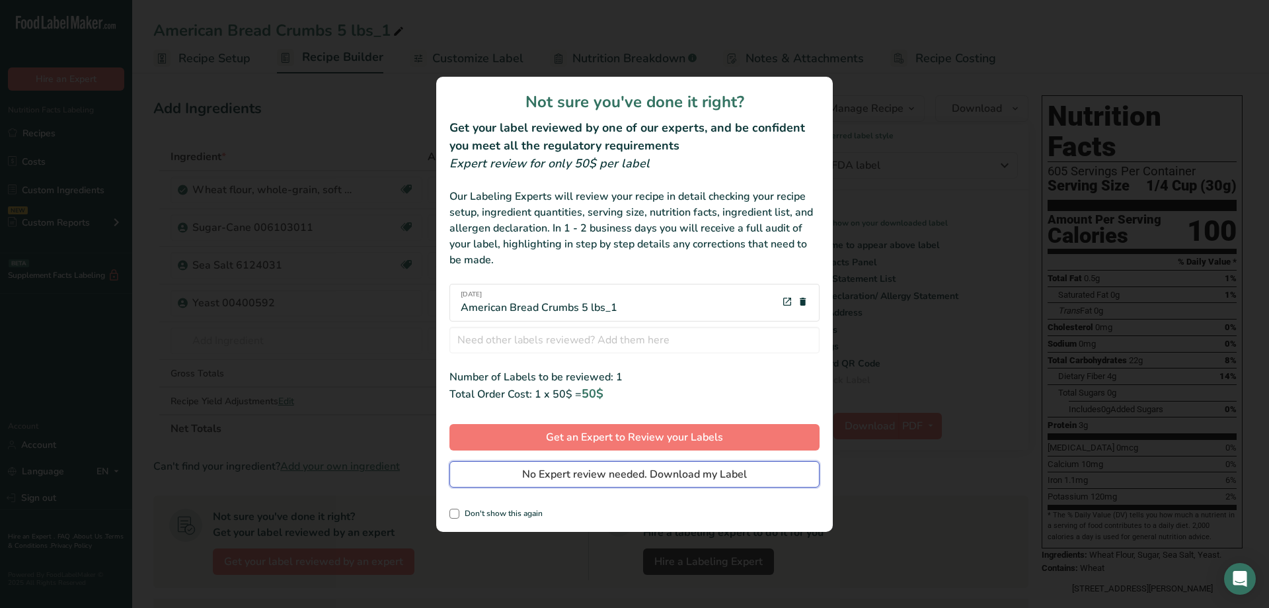
click at [747, 466] on button "No Expert review needed. Download my Label" at bounding box center [635, 474] width 370 height 26
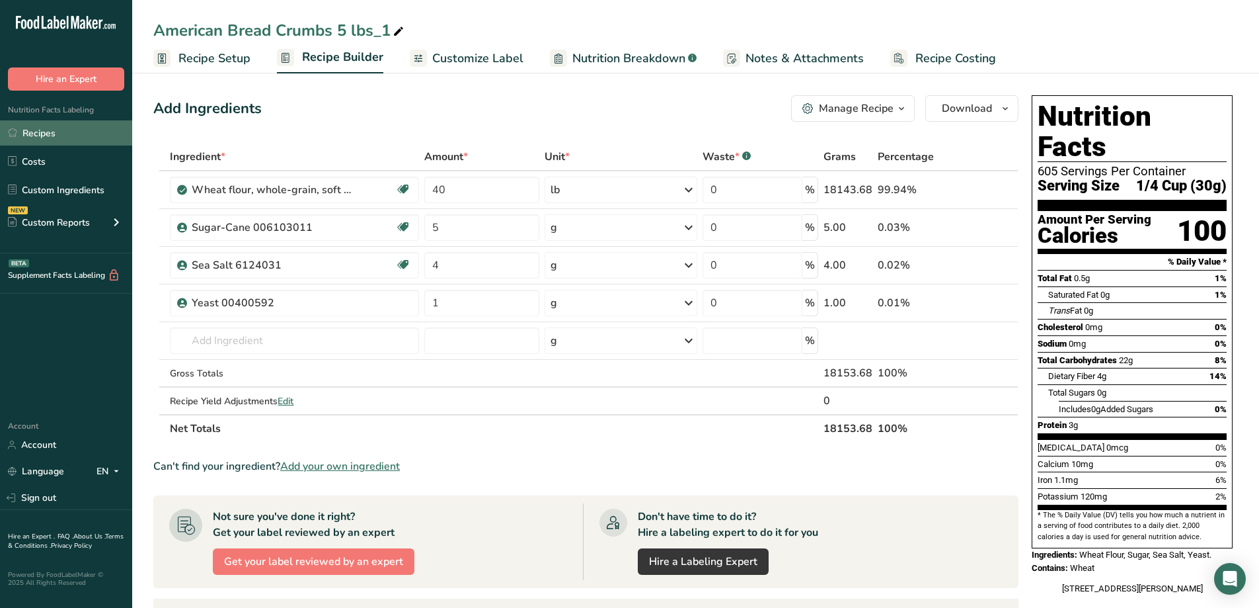
click at [54, 139] on link "Recipes" at bounding box center [66, 132] width 132 height 25
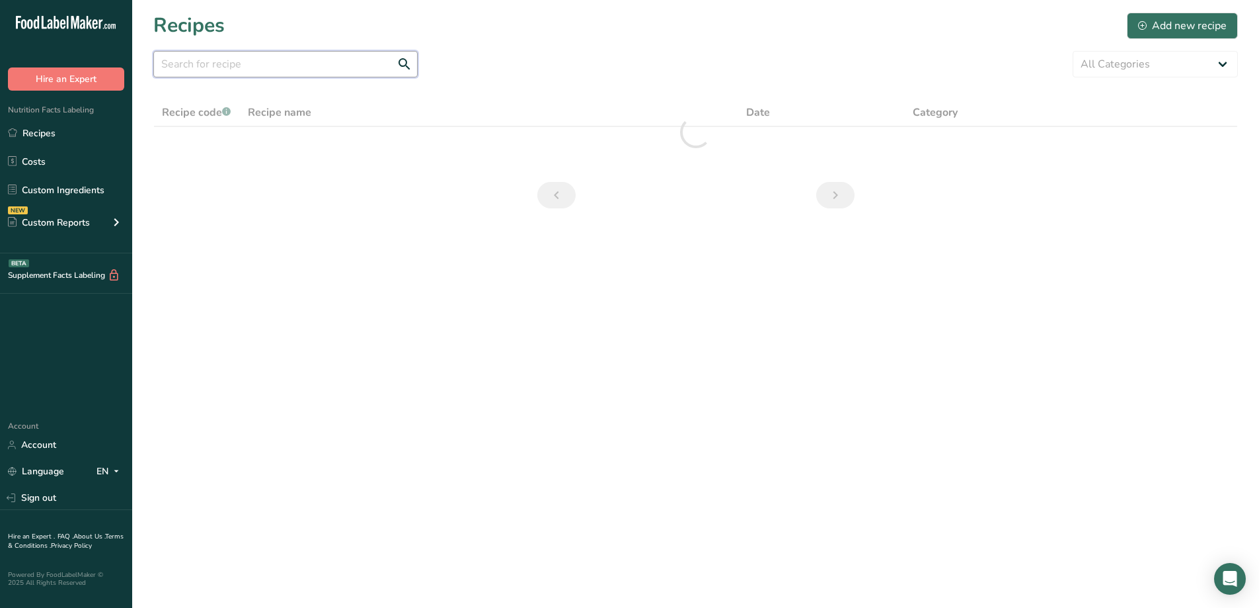
click at [288, 62] on input "text" at bounding box center [285, 64] width 264 height 26
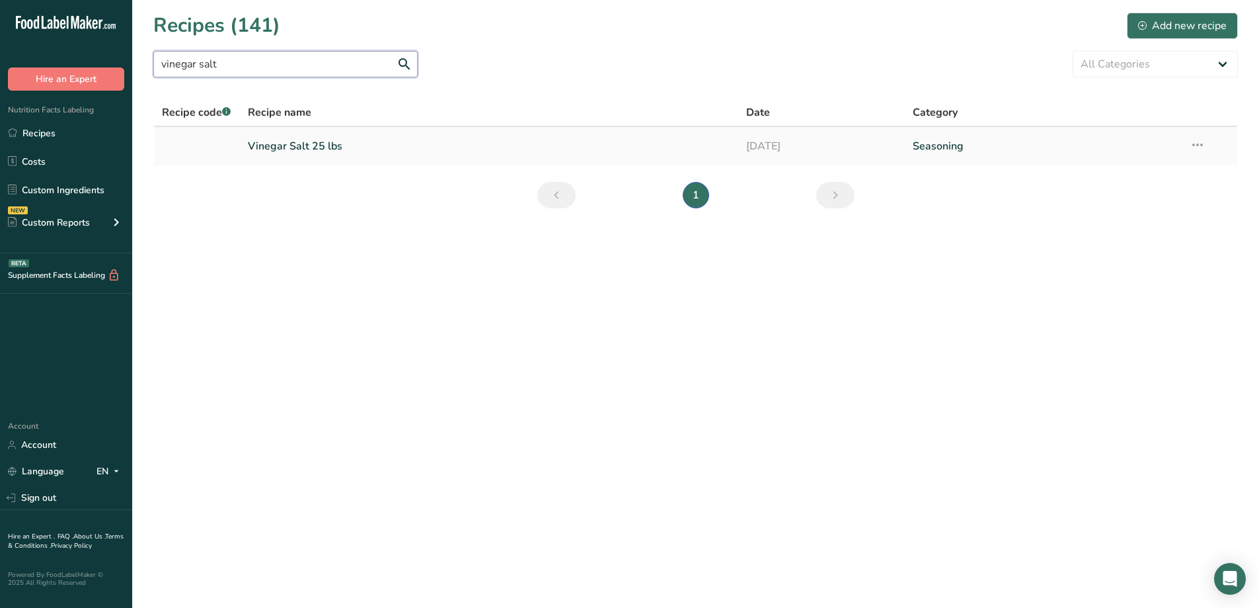
type input "vinegar salt"
click at [321, 142] on link "Vinegar Salt 25 lbs" at bounding box center [489, 146] width 483 height 28
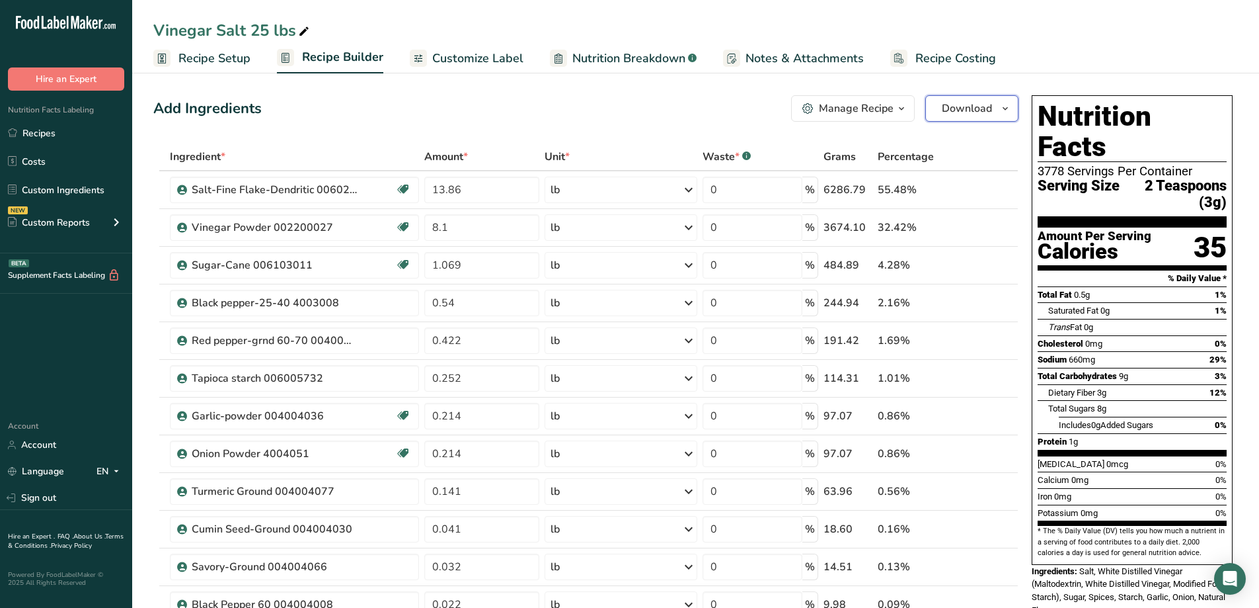
click at [1001, 114] on icon "button" at bounding box center [1005, 108] width 11 height 17
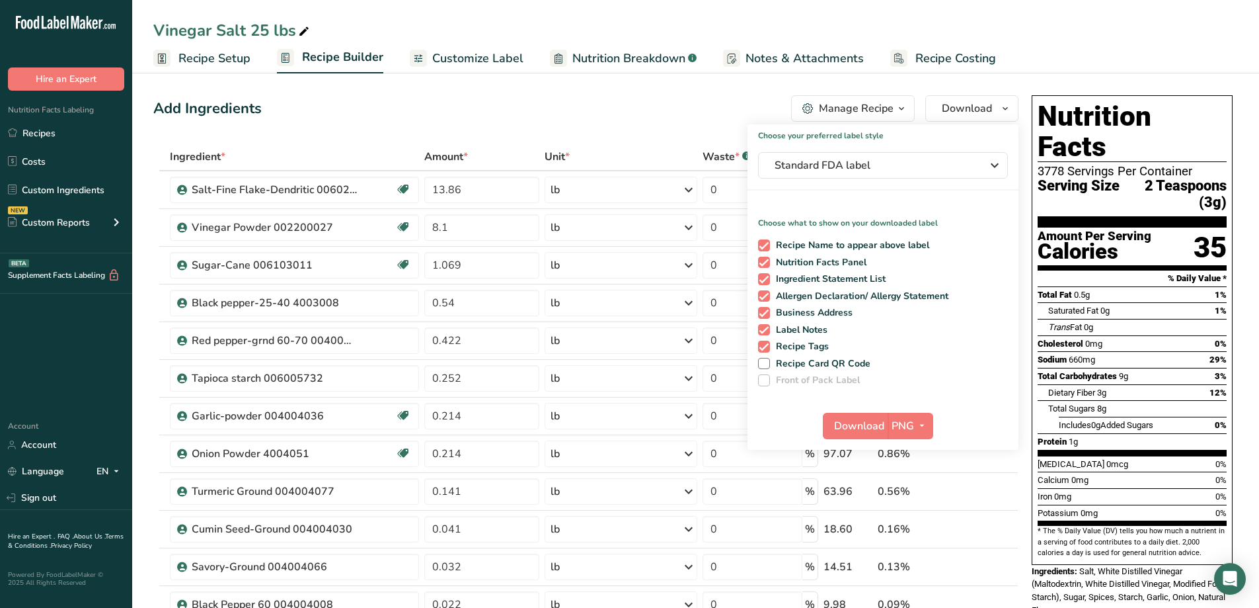
drag, startPoint x: 697, startPoint y: 114, endPoint x: 797, endPoint y: 112, distance: 100.5
click at [697, 115] on div "Add Ingredients Manage Recipe Delete Recipe Duplicate Recipe Scale Recipe Save …" at bounding box center [585, 108] width 865 height 26
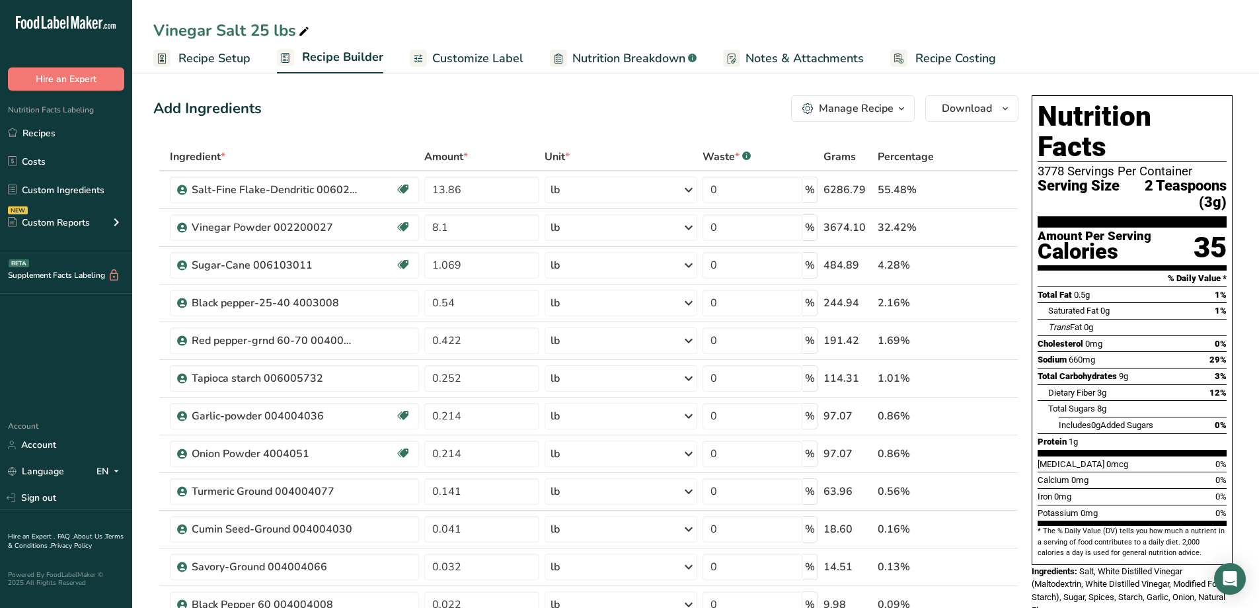
click at [897, 109] on icon "button" at bounding box center [902, 108] width 11 height 17
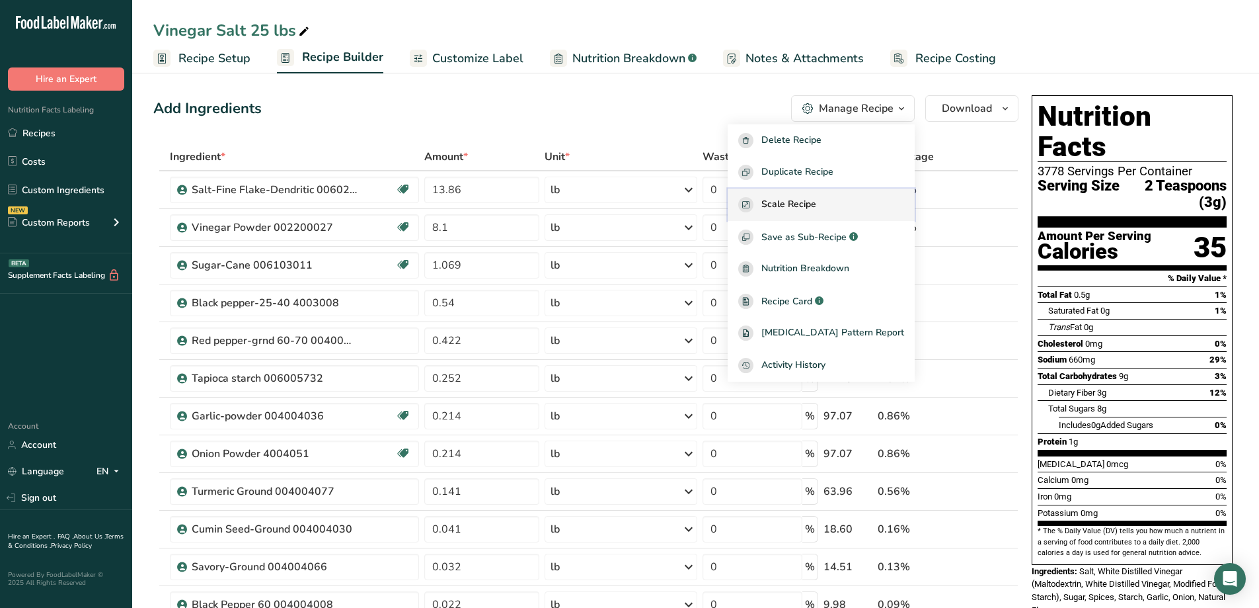
click at [817, 204] on span "Scale Recipe" at bounding box center [789, 204] width 55 height 15
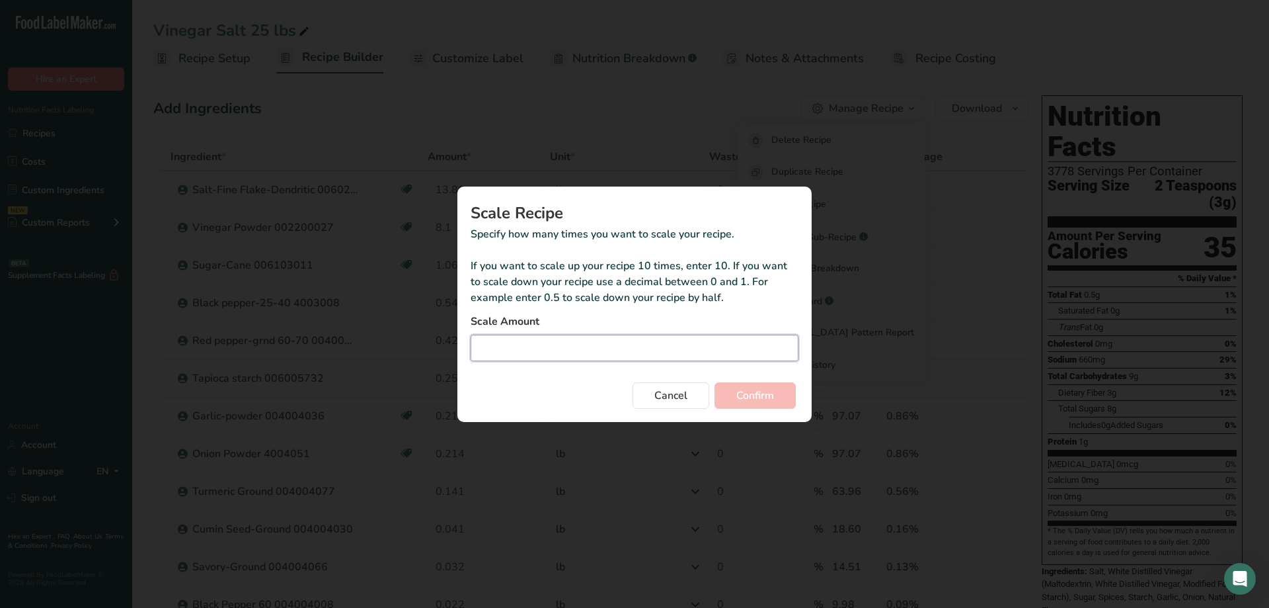
click at [617, 354] on input "Duplicate recipe modal" at bounding box center [635, 348] width 328 height 26
type input "5"
type input "0.05"
click at [715, 382] on button "Confirm" at bounding box center [755, 395] width 81 height 26
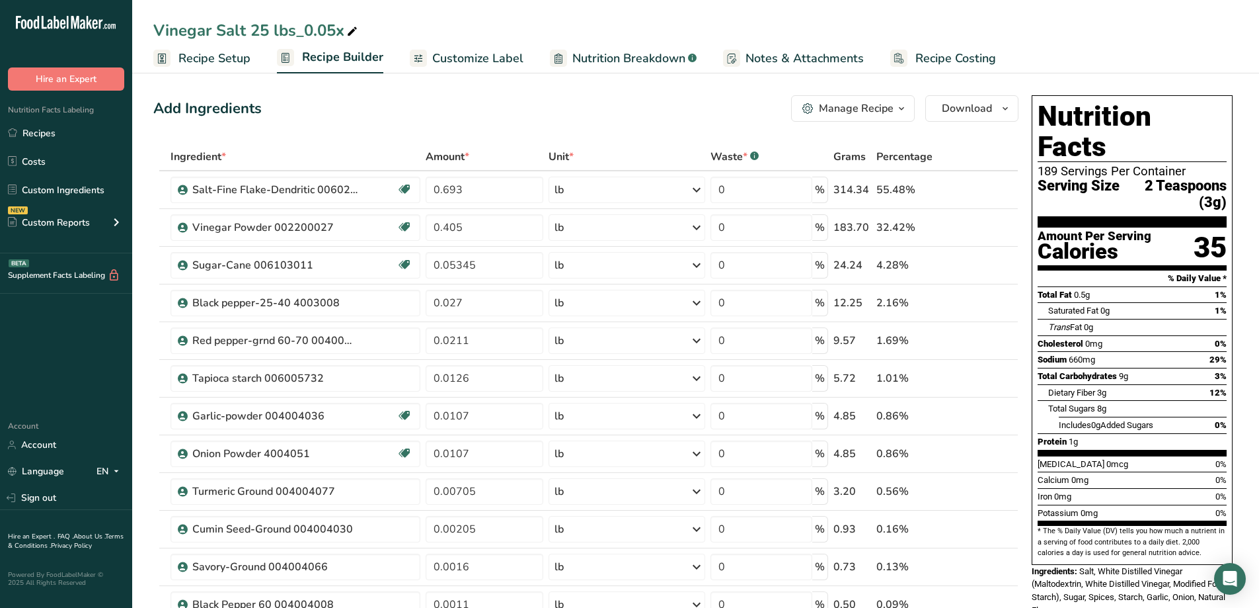
click at [907, 106] on span "button" at bounding box center [902, 108] width 16 height 16
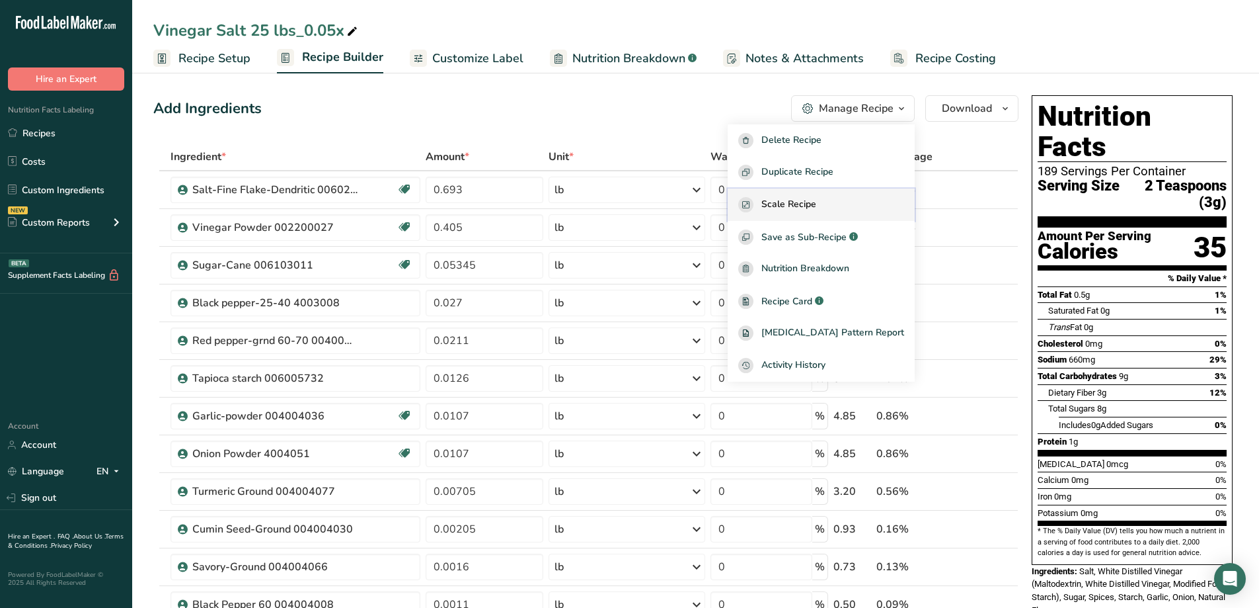
click at [855, 199] on div "Scale Recipe" at bounding box center [821, 204] width 166 height 15
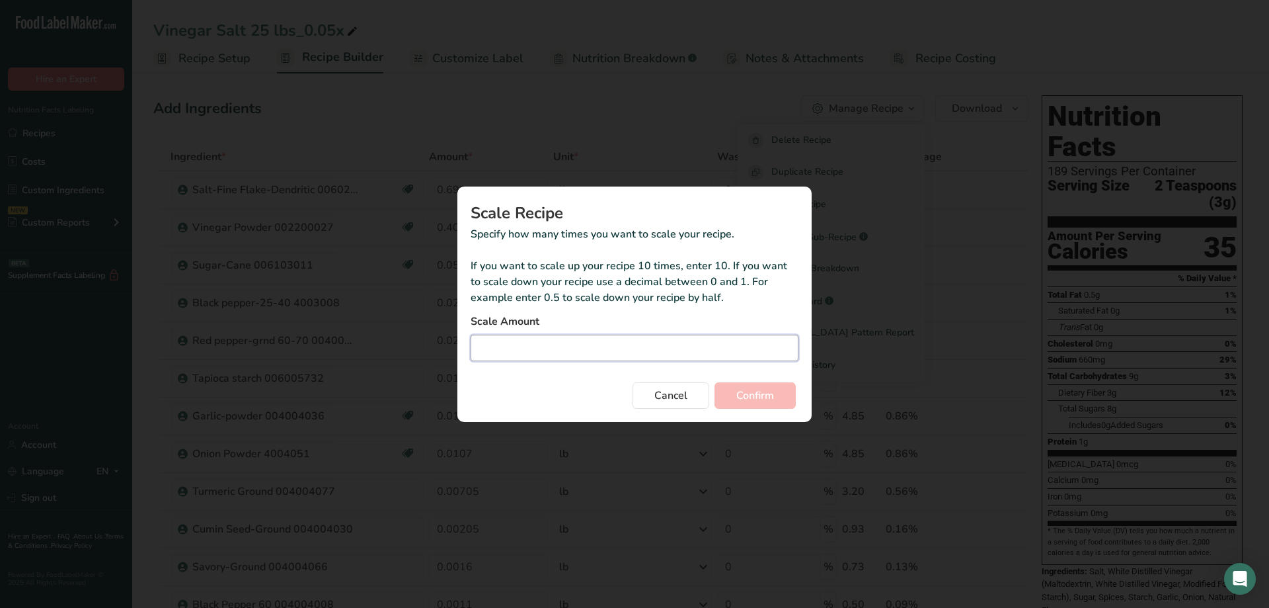
click at [575, 352] on input "Duplicate recipe modal" at bounding box center [635, 348] width 328 height 26
type input "4.005"
click at [772, 393] on span "Confirm" at bounding box center [756, 395] width 38 height 16
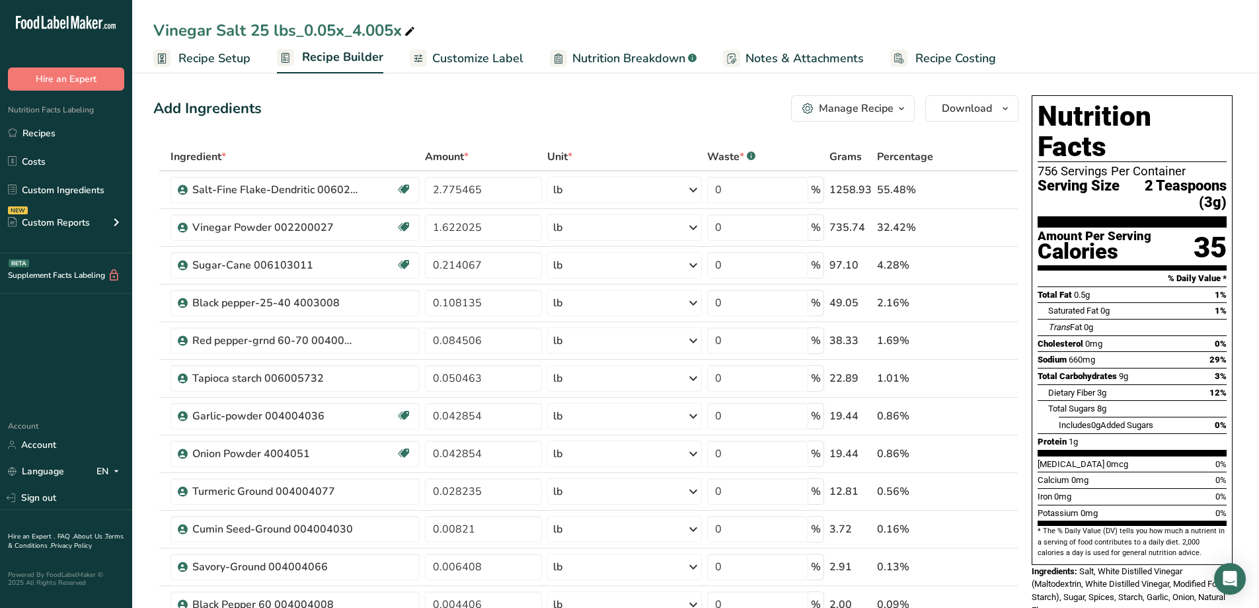
click at [411, 30] on icon at bounding box center [410, 31] width 12 height 19
click at [407, 30] on icon at bounding box center [410, 31] width 12 height 19
drag, startPoint x: 404, startPoint y: 30, endPoint x: 298, endPoint y: 33, distance: 105.8
click at [298, 33] on input "Vinegar Salt 25 lbs_0.05x_4.005x" at bounding box center [695, 31] width 1085 height 24
click at [255, 32] on input "Vinegar Salt 25 lbs" at bounding box center [695, 31] width 1085 height 24
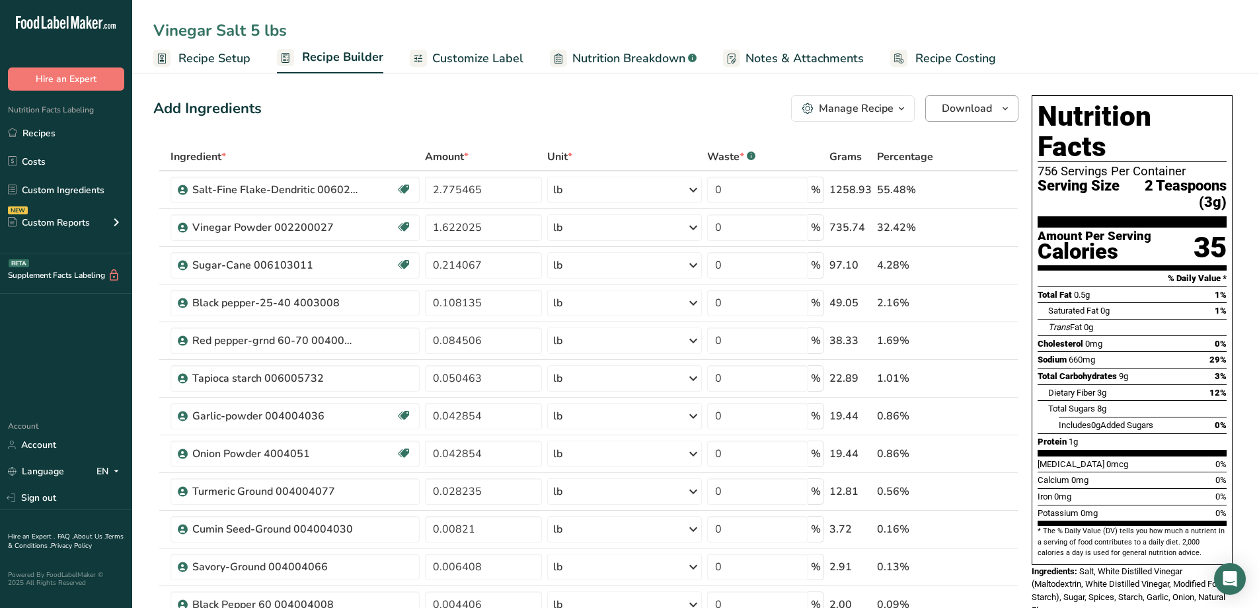
type input "Vinegar Salt 5 lbs"
click at [944, 108] on span "Download" at bounding box center [967, 108] width 50 height 16
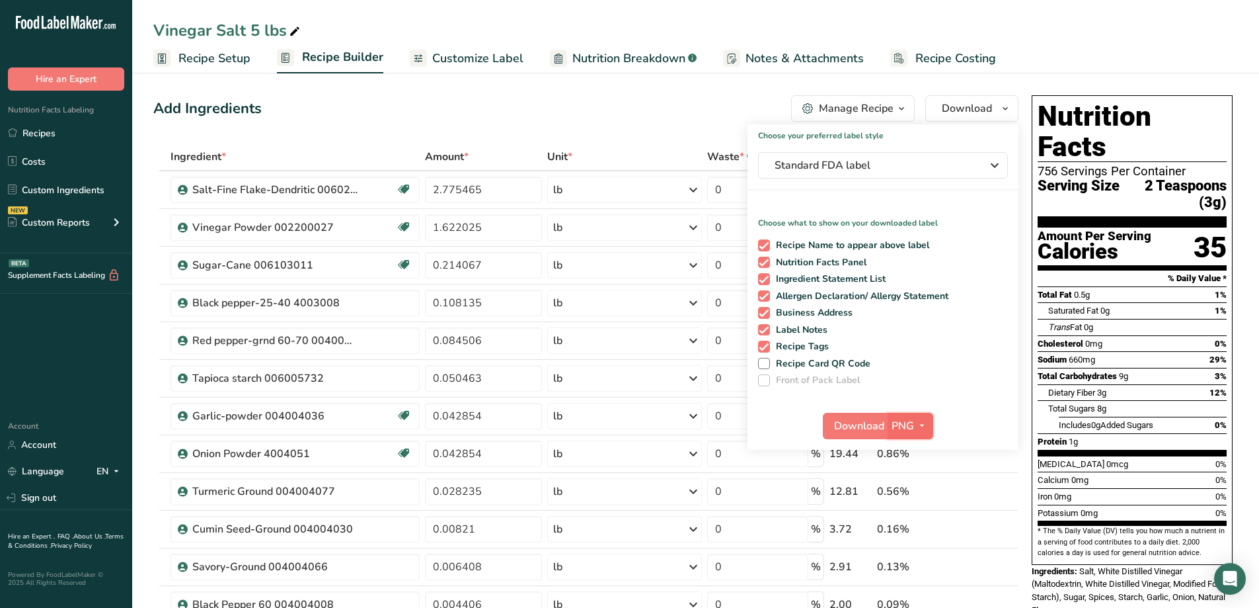
click at [929, 430] on span "button" at bounding box center [922, 426] width 16 height 16
click at [918, 516] on link "PDF" at bounding box center [912, 518] width 42 height 22
click at [861, 424] on span "Download" at bounding box center [860, 426] width 50 height 16
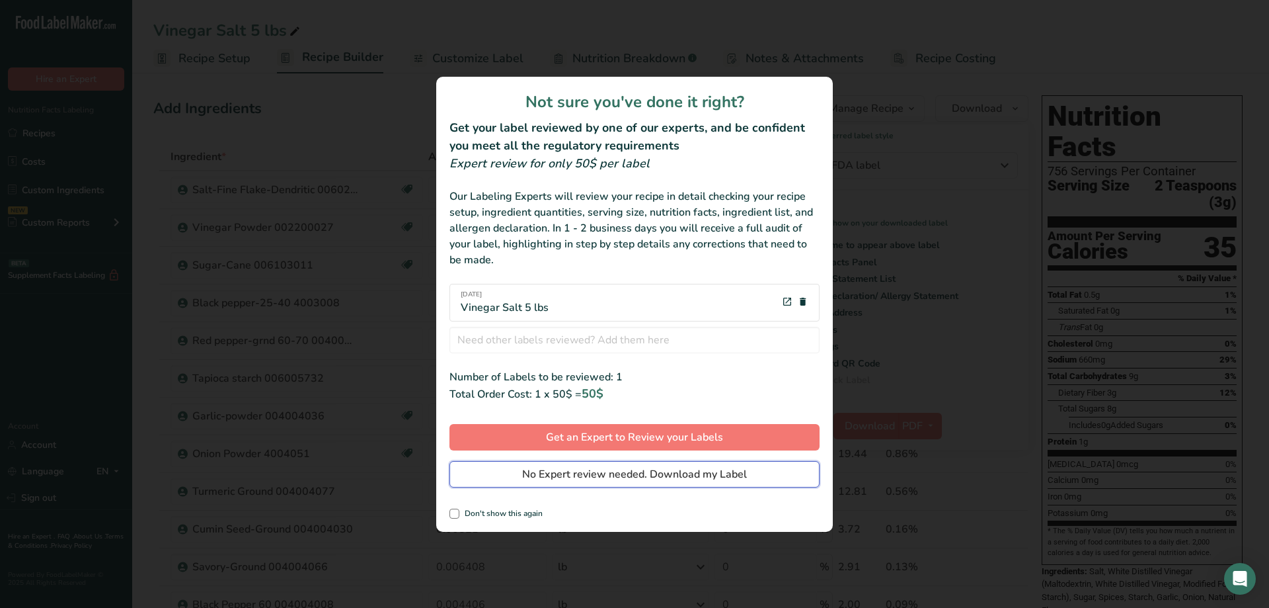
click at [768, 477] on button "No Expert review needed. Download my Label" at bounding box center [635, 474] width 370 height 26
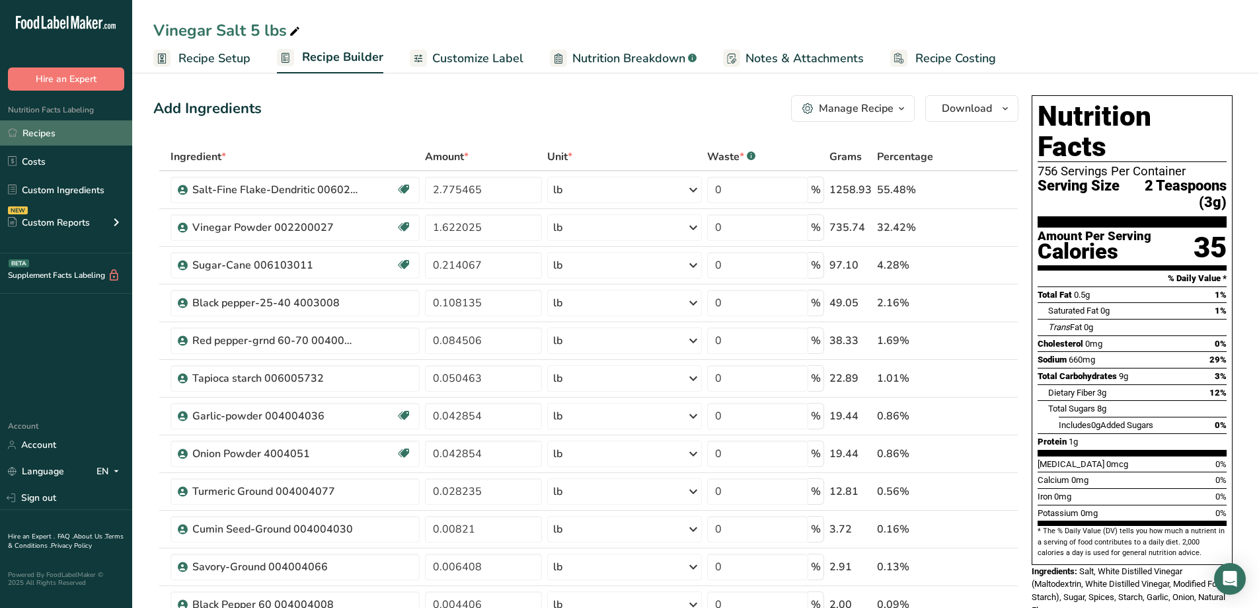
click at [53, 133] on link "Recipes" at bounding box center [66, 132] width 132 height 25
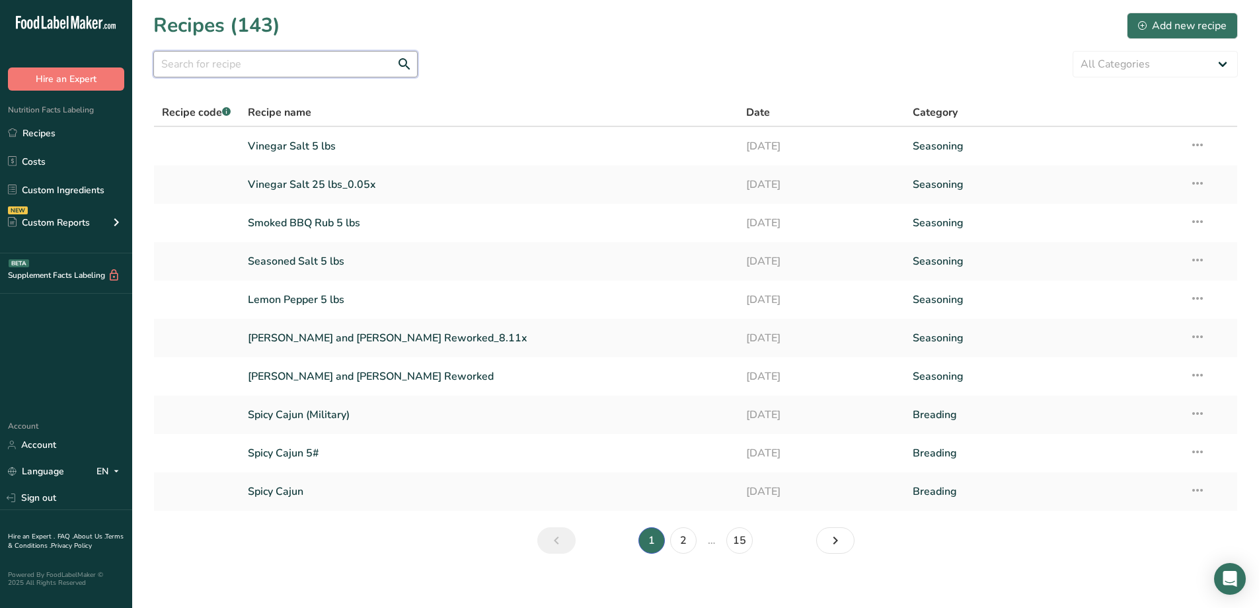
click at [262, 74] on input "text" at bounding box center [285, 64] width 264 height 26
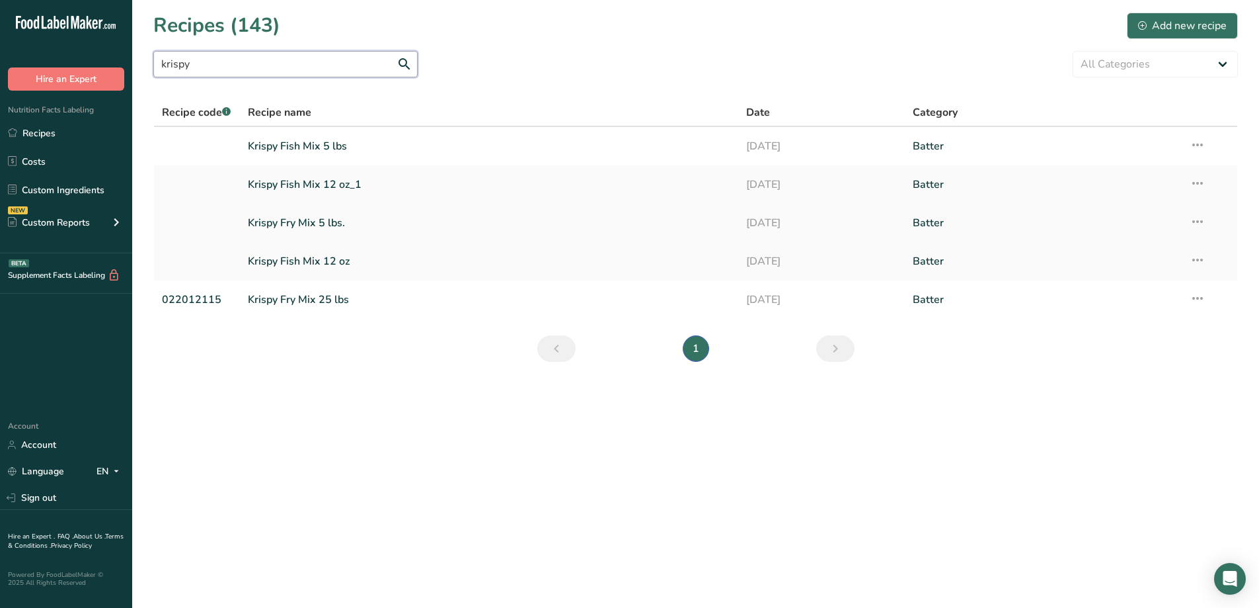
type input "krispy"
click at [303, 223] on link "Krispy Fry Mix 5 lbs." at bounding box center [489, 223] width 483 height 28
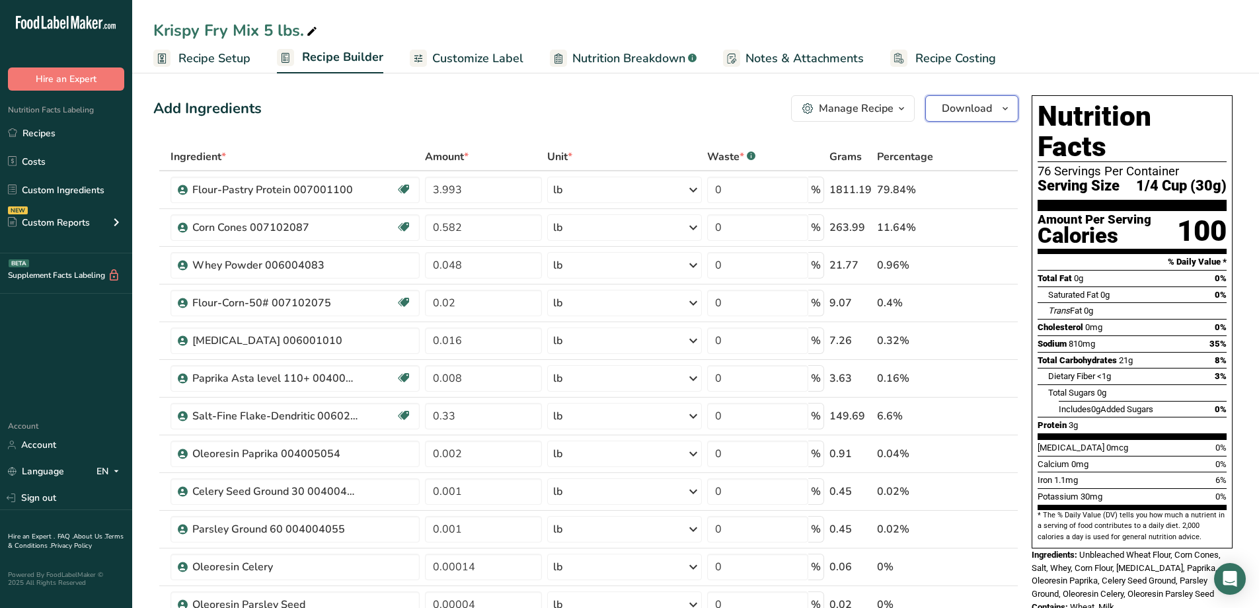
click at [1004, 112] on icon "button" at bounding box center [1005, 108] width 11 height 17
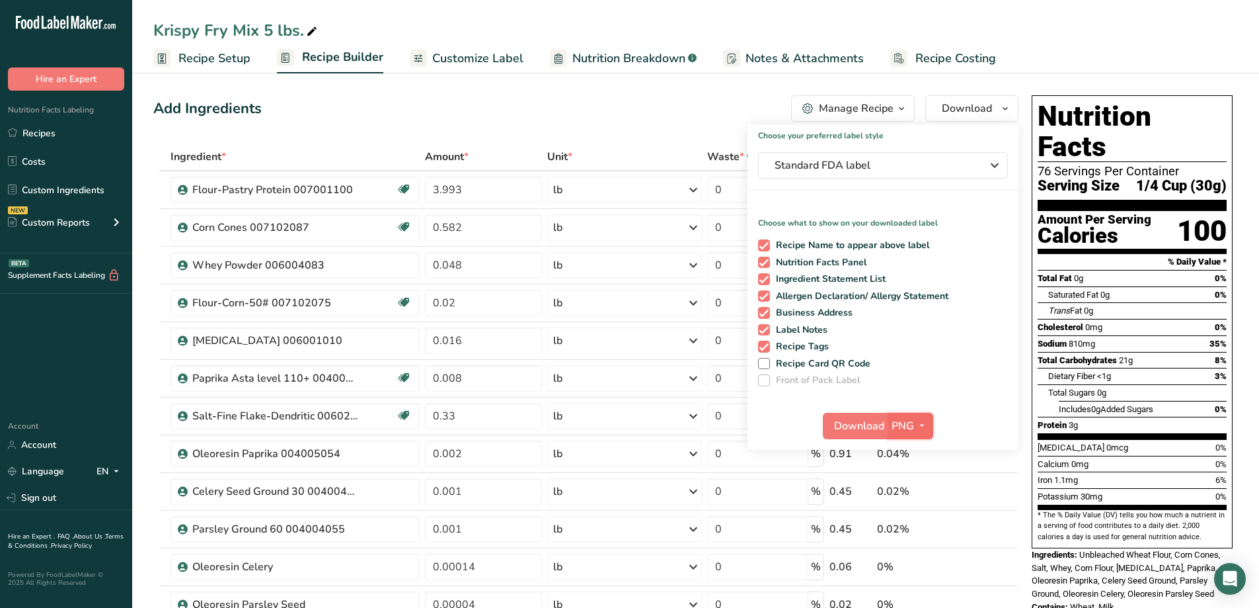
click at [924, 425] on icon "button" at bounding box center [922, 425] width 11 height 17
click at [918, 522] on link "PDF" at bounding box center [912, 518] width 42 height 22
click at [856, 423] on span "Download" at bounding box center [860, 426] width 50 height 16
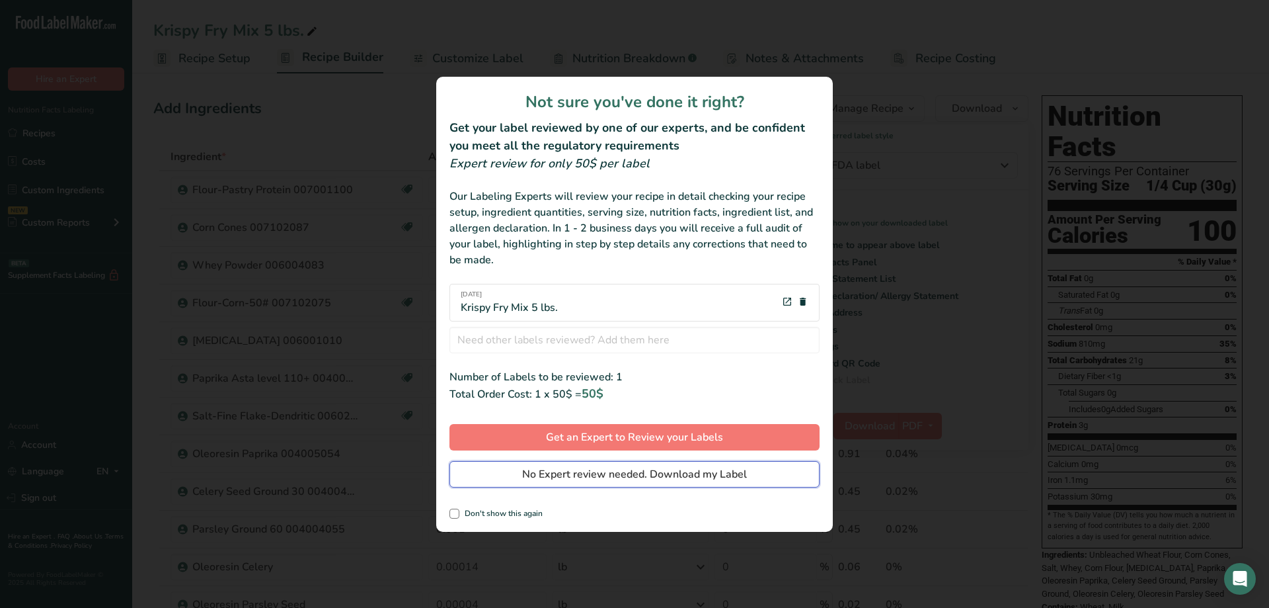
click at [716, 476] on span "No Expert review needed. Download my Label" at bounding box center [634, 474] width 225 height 16
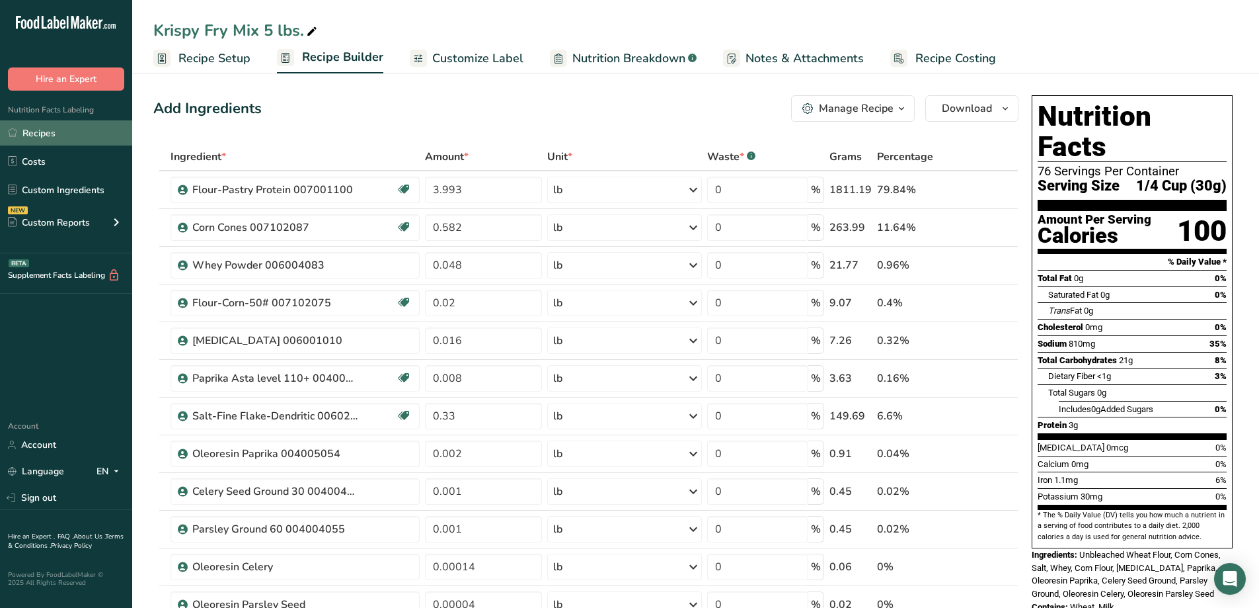
click at [50, 132] on link "Recipes" at bounding box center [66, 132] width 132 height 25
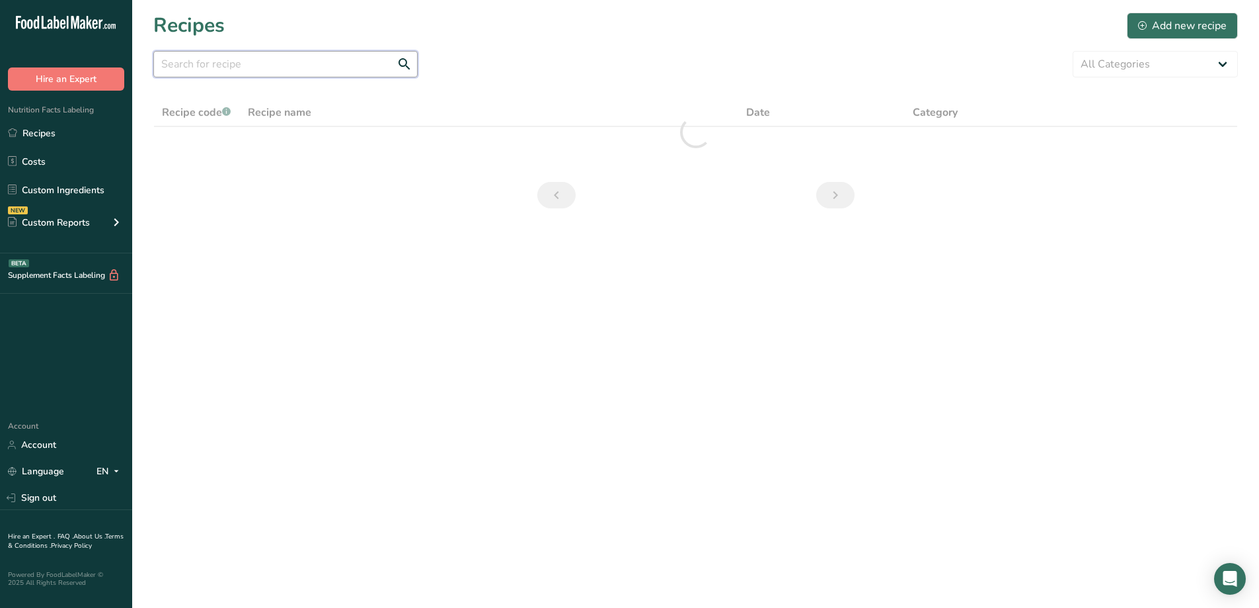
click at [327, 63] on input "text" at bounding box center [285, 64] width 264 height 26
click at [239, 62] on input "text" at bounding box center [285, 64] width 264 height 26
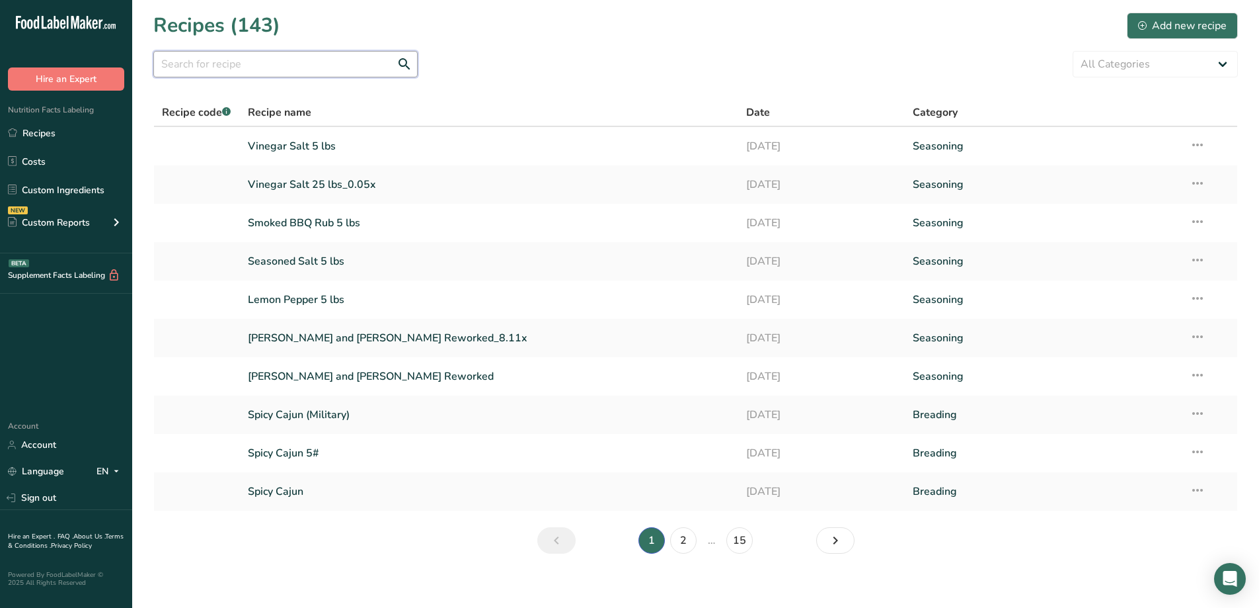
click at [236, 64] on input "text" at bounding box center [285, 64] width 264 height 26
type input "Breading"
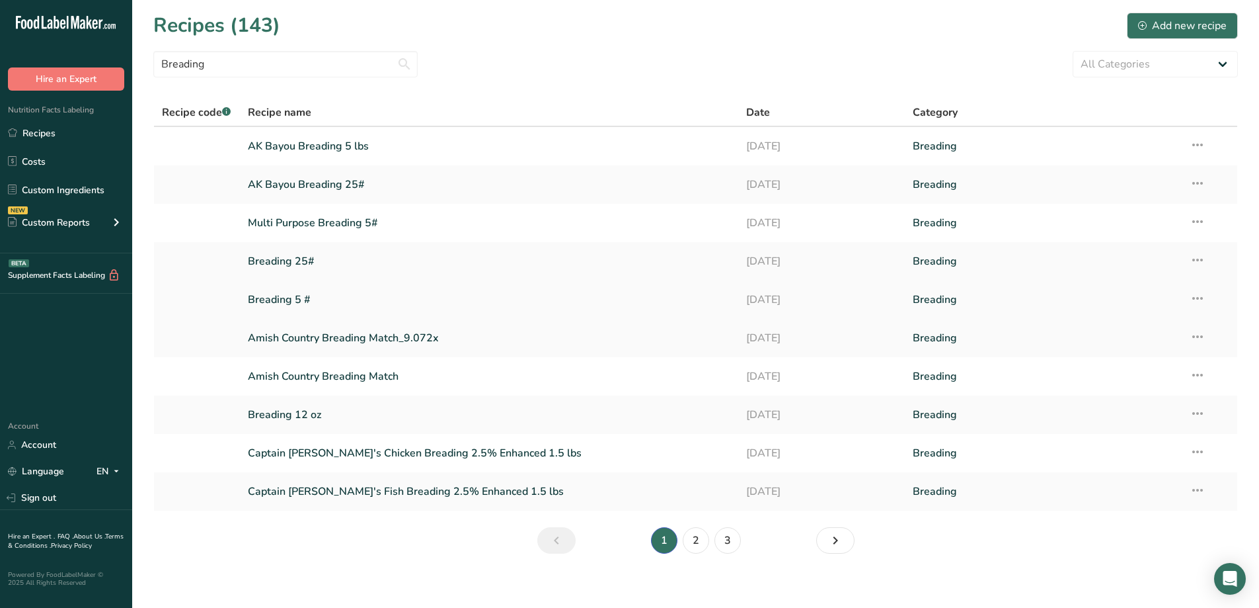
click at [292, 296] on link "Breading 5 #" at bounding box center [489, 300] width 483 height 28
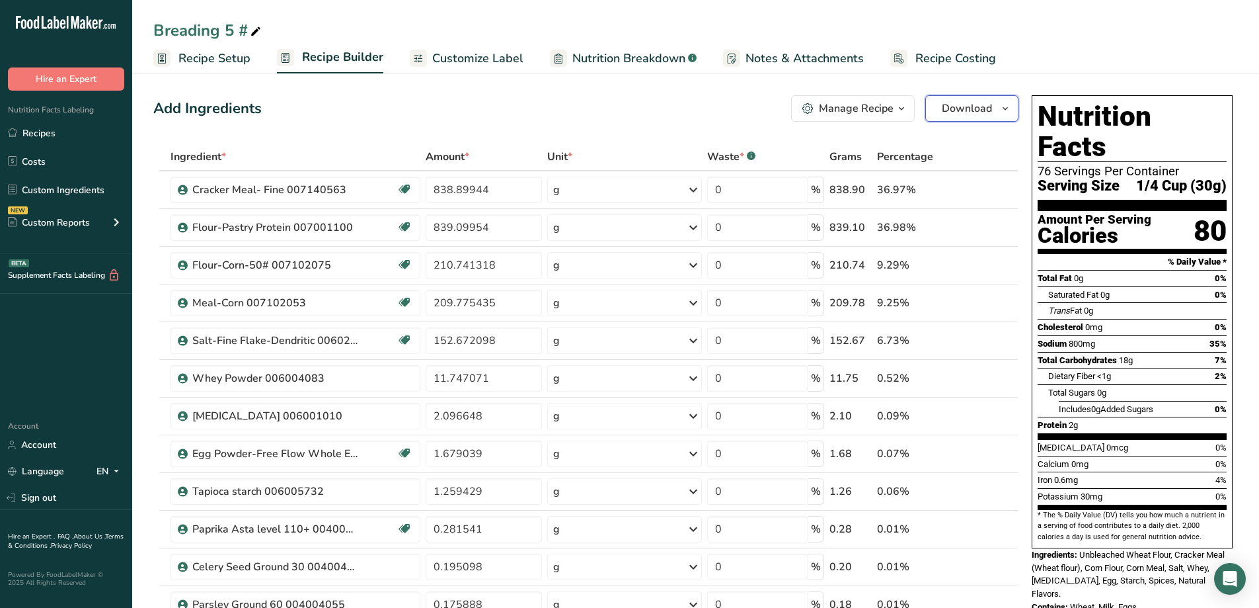
click at [1002, 114] on icon "button" at bounding box center [1005, 108] width 11 height 17
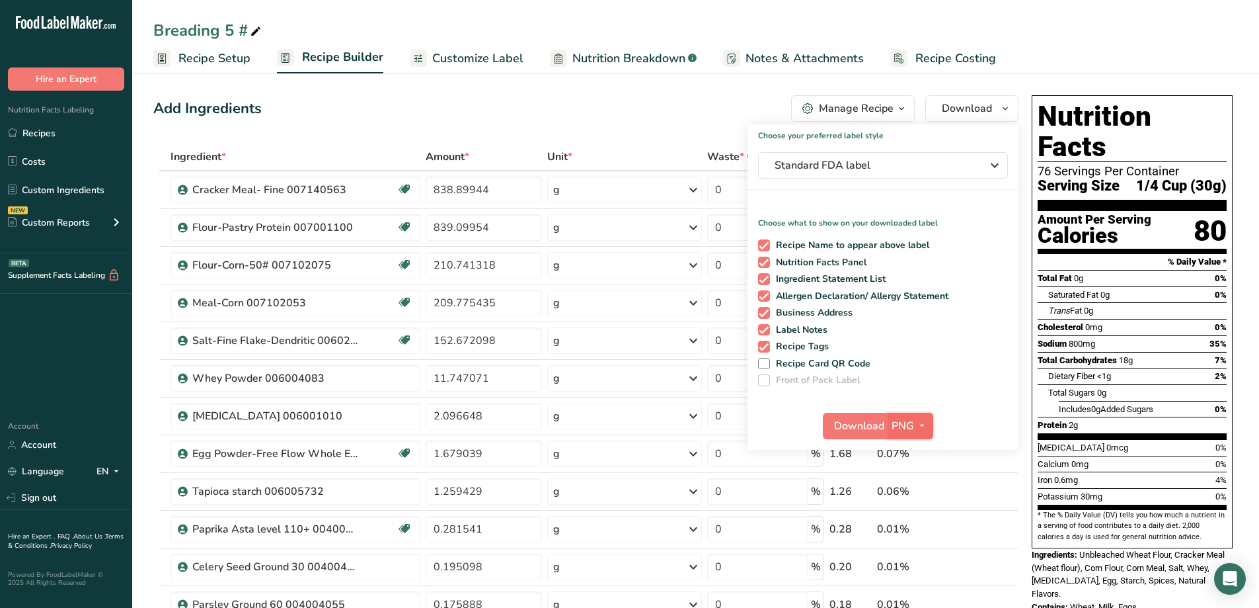
click at [908, 429] on span "PNG" at bounding box center [903, 426] width 22 height 16
click at [918, 518] on link "PDF" at bounding box center [912, 518] width 42 height 22
click at [861, 429] on span "Download" at bounding box center [860, 426] width 50 height 16
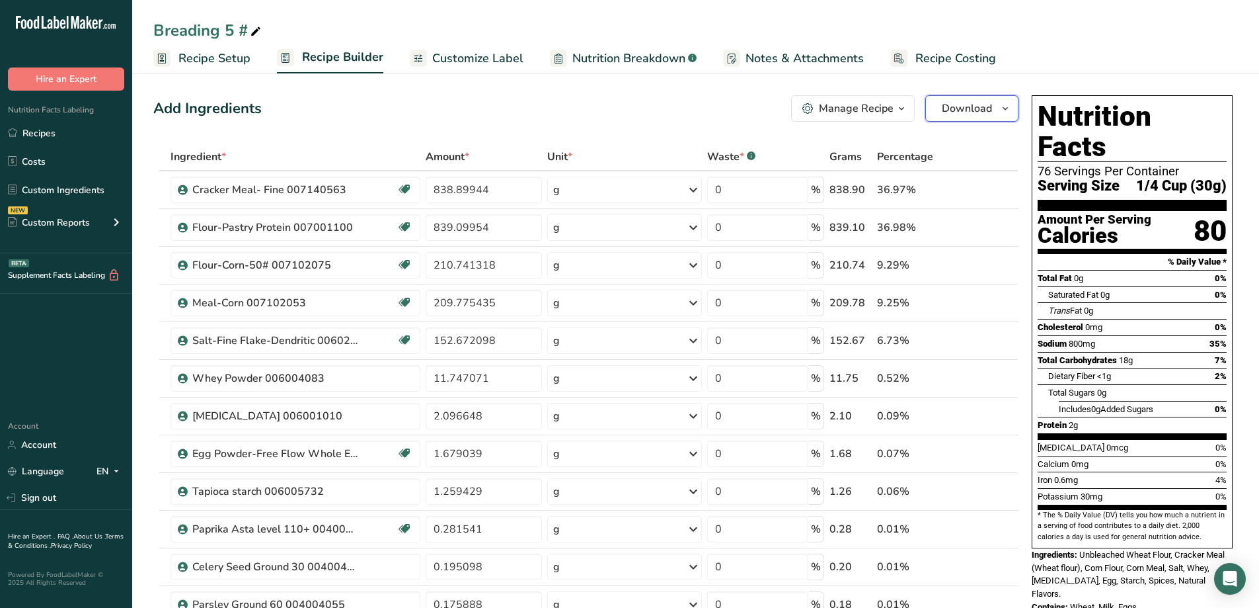
click at [1005, 109] on icon "button" at bounding box center [1005, 108] width 11 height 17
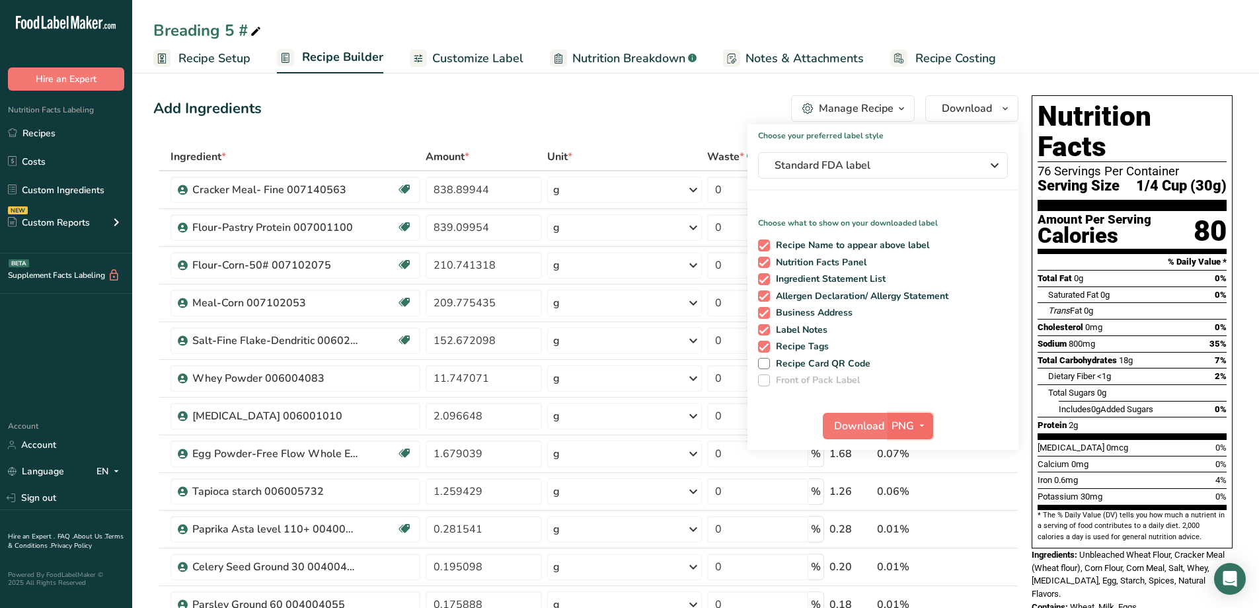
click at [929, 420] on span "button" at bounding box center [922, 426] width 16 height 16
click at [912, 512] on link "PDF" at bounding box center [912, 518] width 42 height 22
click at [861, 424] on span "Download" at bounding box center [860, 426] width 50 height 16
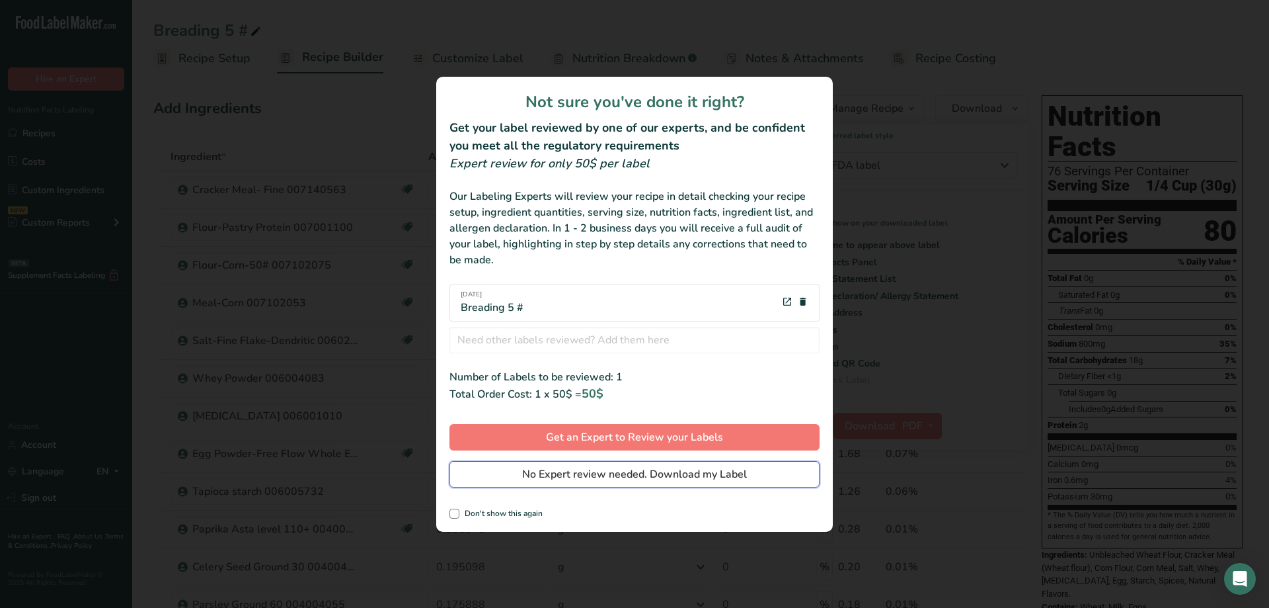
click at [747, 477] on button "No Expert review needed. Download my Label" at bounding box center [635, 474] width 370 height 26
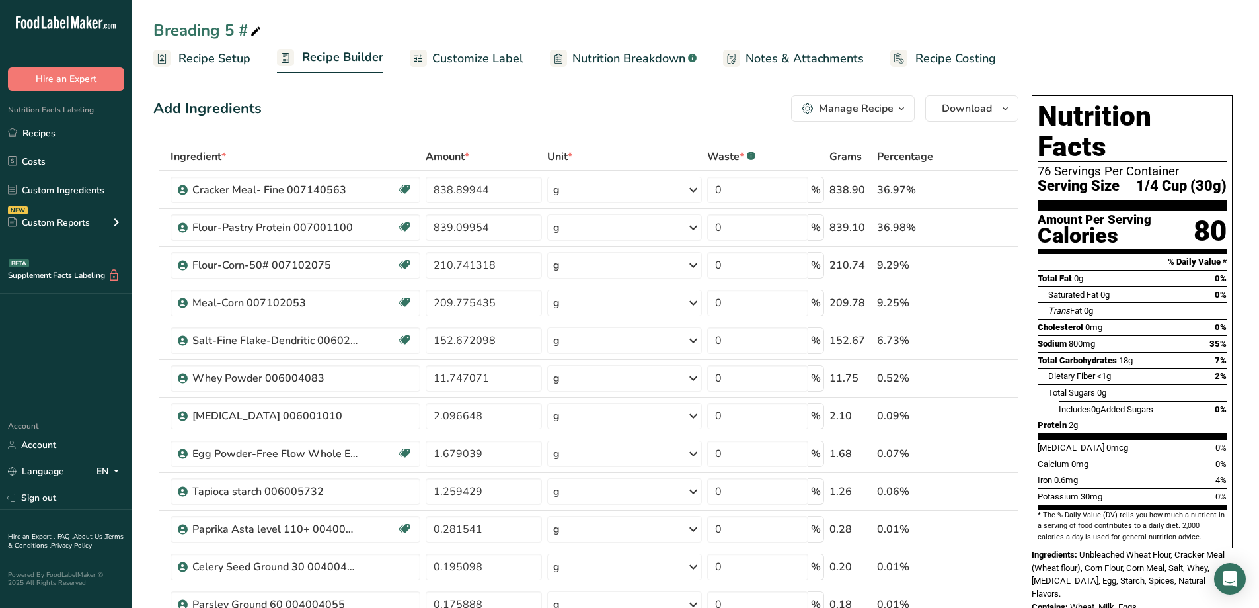
drag, startPoint x: 50, startPoint y: 131, endPoint x: 404, endPoint y: 46, distance: 363.7
click at [50, 132] on link "Recipes" at bounding box center [66, 132] width 132 height 25
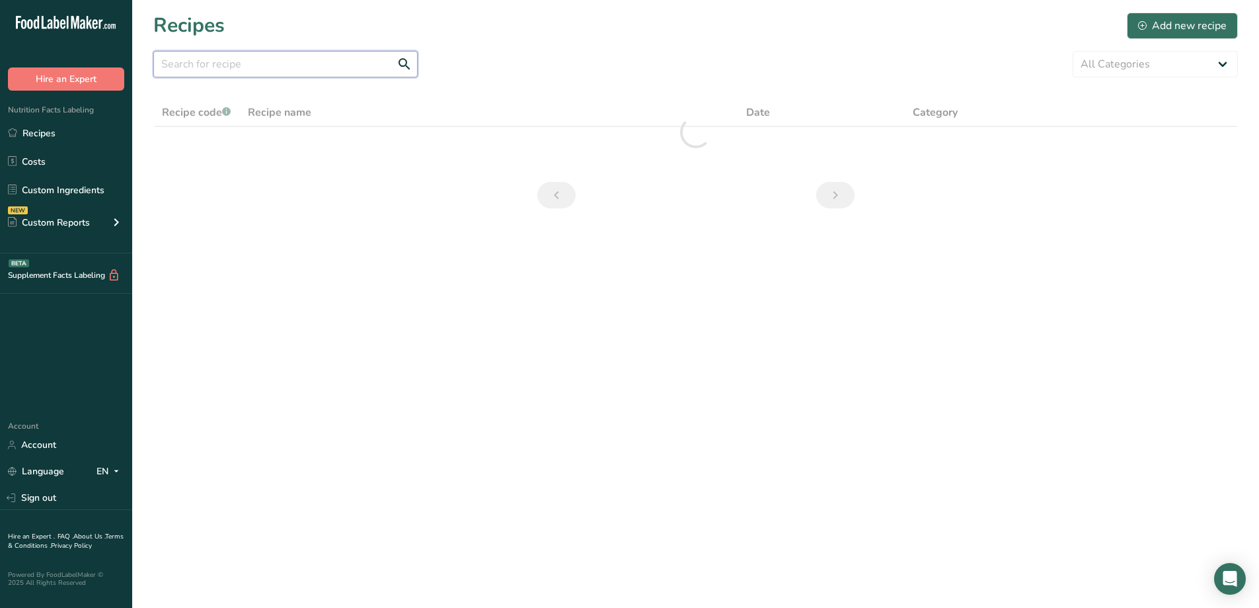
click at [283, 66] on input "text" at bounding box center [285, 64] width 264 height 26
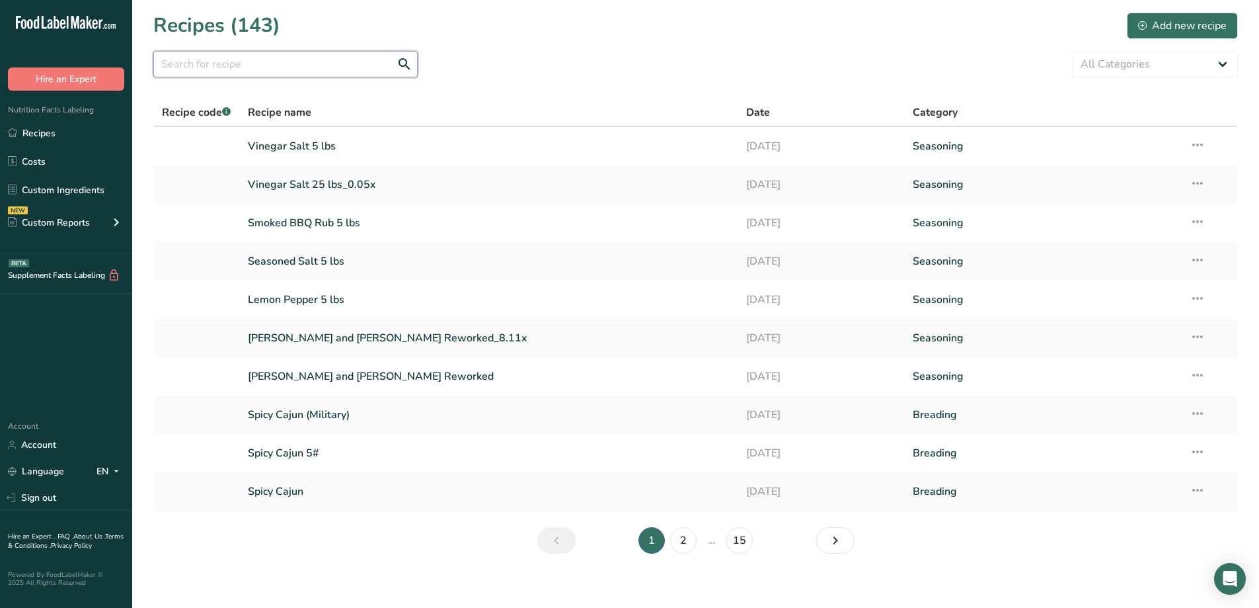
click at [252, 63] on input "text" at bounding box center [285, 64] width 264 height 26
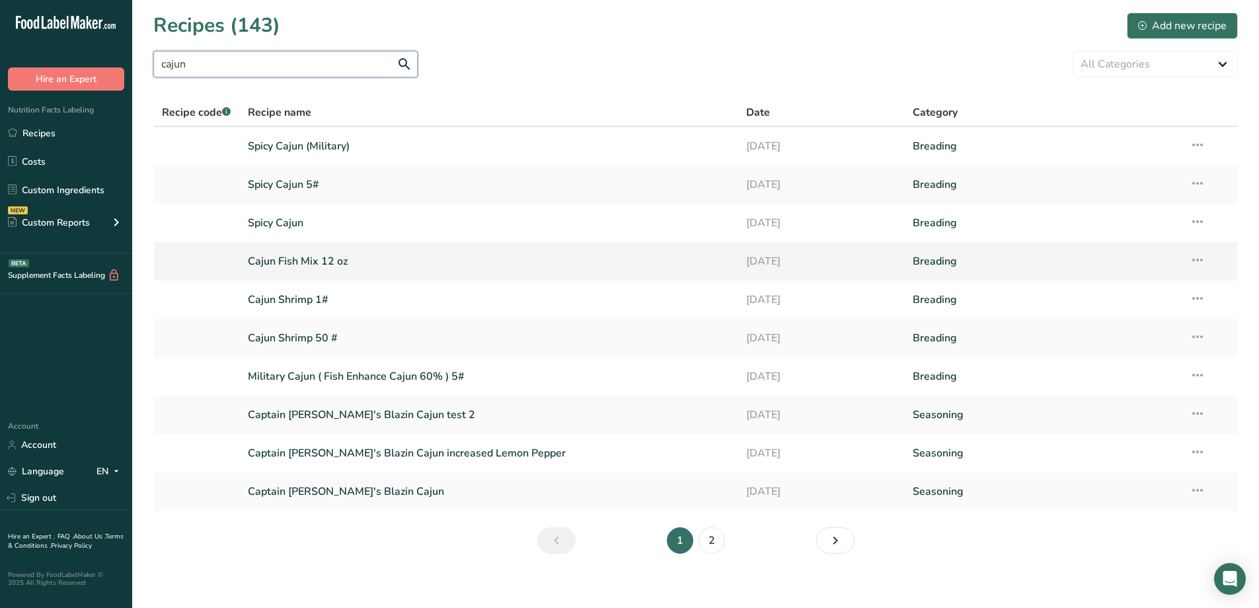
type input "cajun"
click at [346, 260] on link "Cajun Fish Mix 12 oz" at bounding box center [489, 261] width 483 height 28
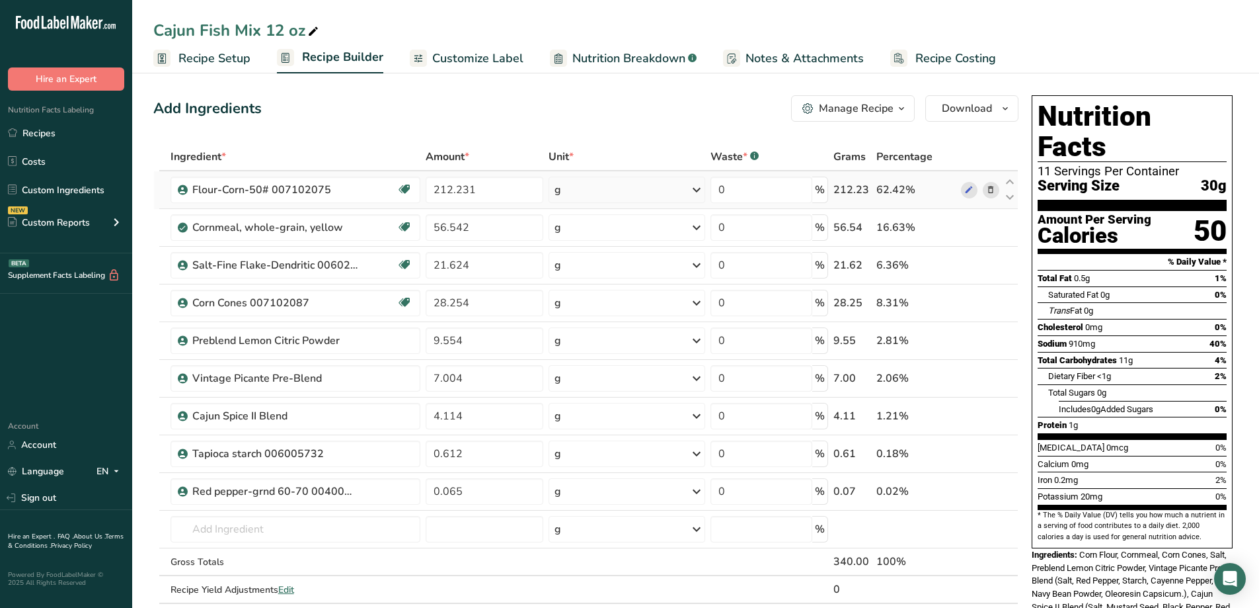
scroll to position [66, 0]
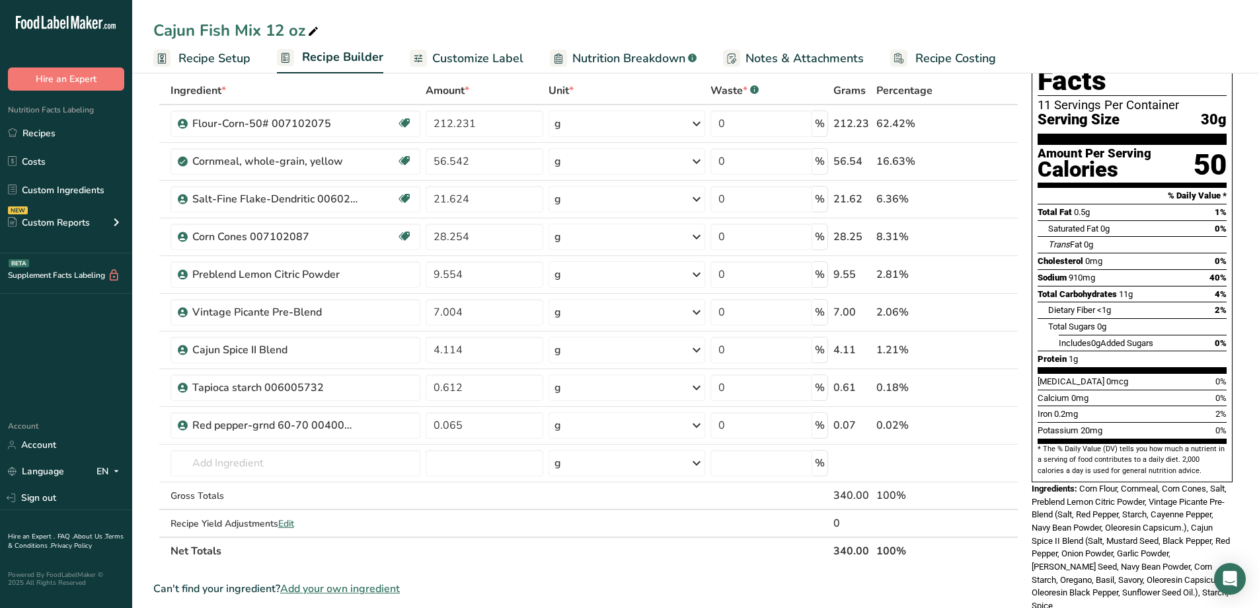
click at [693, 22] on div "Cajun Fish Mix 12 oz" at bounding box center [695, 31] width 1127 height 24
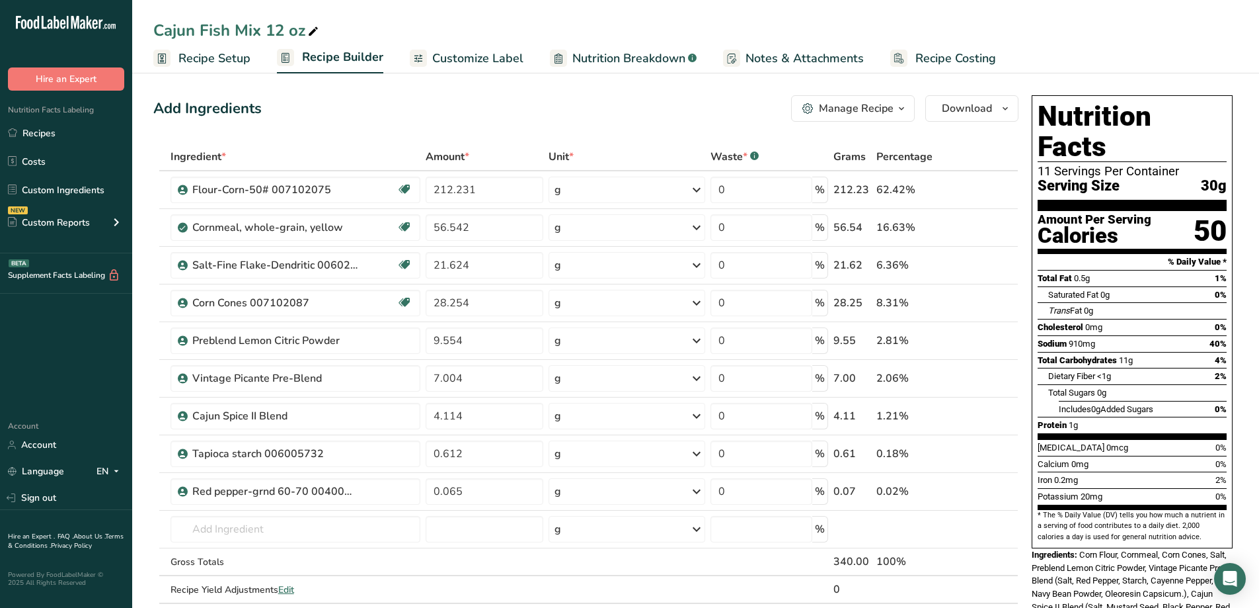
click at [910, 111] on button "Manage Recipe" at bounding box center [853, 108] width 124 height 26
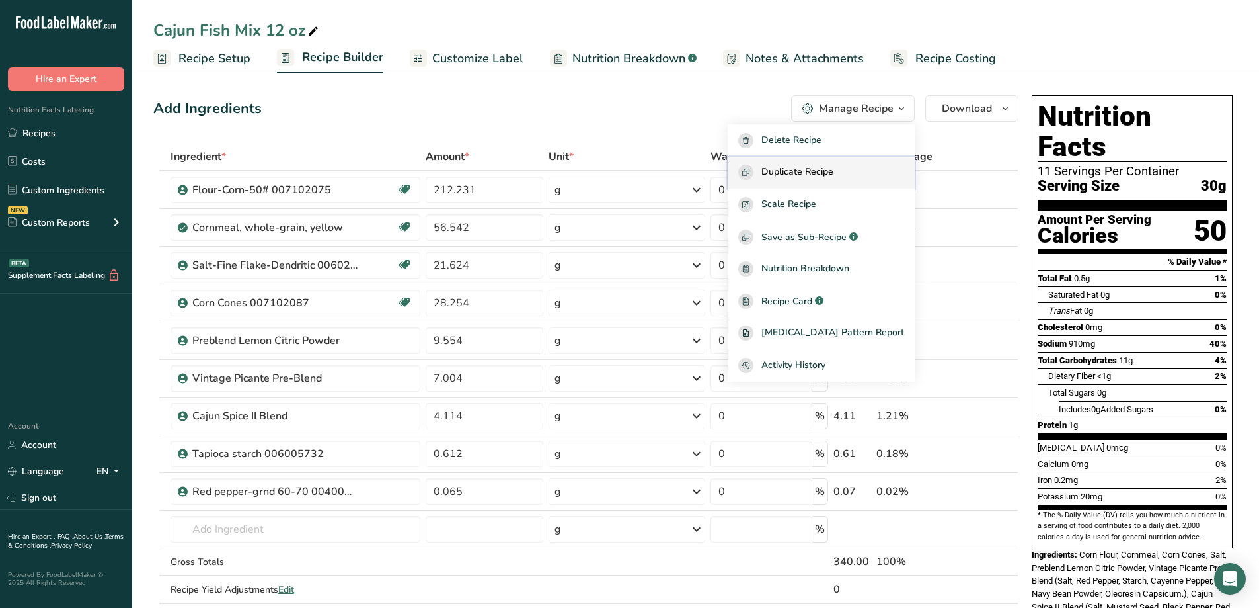
click at [834, 169] on span "Duplicate Recipe" at bounding box center [798, 172] width 72 height 15
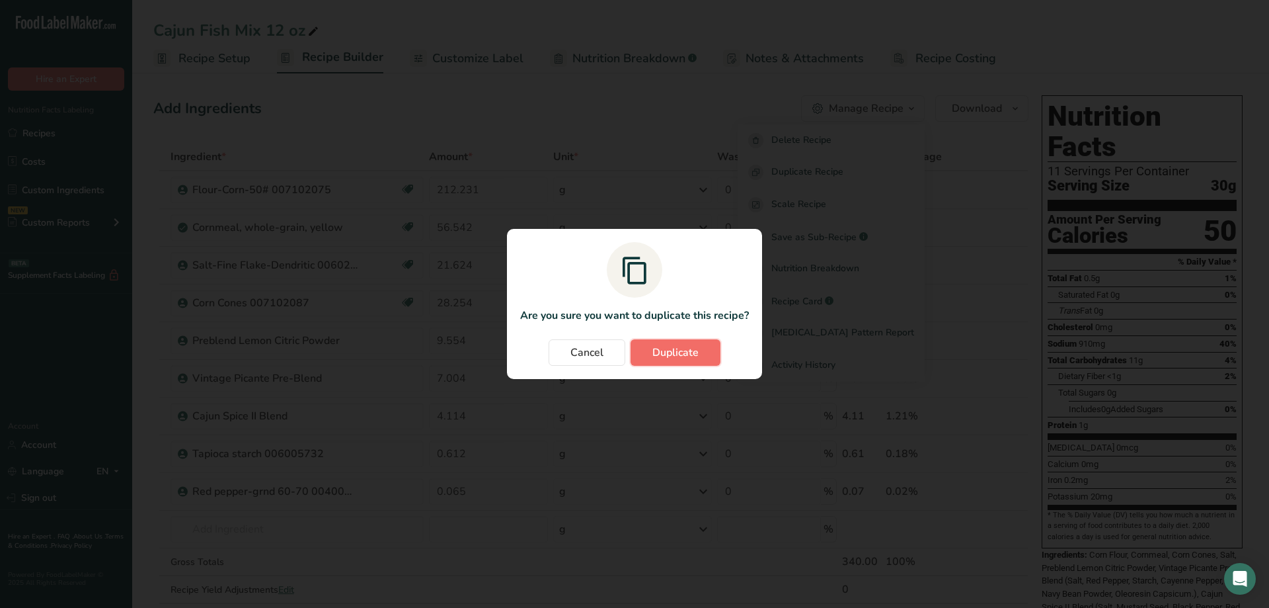
click at [709, 351] on button "Duplicate" at bounding box center [676, 352] width 90 height 26
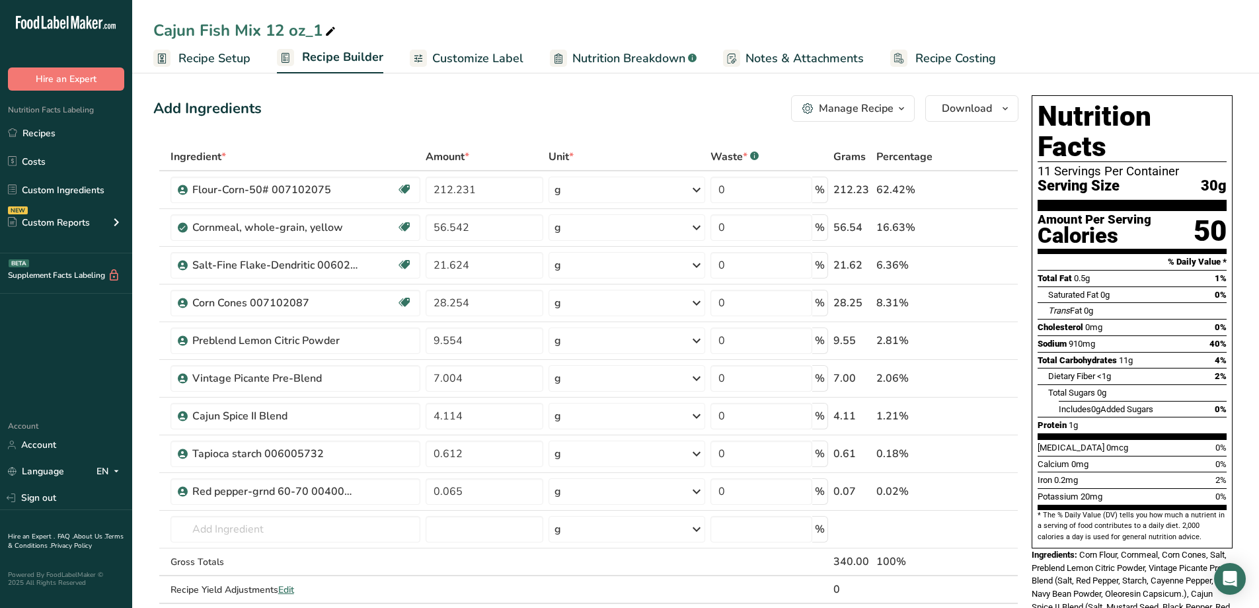
click at [328, 29] on icon at bounding box center [331, 31] width 12 height 19
click at [326, 30] on icon at bounding box center [331, 31] width 12 height 19
drag, startPoint x: 260, startPoint y: 33, endPoint x: 203, endPoint y: 28, distance: 57.0
click at [203, 28] on input "Cajun Fish Mix 5 lbs" at bounding box center [695, 31] width 1085 height 24
type input "Cajun Breading 5 lbs"
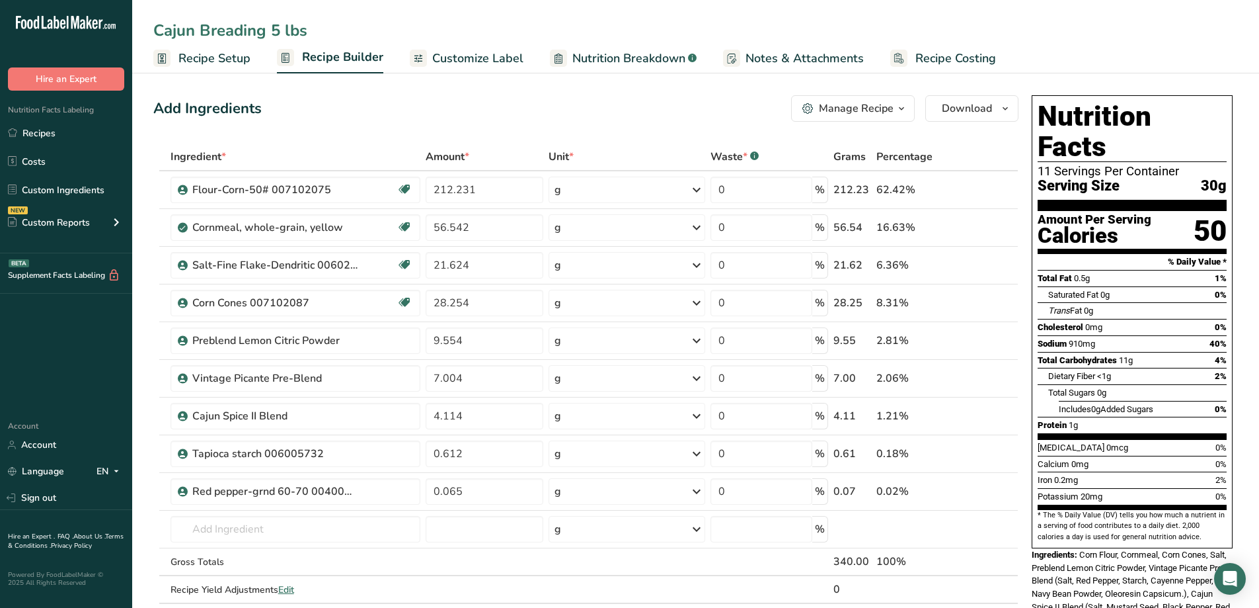
drag, startPoint x: 520, startPoint y: 46, endPoint x: 504, endPoint y: 53, distance: 18.1
click at [520, 47] on ul "Recipe Setup Recipe Builder Customize Label Nutrition Breakdown .a-a{fill:#3473…" at bounding box center [695, 57] width 1127 height 31
click at [498, 56] on span "Customize Label" at bounding box center [477, 59] width 91 height 18
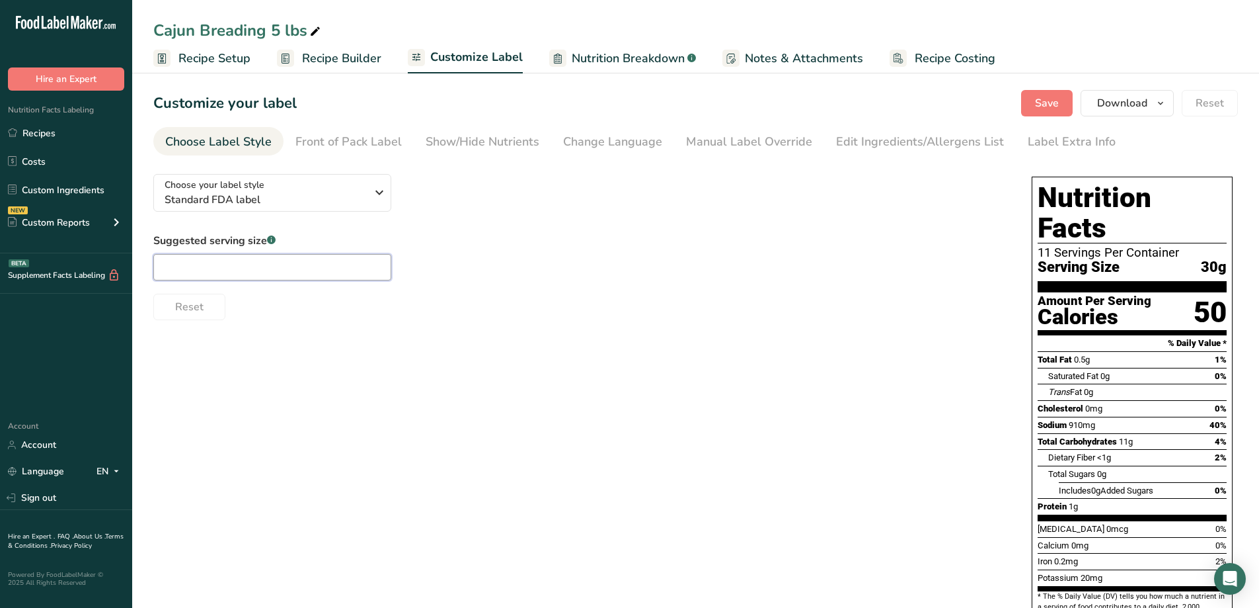
click at [276, 272] on input "text" at bounding box center [272, 267] width 238 height 26
type input "1/4 Cup"
click at [706, 294] on div "Reset" at bounding box center [579, 304] width 852 height 32
click at [330, 58] on span "Recipe Builder" at bounding box center [341, 59] width 79 height 18
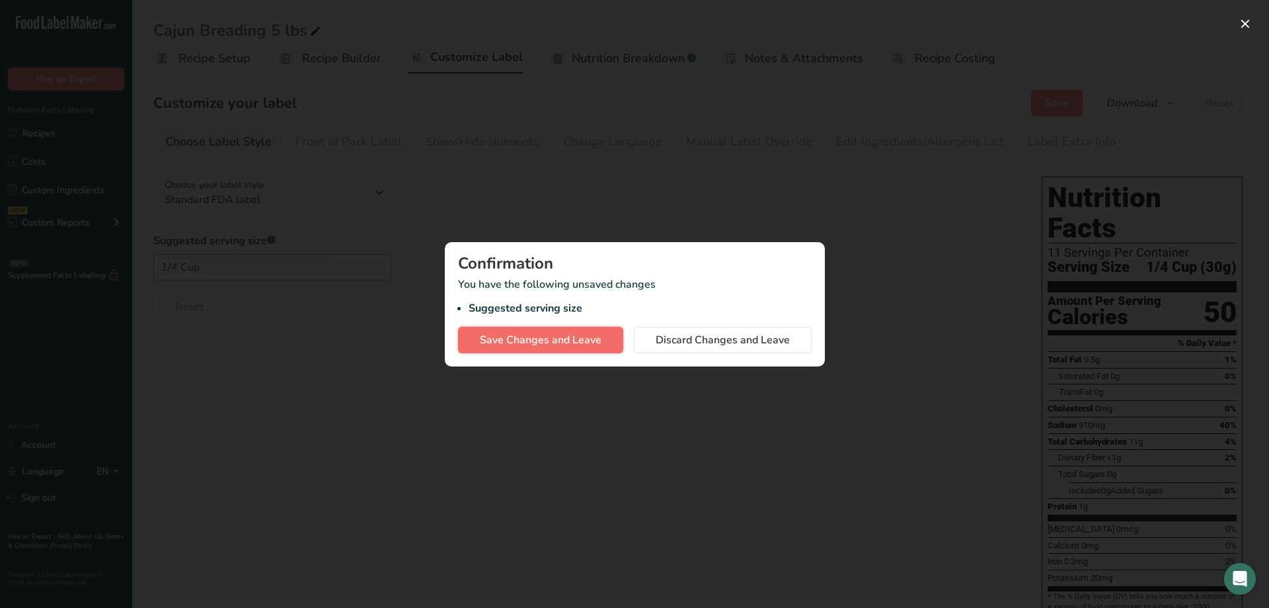
click at [564, 341] on span "Save Changes and Leave" at bounding box center [541, 340] width 122 height 16
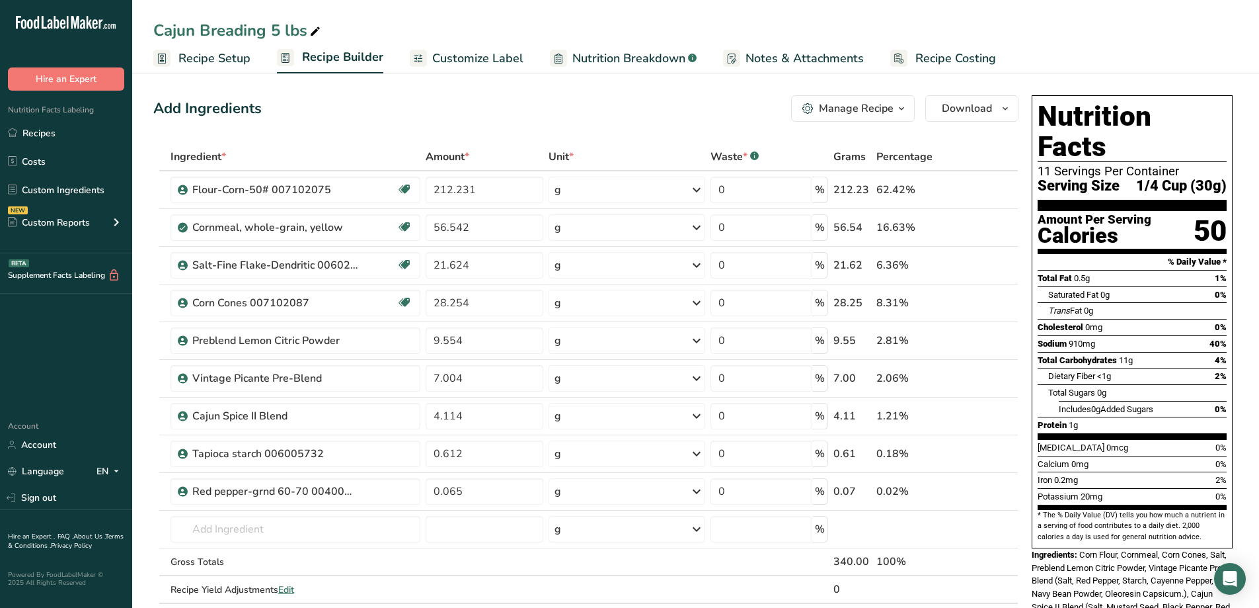
click at [904, 110] on icon "button" at bounding box center [902, 108] width 11 height 17
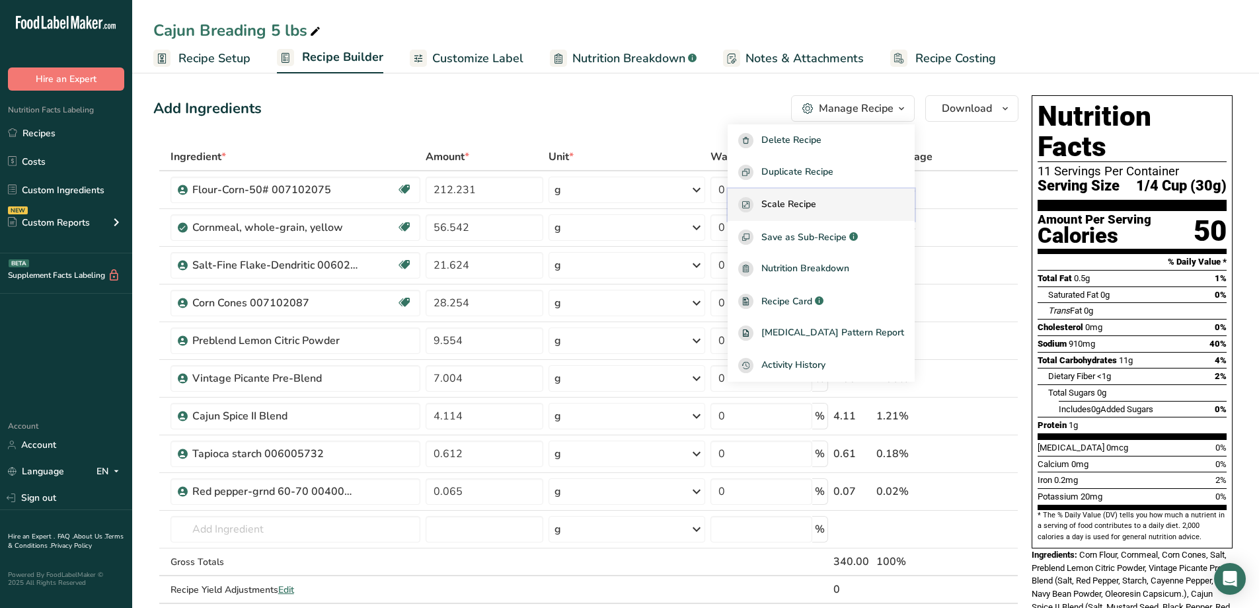
click at [817, 208] on span "Scale Recipe" at bounding box center [789, 204] width 55 height 15
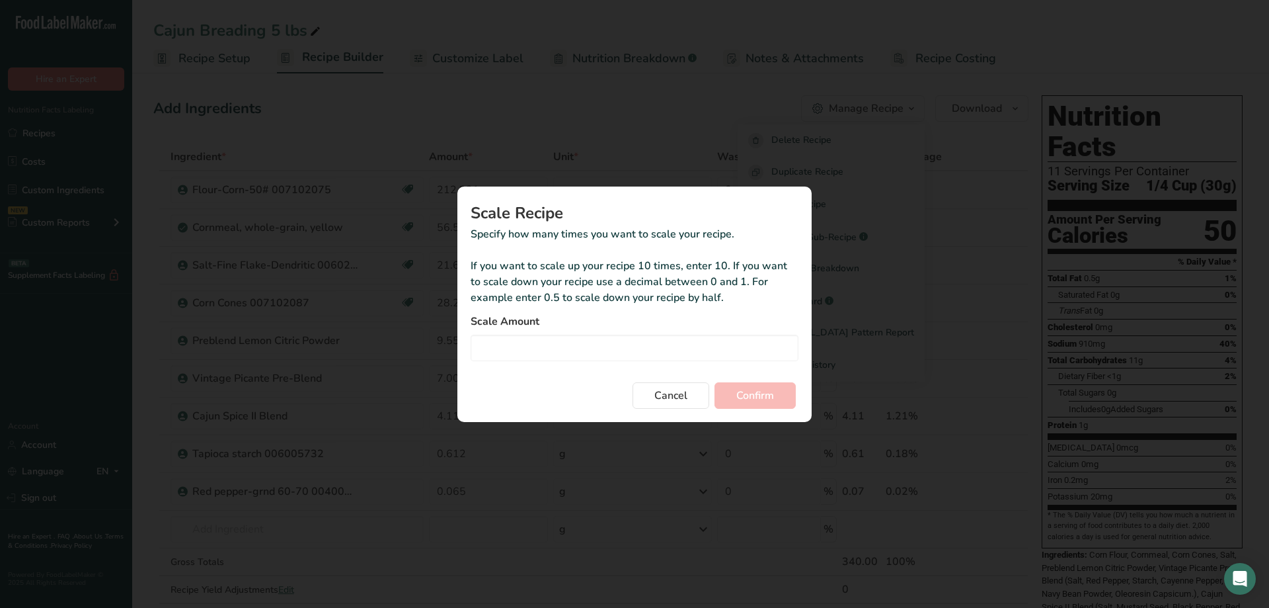
click at [615, 364] on form "Scale Amount Cancel Confirm" at bounding box center [635, 360] width 328 height 95
click at [614, 355] on input "Duplicate recipe modal" at bounding box center [635, 348] width 328 height 26
type input "6.673"
click at [774, 396] on span "Confirm" at bounding box center [756, 395] width 38 height 16
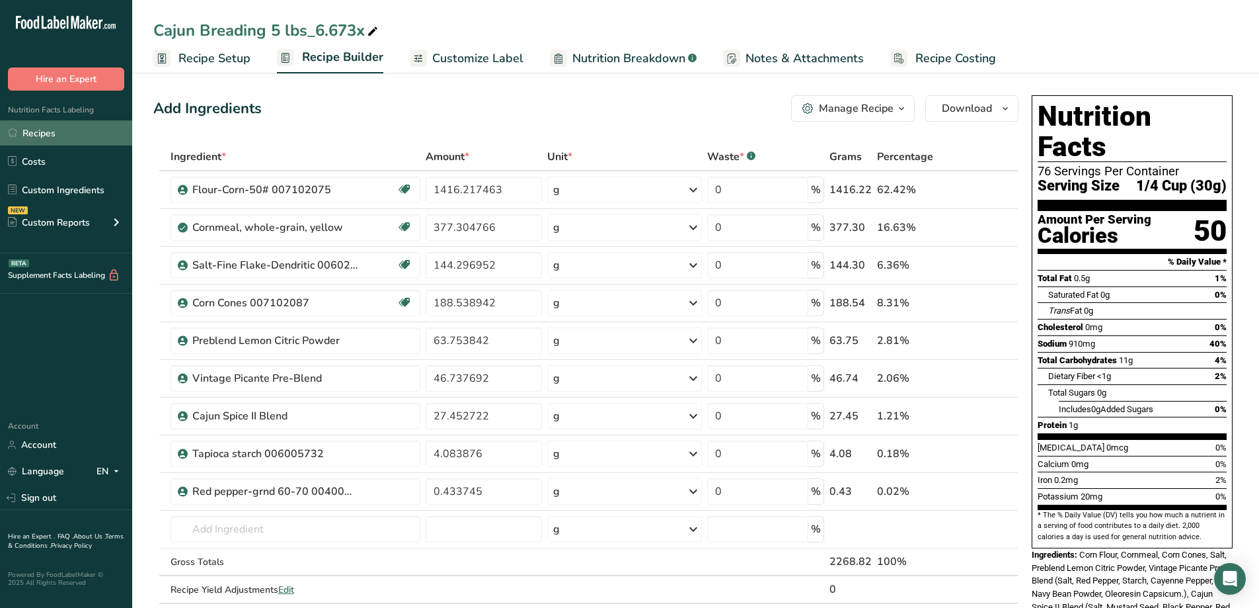
click at [15, 137] on icon at bounding box center [12, 133] width 9 height 10
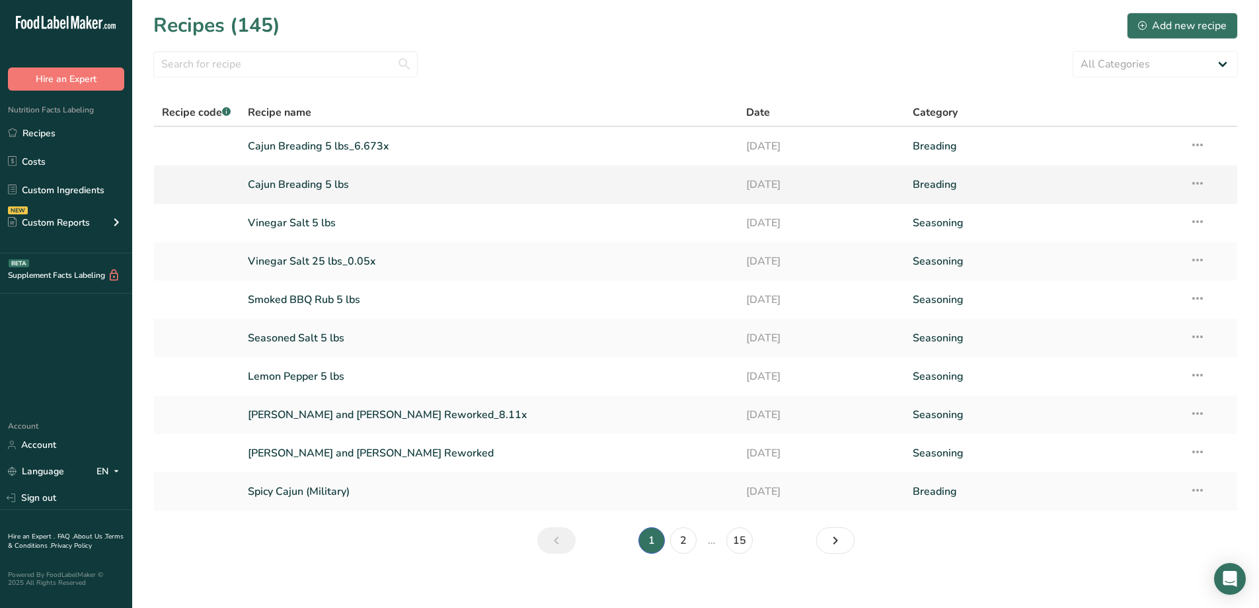
click at [347, 184] on link "Cajun Breading 5 lbs" at bounding box center [489, 185] width 483 height 28
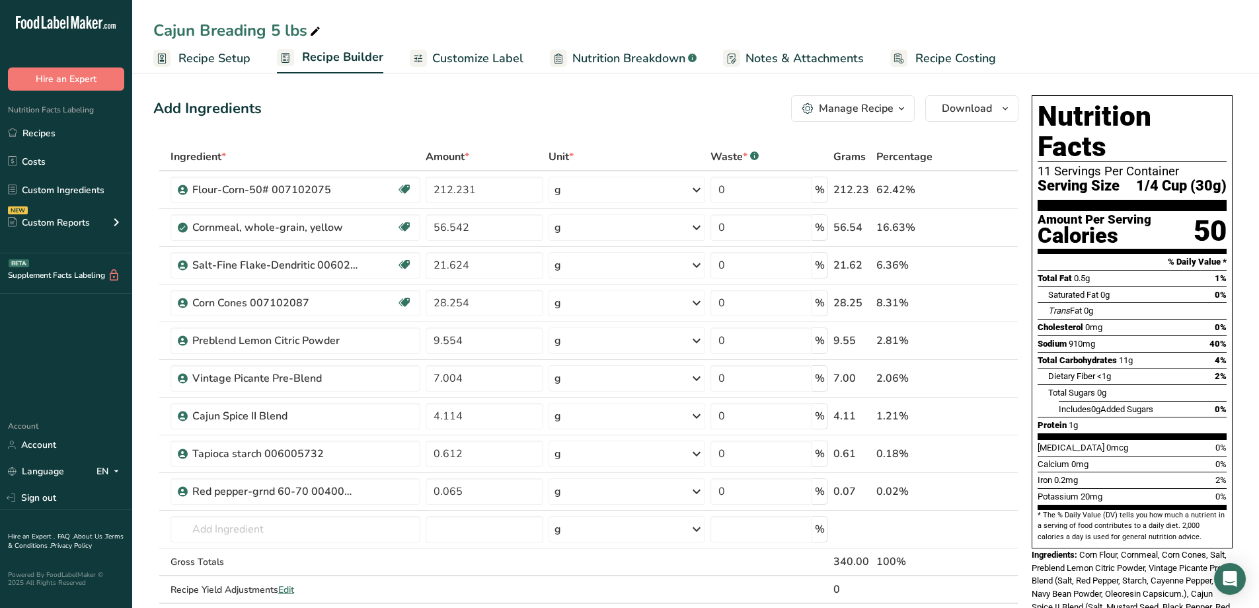
click at [893, 111] on div "Manage Recipe" at bounding box center [856, 108] width 75 height 16
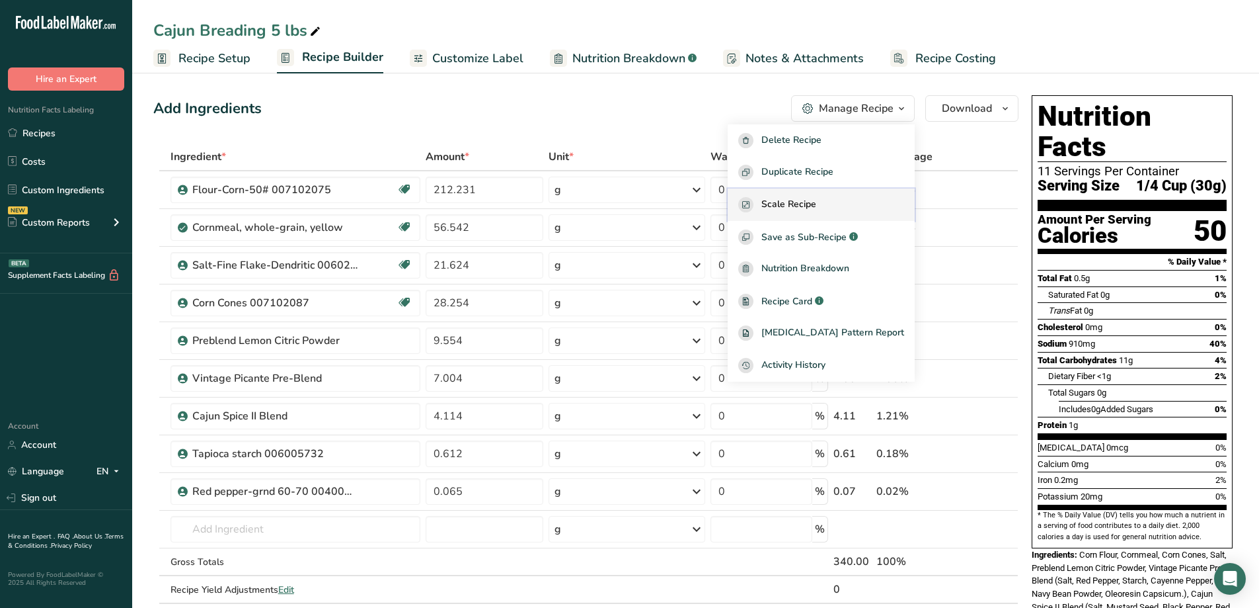
click at [853, 197] on div "Scale Recipe" at bounding box center [821, 204] width 166 height 15
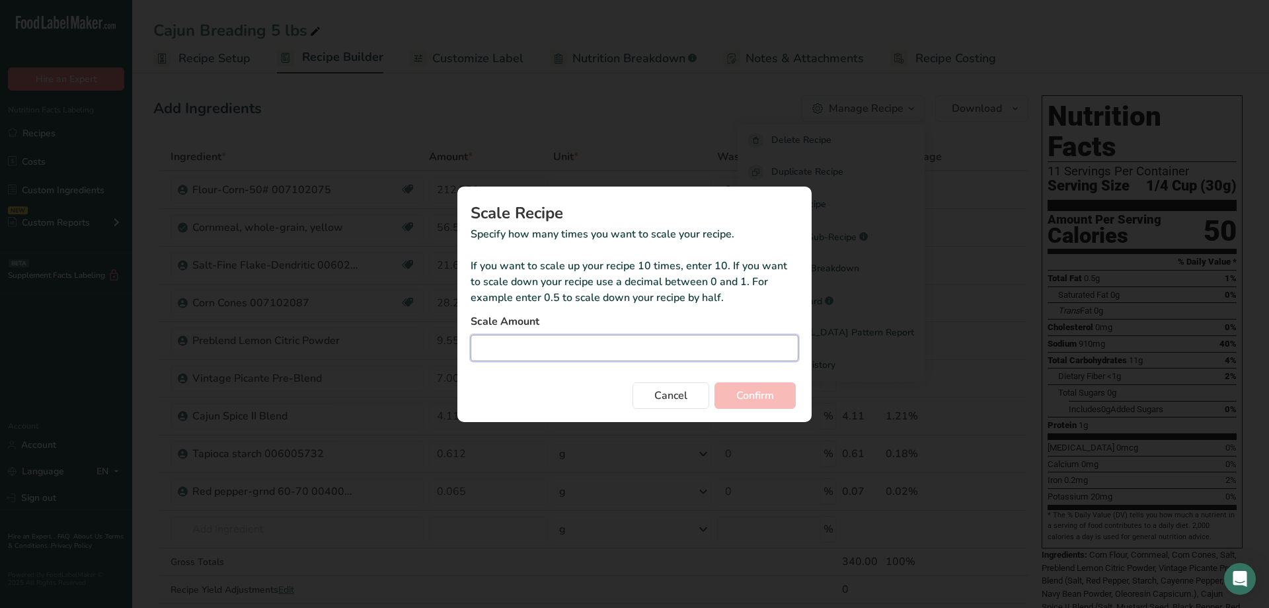
click at [609, 347] on input "Duplicate recipe modal" at bounding box center [635, 348] width 328 height 26
type input "6.672"
click at [735, 397] on button "Confirm" at bounding box center [755, 395] width 81 height 26
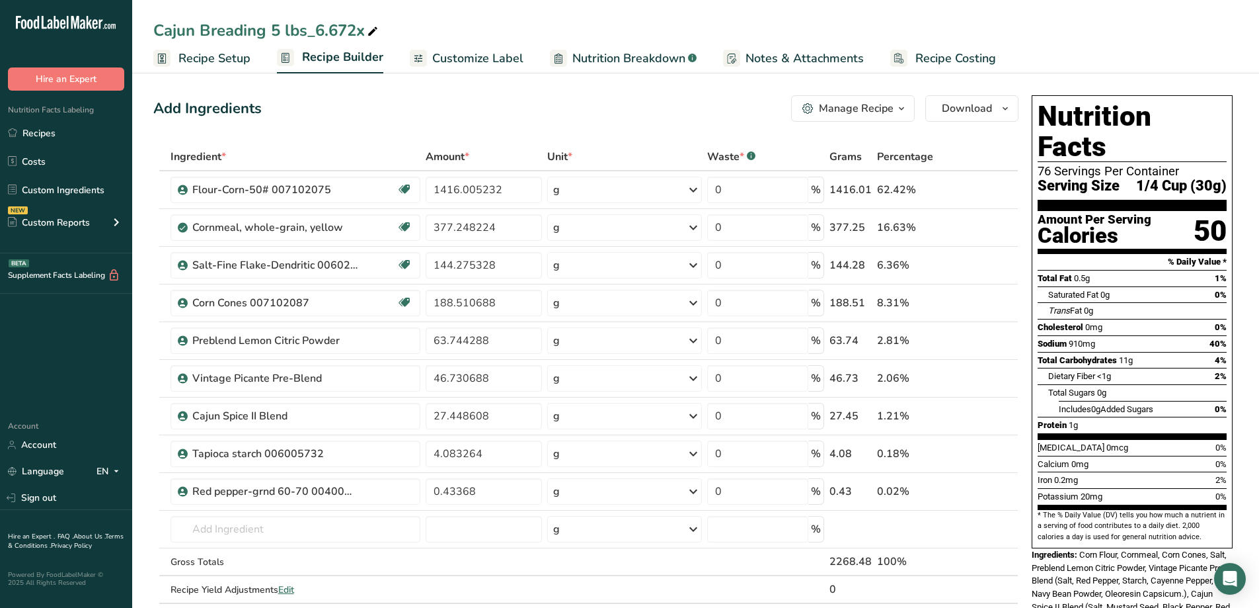
click at [361, 32] on div "Cajun Breading 5 lbs_6.672x" at bounding box center [266, 31] width 227 height 24
type input "Cajun Breading 5 lbs"
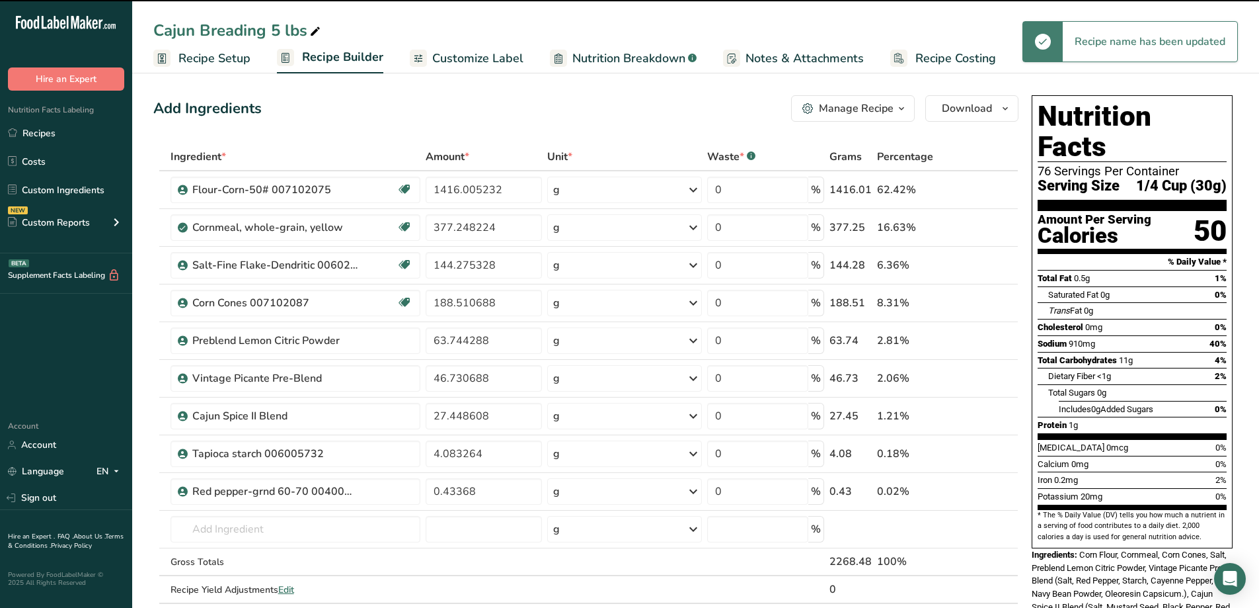
click at [388, 91] on div "Add Ingredients Manage Recipe Delete Recipe Duplicate Recipe Scale Recipe Save …" at bounding box center [589, 594] width 873 height 1009
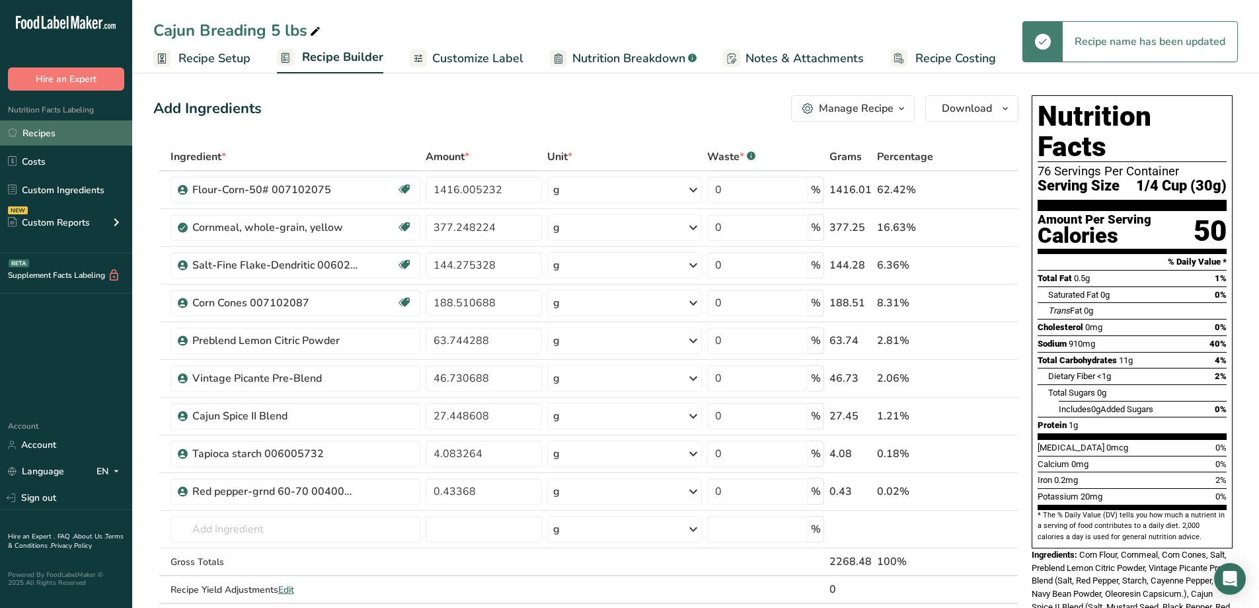
click at [41, 132] on link "Recipes" at bounding box center [66, 132] width 132 height 25
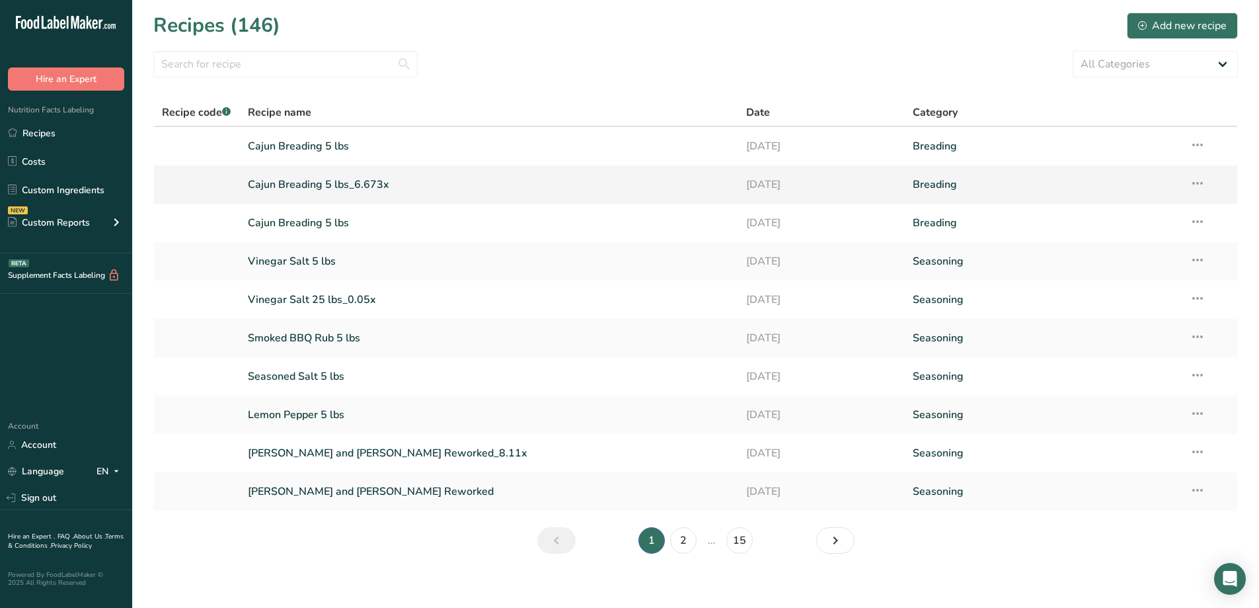
click at [1203, 183] on icon at bounding box center [1198, 183] width 16 height 24
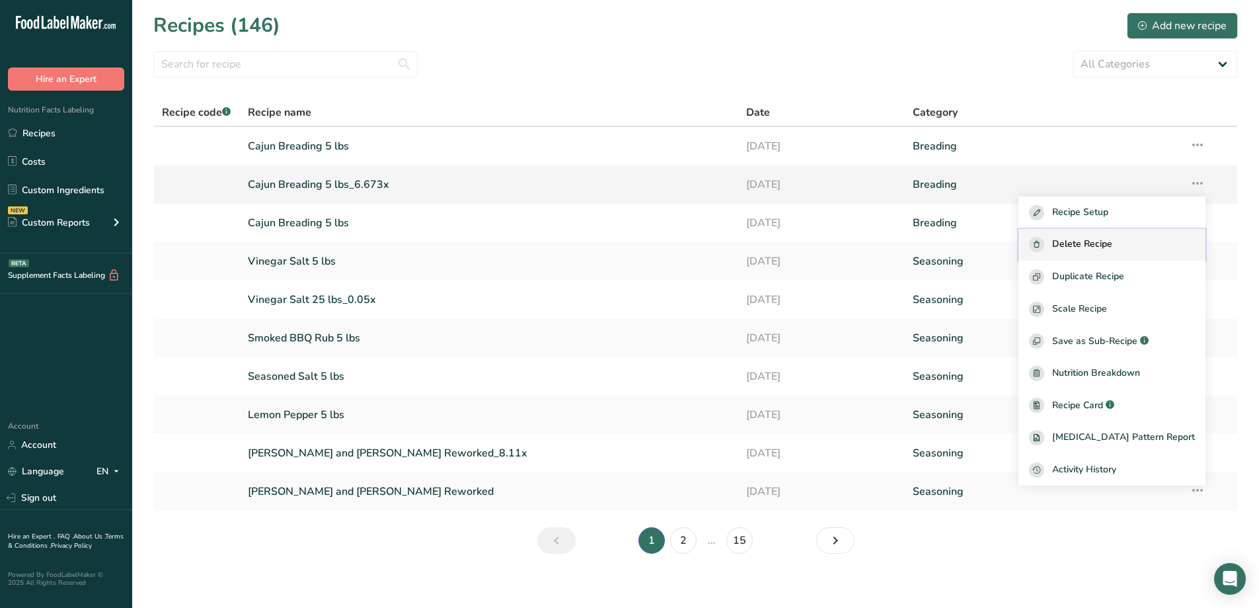
click at [1113, 242] on span "Delete Recipe" at bounding box center [1083, 244] width 60 height 15
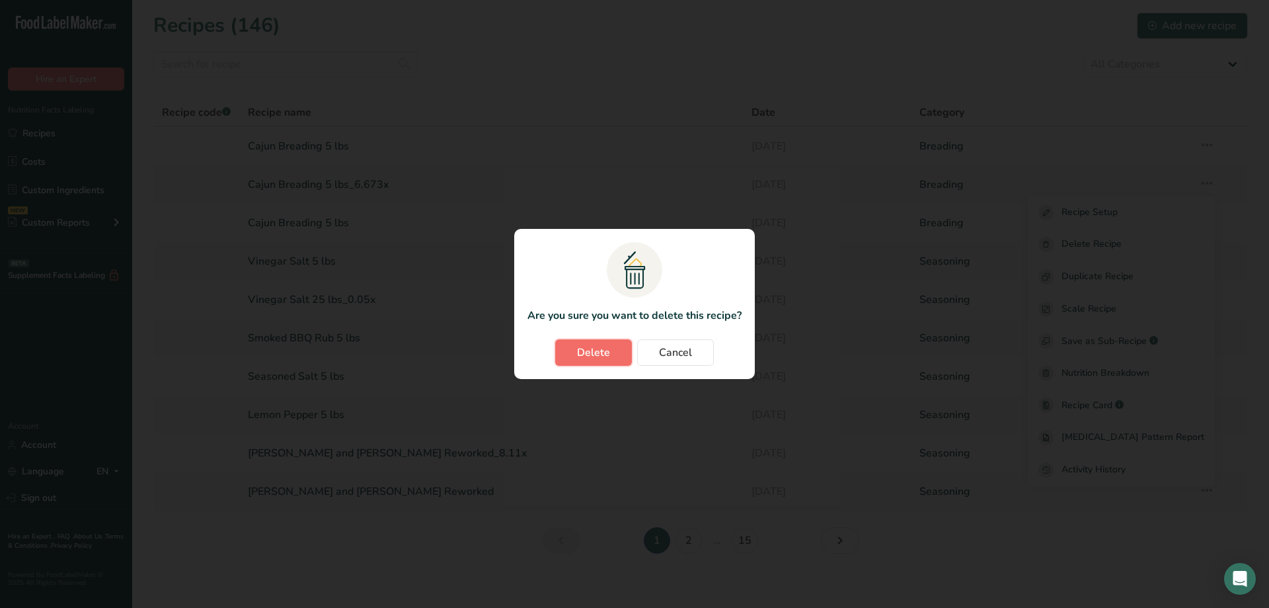
click at [616, 351] on button "Delete" at bounding box center [593, 352] width 77 height 26
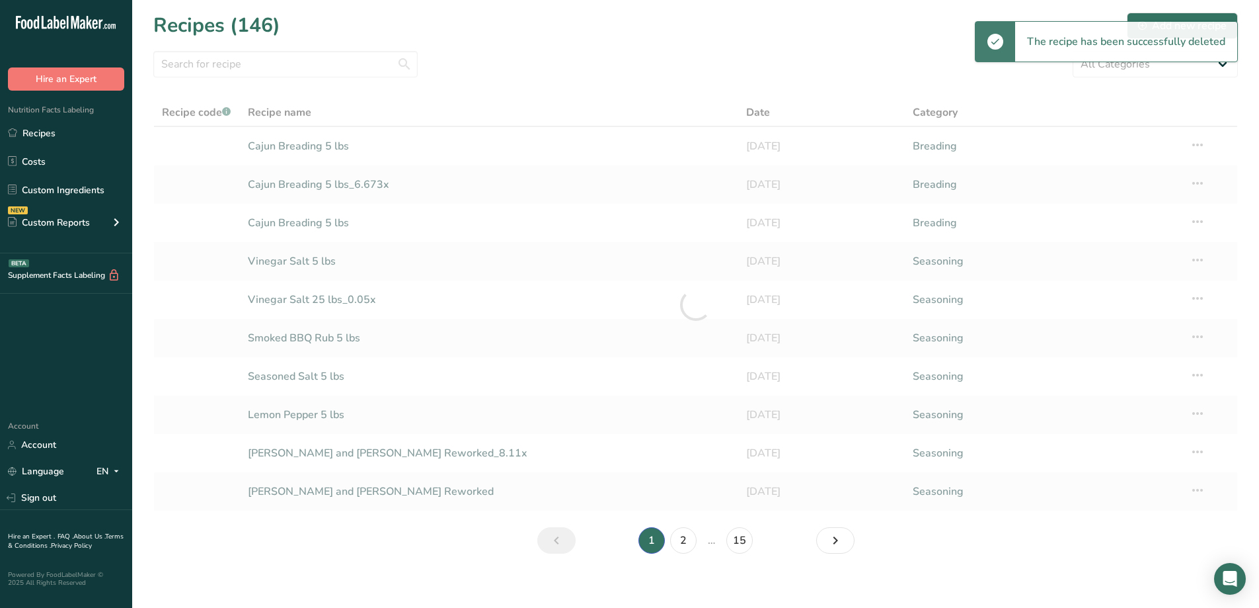
click at [812, 39] on div "Recipes (146) Add new recipe" at bounding box center [695, 26] width 1085 height 30
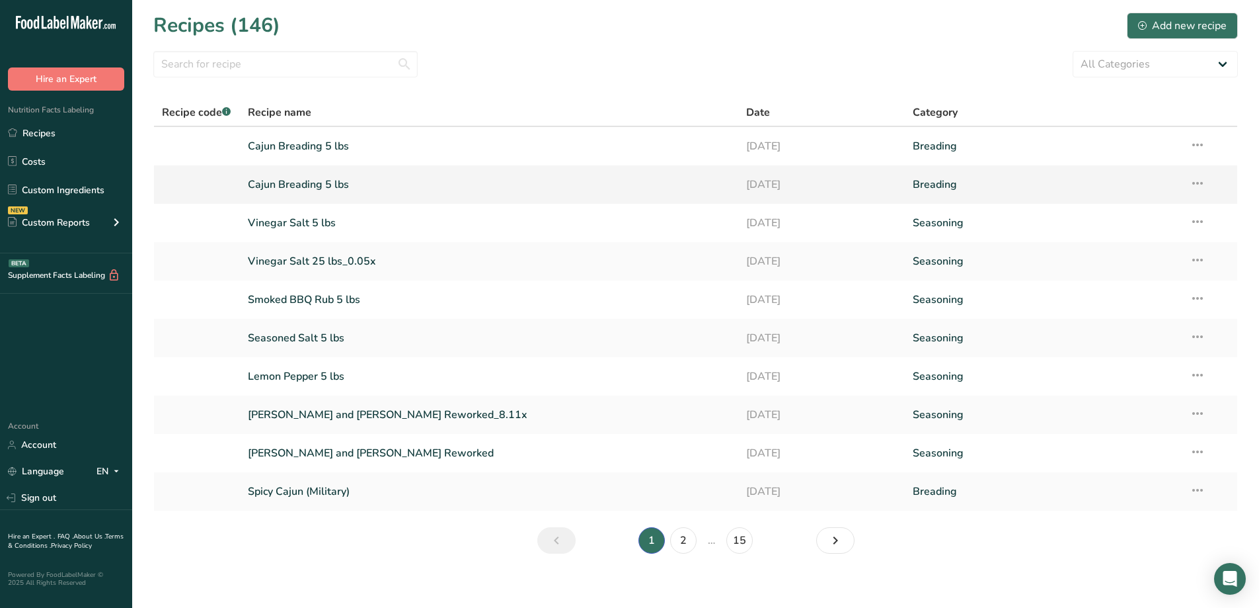
click at [303, 187] on link "Cajun Breading 5 lbs" at bounding box center [489, 185] width 483 height 28
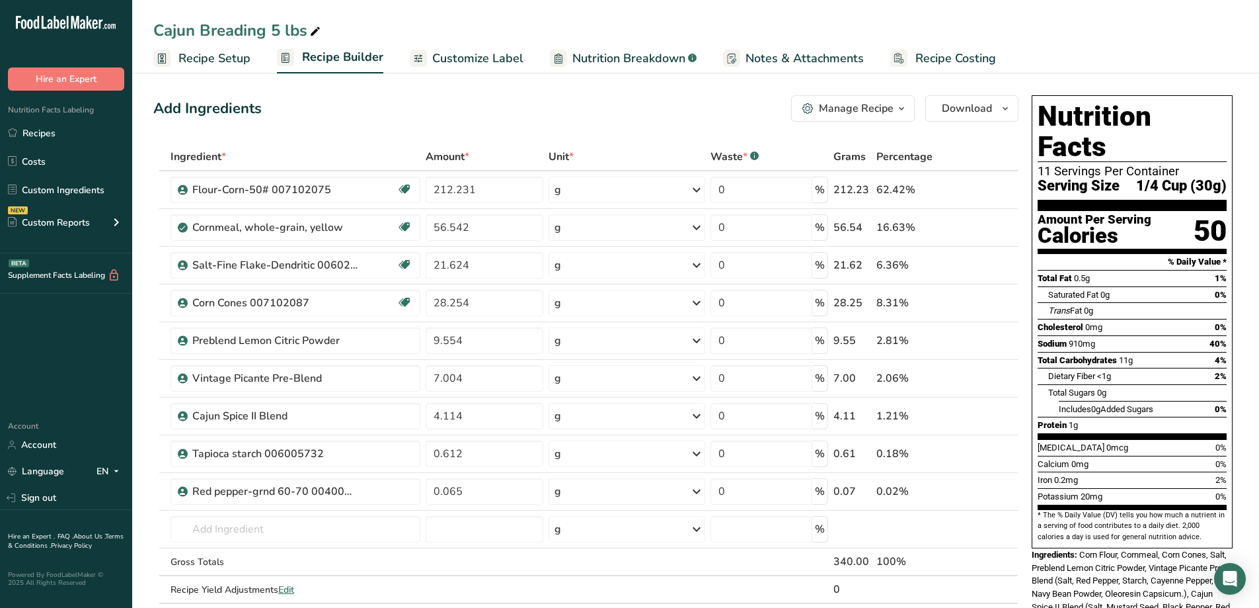
click at [284, 31] on div "Cajun Breading 5 lbs" at bounding box center [238, 31] width 170 height 24
type input "Cajun Breading 12oz"
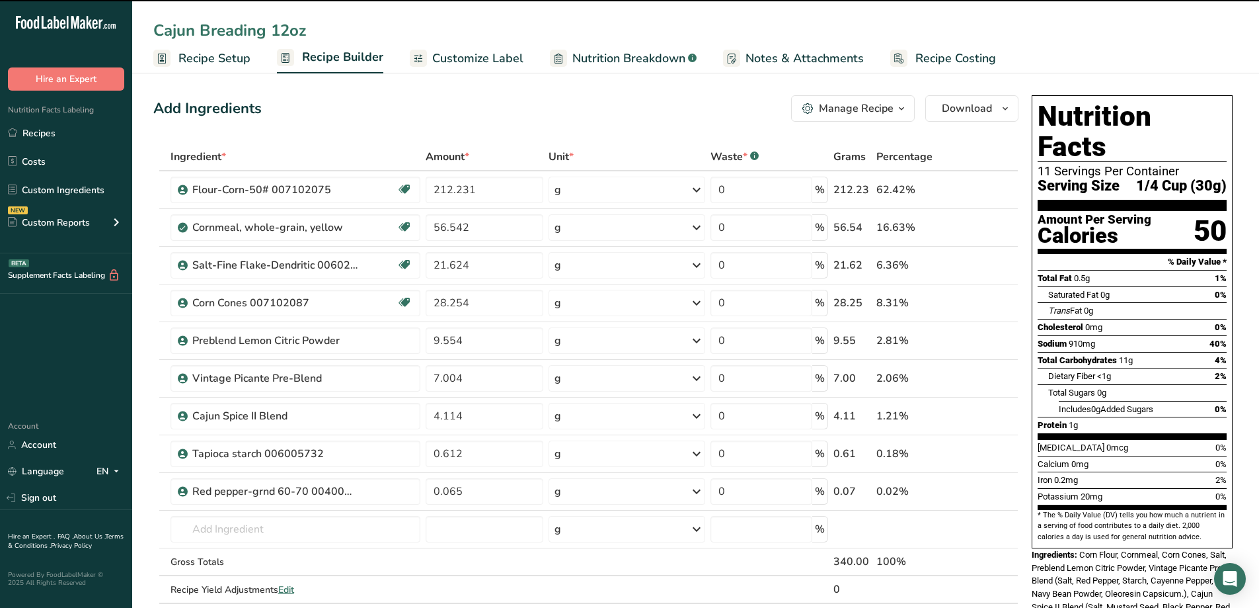
click at [1084, 70] on ul "Recipe Setup Recipe Builder Customize Label Nutrition Breakdown .a-a{fill:#3473…" at bounding box center [695, 57] width 1127 height 31
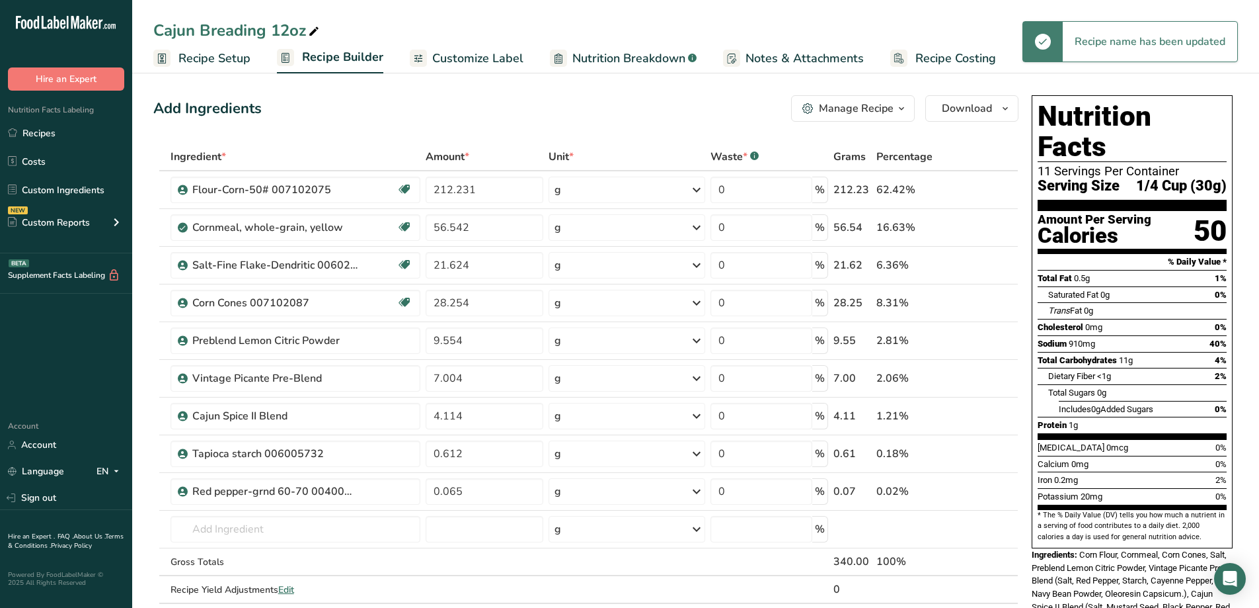
click at [819, 21] on div "Cajun Breading 12oz" at bounding box center [695, 31] width 1127 height 24
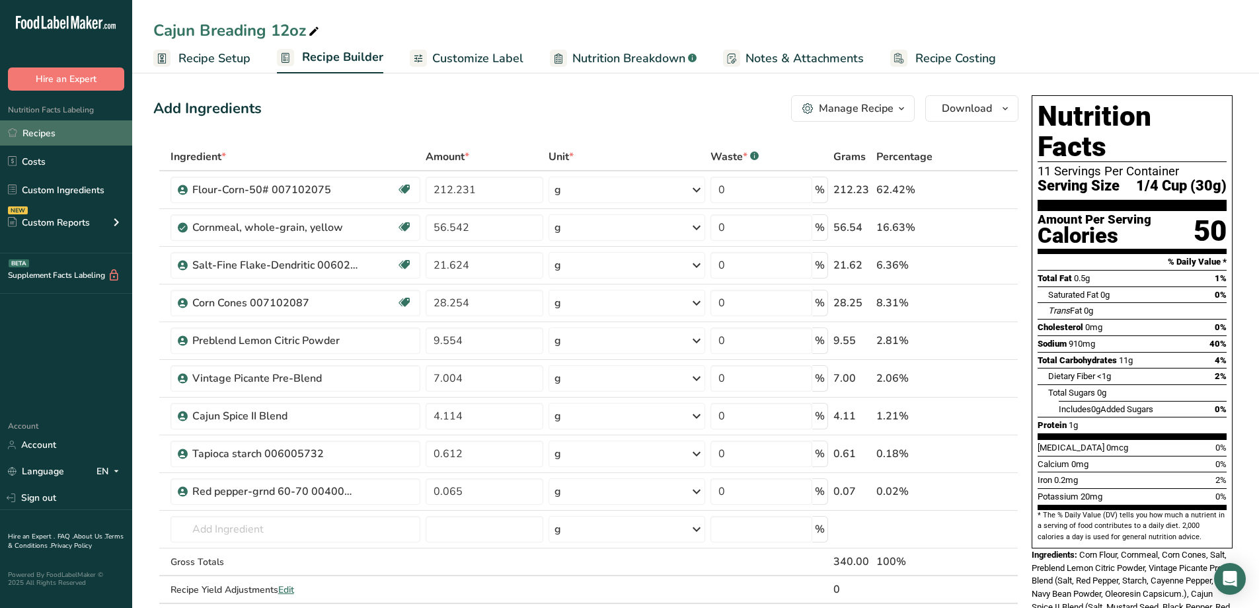
click at [47, 134] on link "Recipes" at bounding box center [66, 132] width 132 height 25
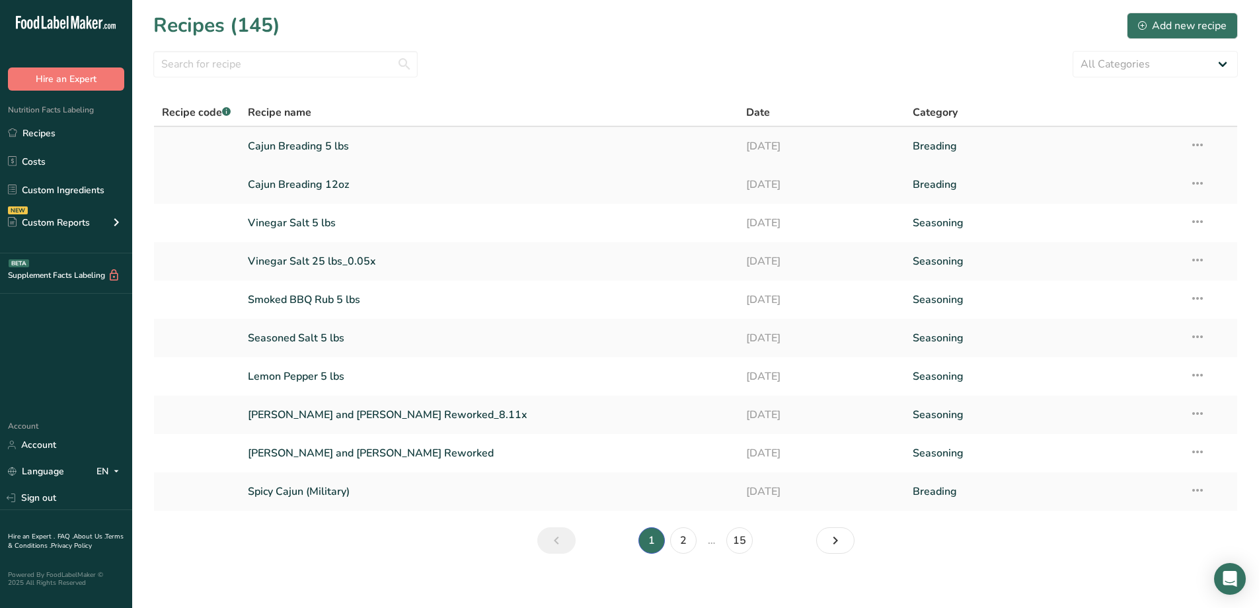
click at [317, 145] on link "Cajun Breading 5 lbs" at bounding box center [489, 146] width 483 height 28
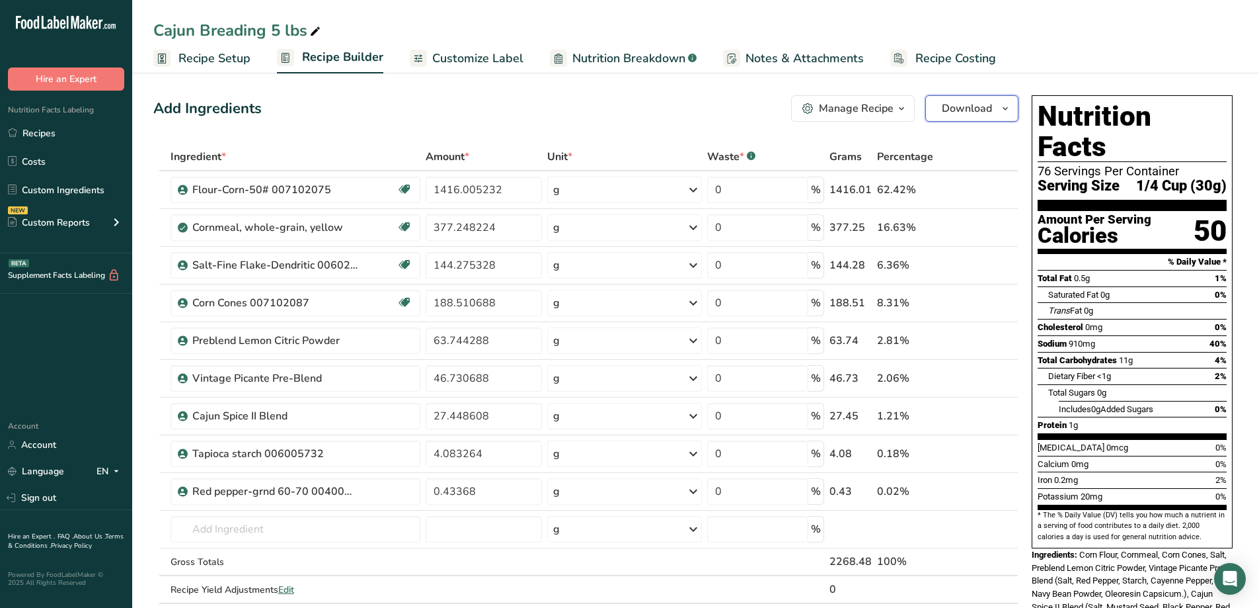
click at [1014, 118] on button "Download" at bounding box center [972, 108] width 93 height 26
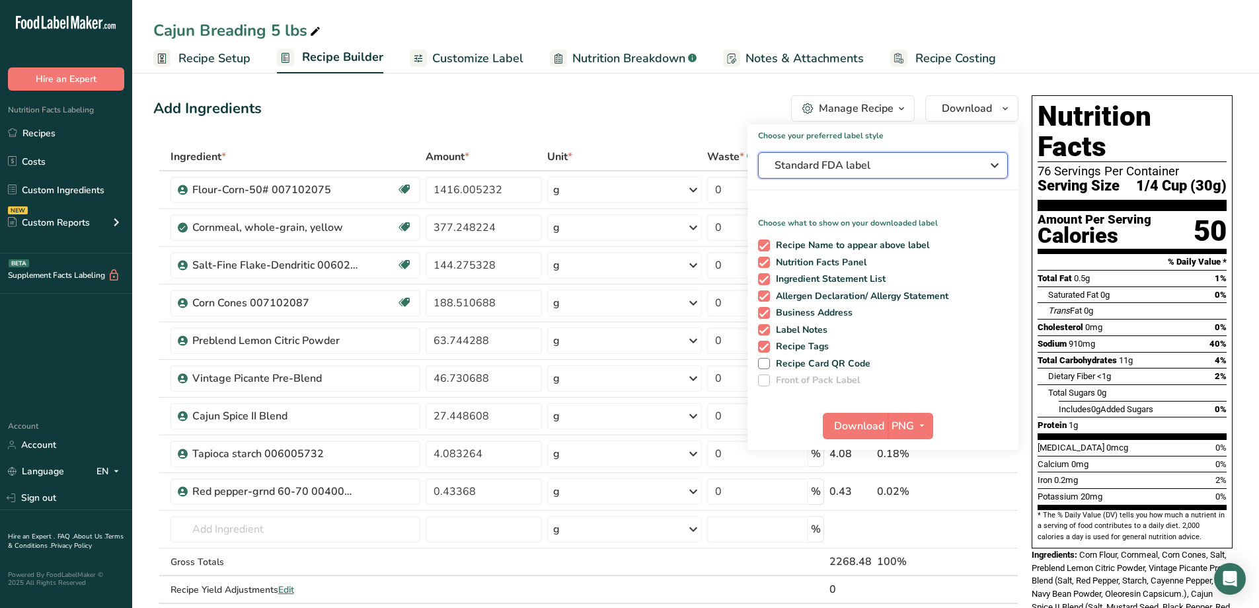
click at [1000, 165] on icon "button" at bounding box center [995, 165] width 16 height 24
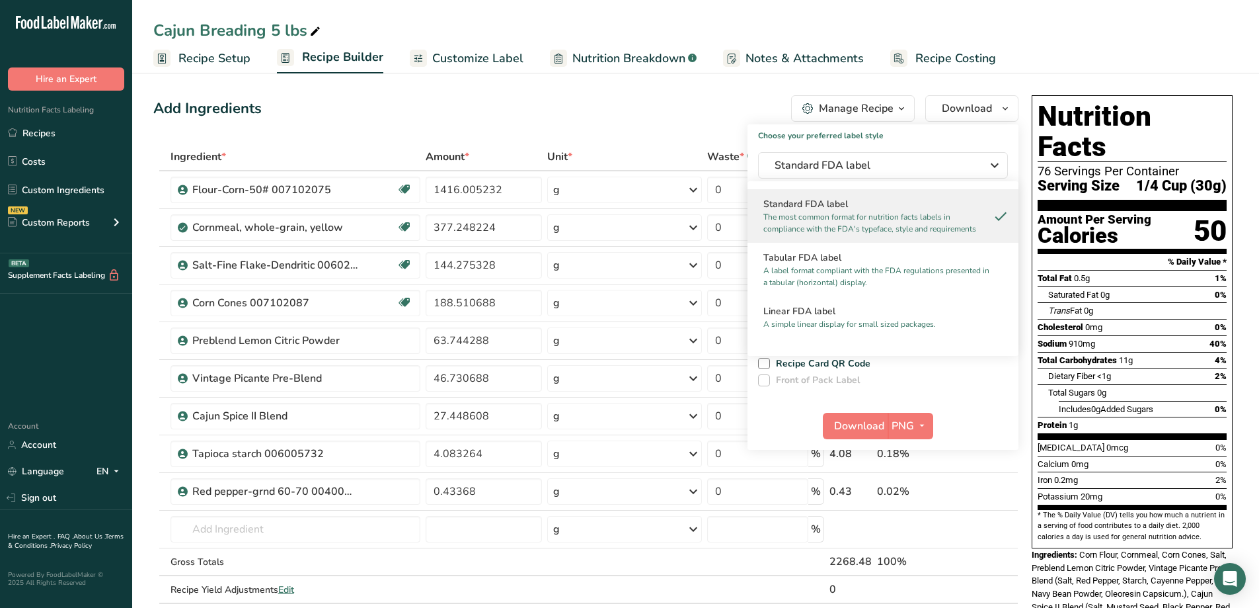
click at [690, 122] on div "Add Ingredients Manage Recipe Delete Recipe Duplicate Recipe Scale Recipe Save …" at bounding box center [589, 594] width 873 height 1009
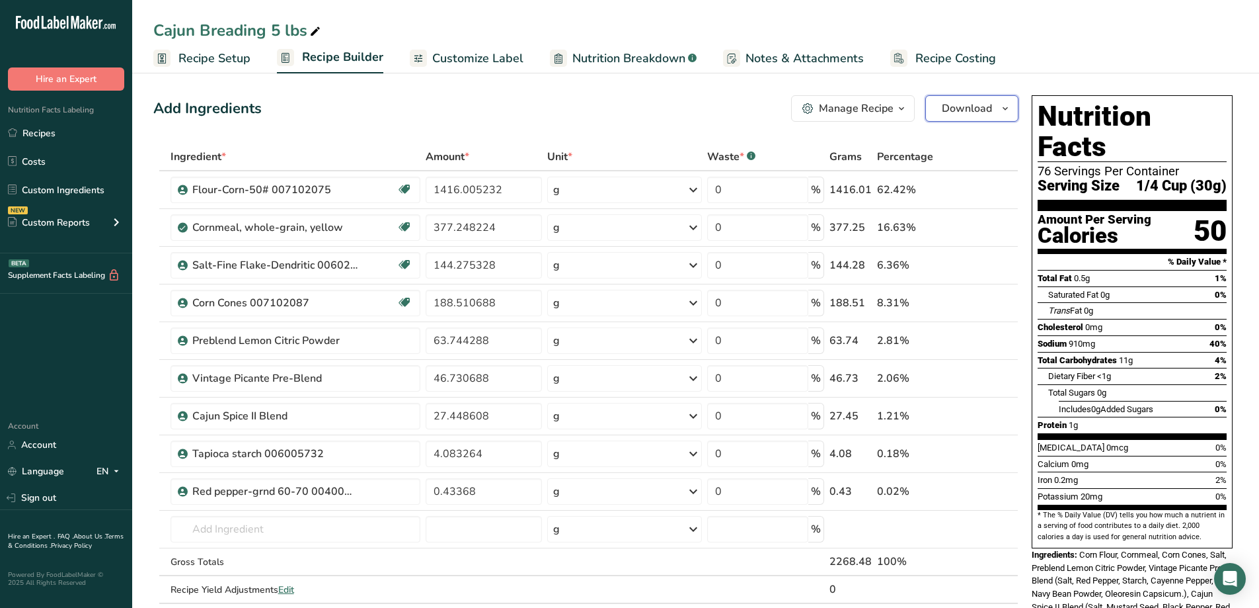
click at [1010, 111] on icon "button" at bounding box center [1005, 108] width 11 height 17
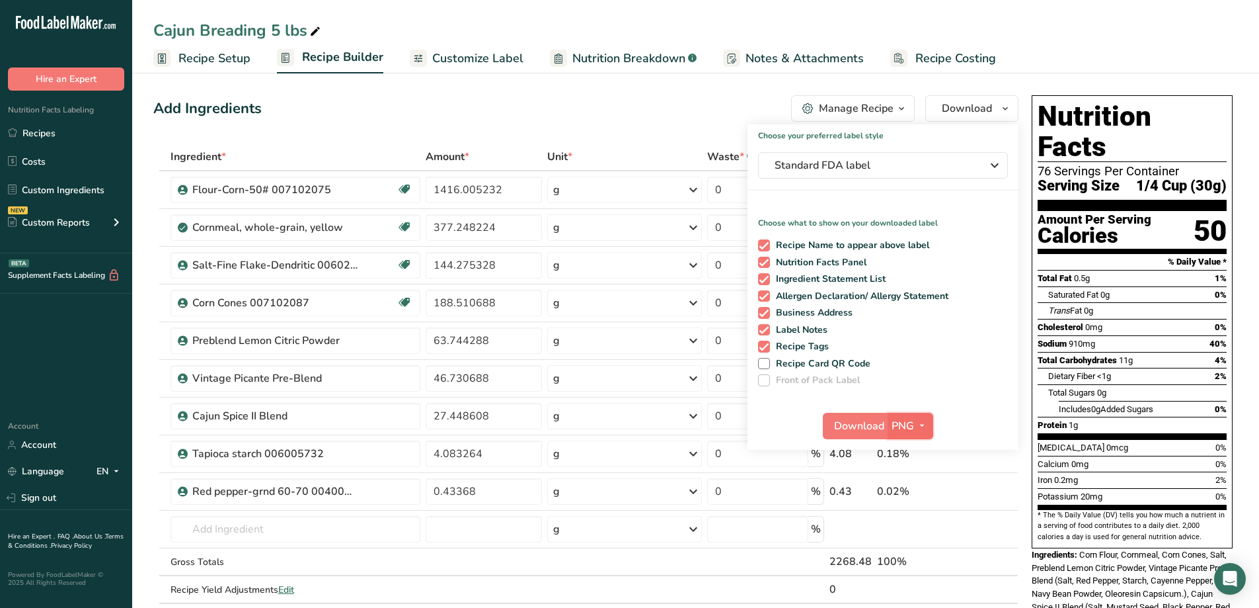
click at [921, 425] on icon "button" at bounding box center [922, 425] width 11 height 17
click at [914, 520] on link "PDF" at bounding box center [912, 518] width 42 height 22
click at [865, 431] on span "Download" at bounding box center [860, 426] width 50 height 16
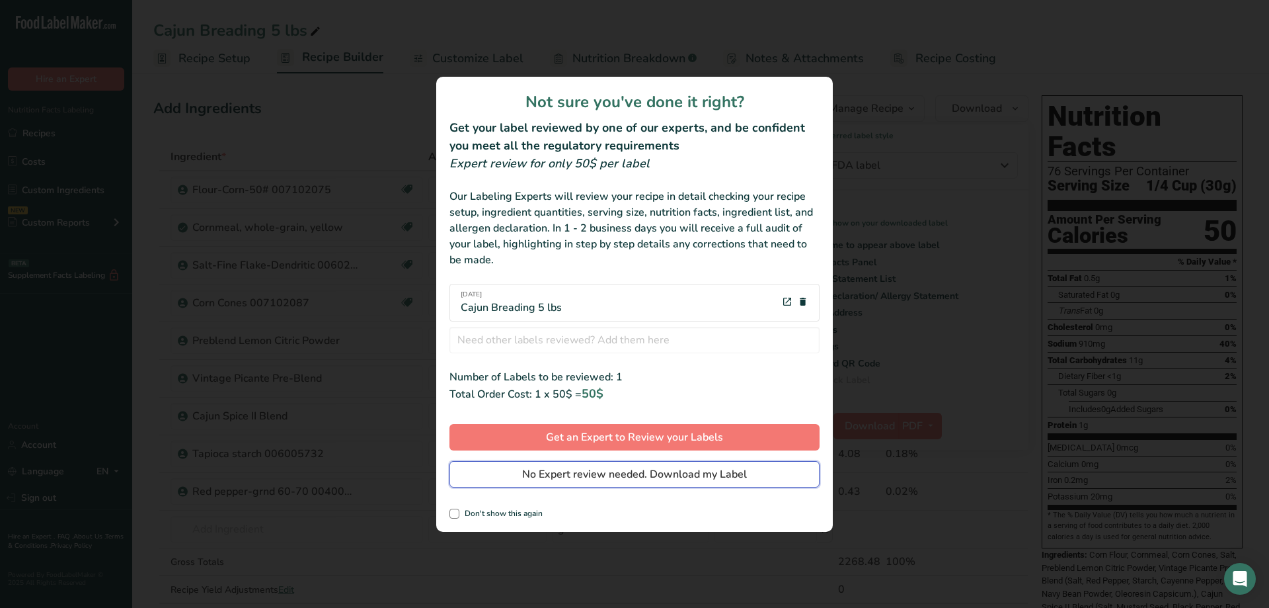
click at [608, 470] on span "No Expert review needed. Download my Label" at bounding box center [634, 474] width 225 height 16
